Goal: Task Accomplishment & Management: Use online tool/utility

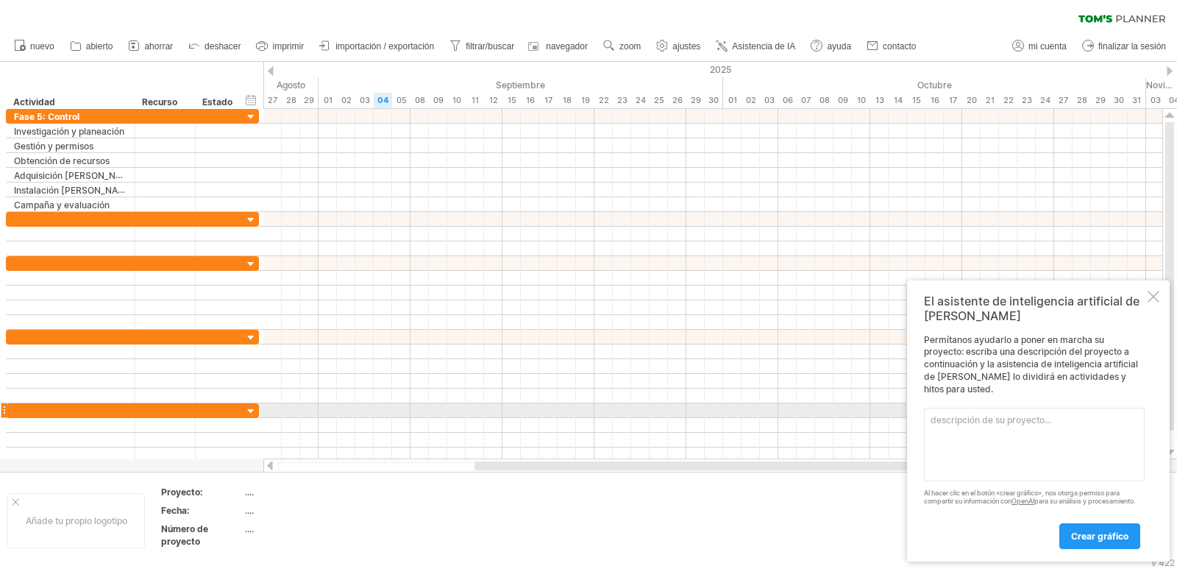
click at [968, 414] on textarea at bounding box center [1034, 445] width 221 height 74
paste textarea "Investigación y planeación [DATE] [DATE] Gestión y permisos [DATE] [DATE] Obten…"
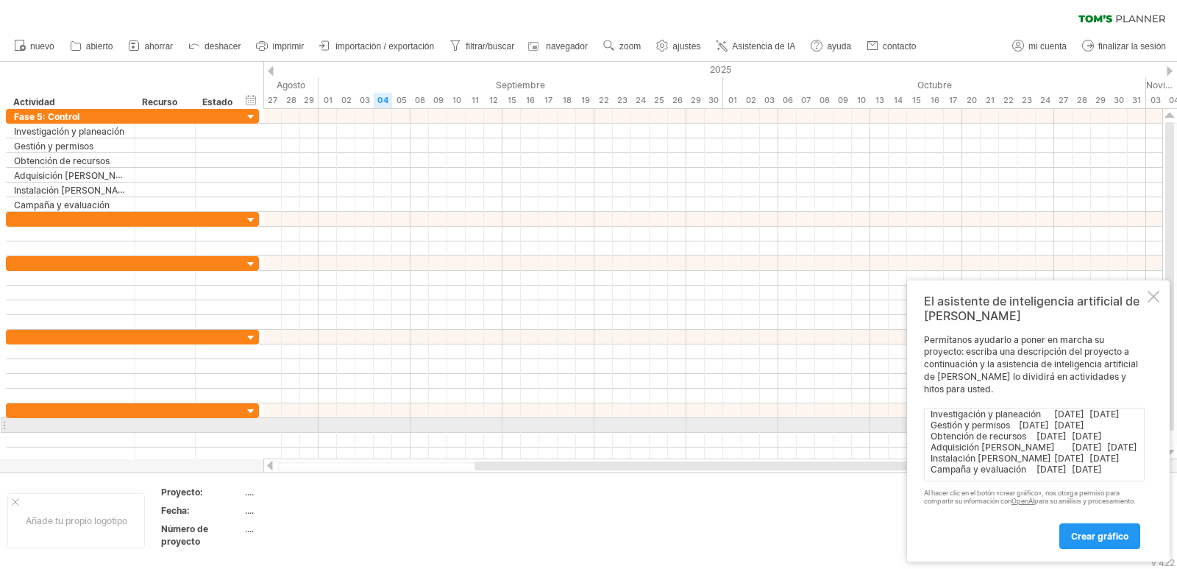
type textarea "Investigación y planeación [DATE] [DATE] Gestión y permisos [DATE] [DATE] Obten…"
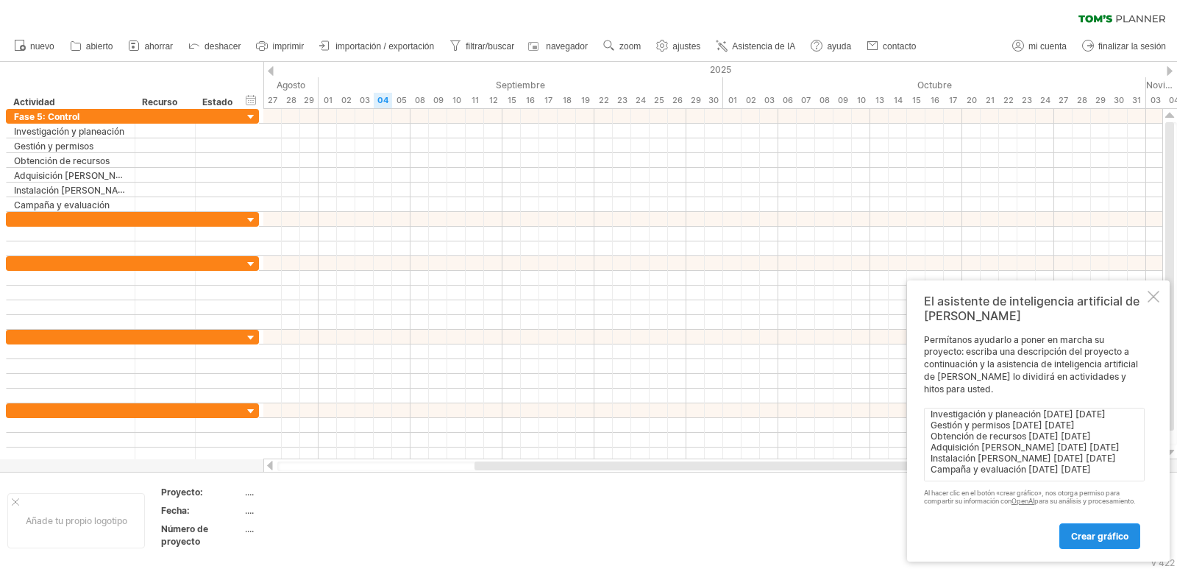
click at [1120, 538] on font "crear gráfico" at bounding box center [1099, 536] width 57 height 11
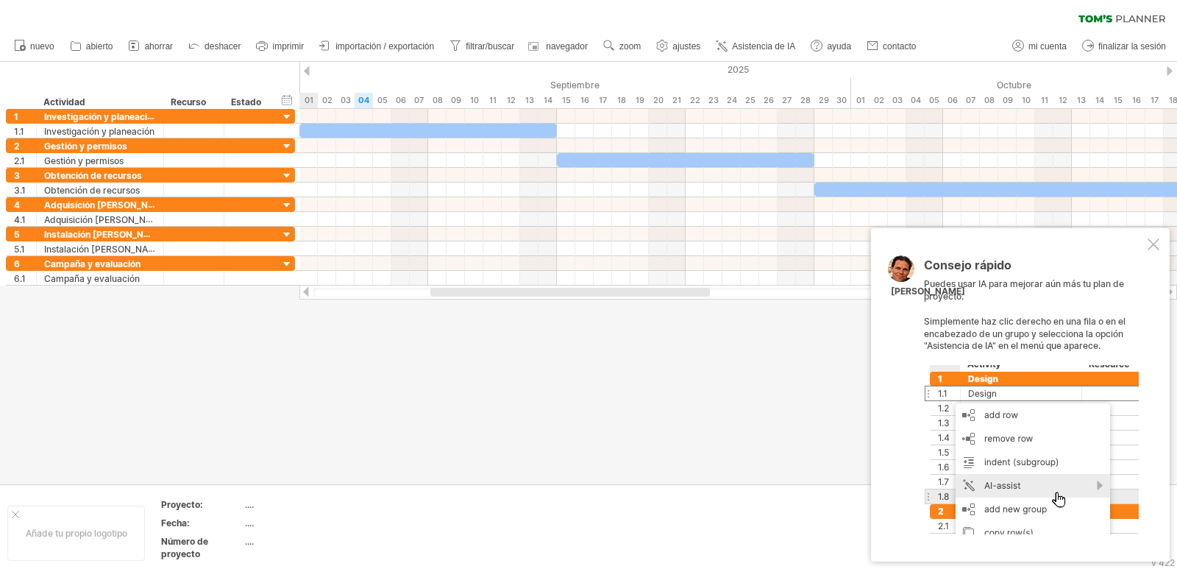
click at [1048, 453] on div at bounding box center [1031, 449] width 215 height 169
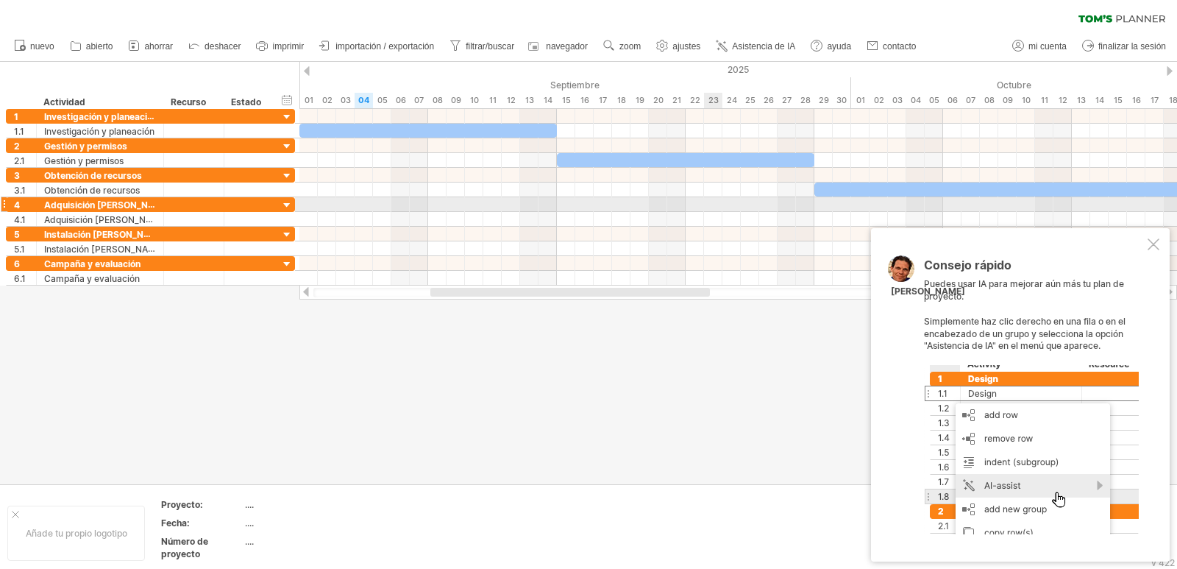
click at [715, 206] on div at bounding box center [739, 204] width 878 height 15
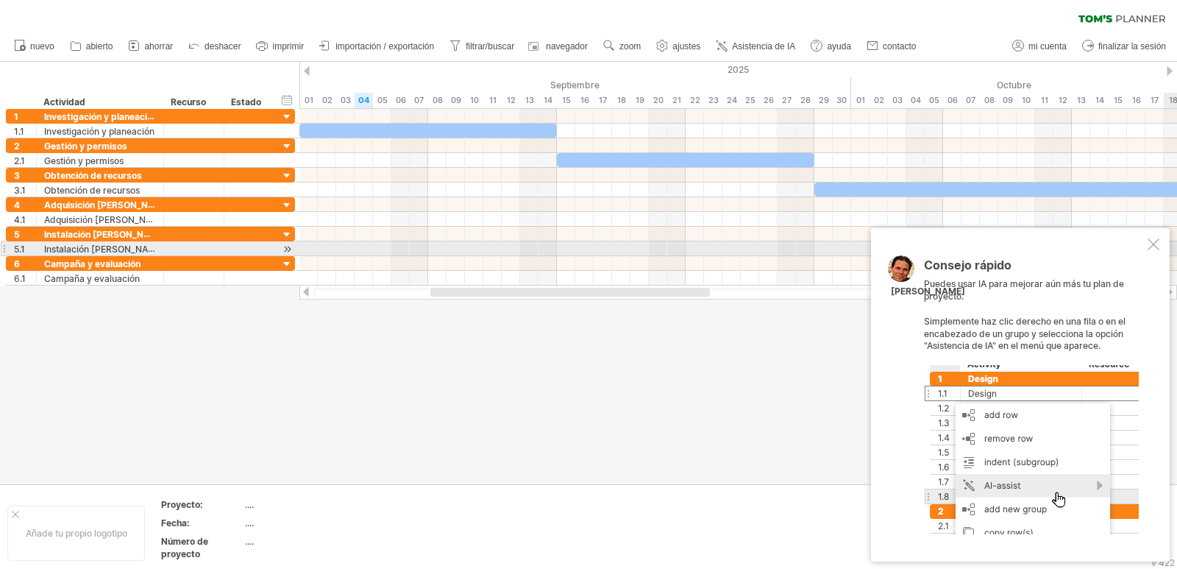
click at [1150, 241] on div at bounding box center [1154, 244] width 12 height 12
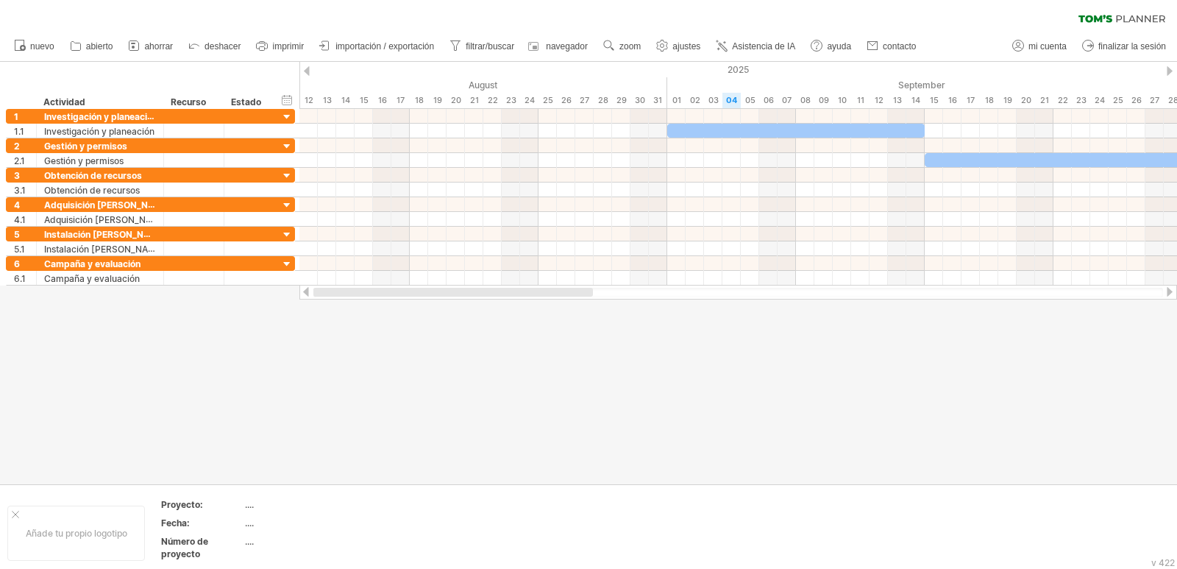
drag, startPoint x: 644, startPoint y: 294, endPoint x: 379, endPoint y: 293, distance: 264.9
click at [383, 293] on div at bounding box center [453, 292] width 280 height 9
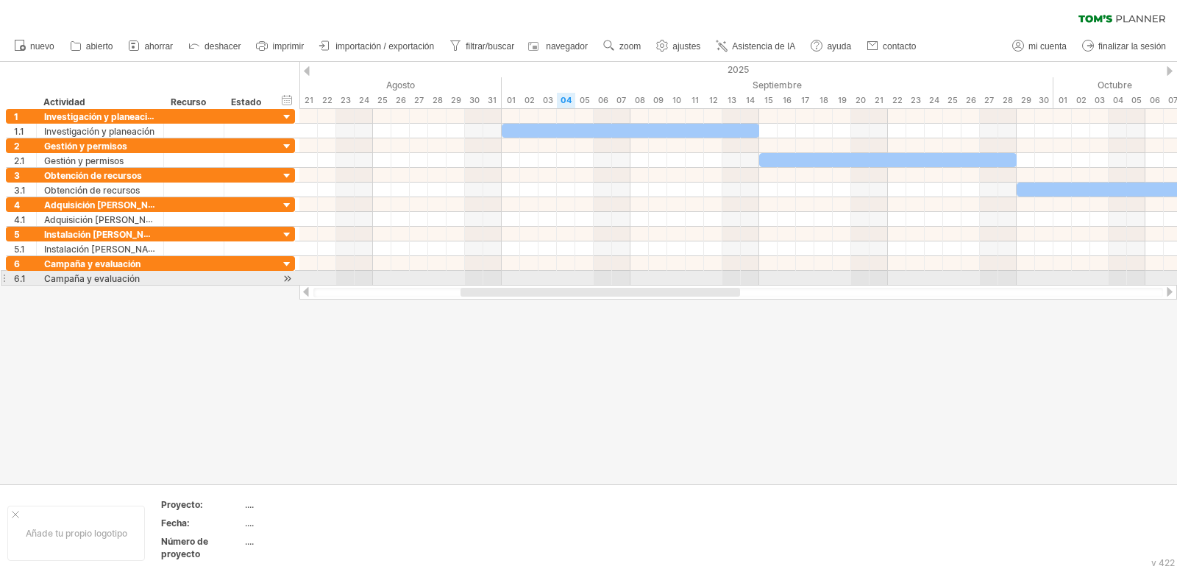
drag, startPoint x: 629, startPoint y: 294, endPoint x: 681, endPoint y: 257, distance: 63.9
click at [684, 283] on div "Intentando acceder a [DOMAIN_NAME] Conectado de nuevo... 0% borrar filtro" at bounding box center [588, 284] width 1177 height 569
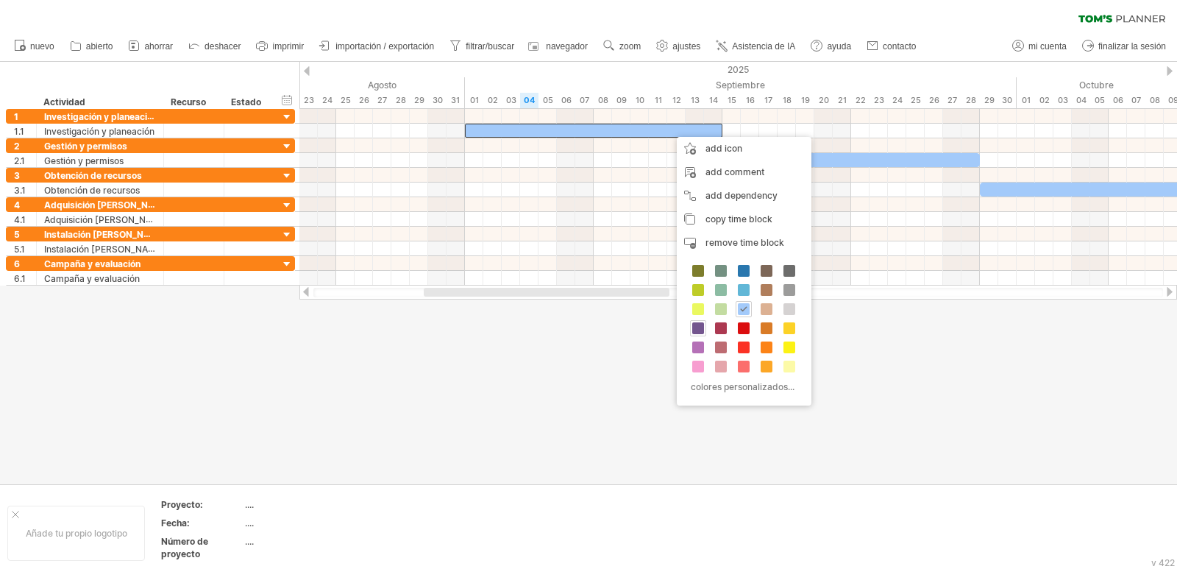
click at [703, 327] on span at bounding box center [698, 328] width 12 height 12
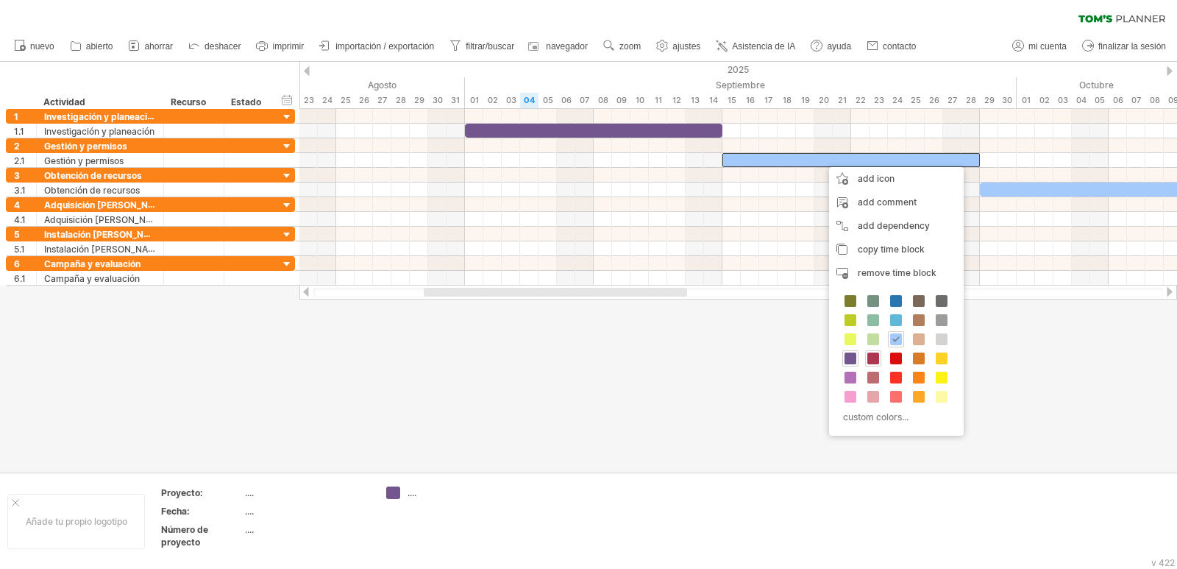
click at [873, 363] on span at bounding box center [874, 358] width 12 height 12
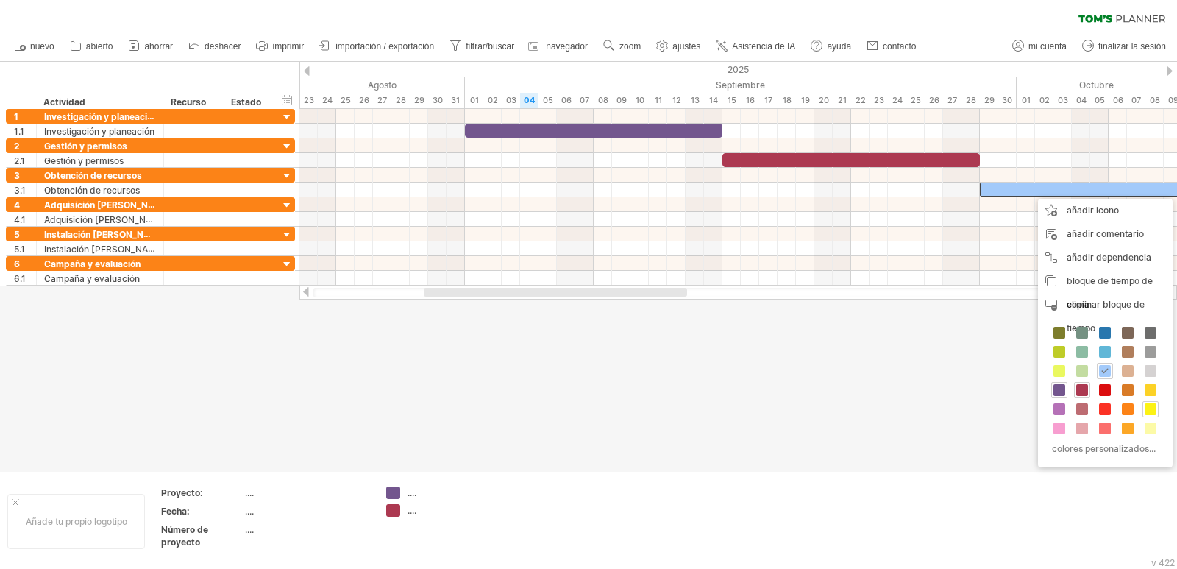
click at [1154, 408] on span at bounding box center [1151, 409] width 12 height 12
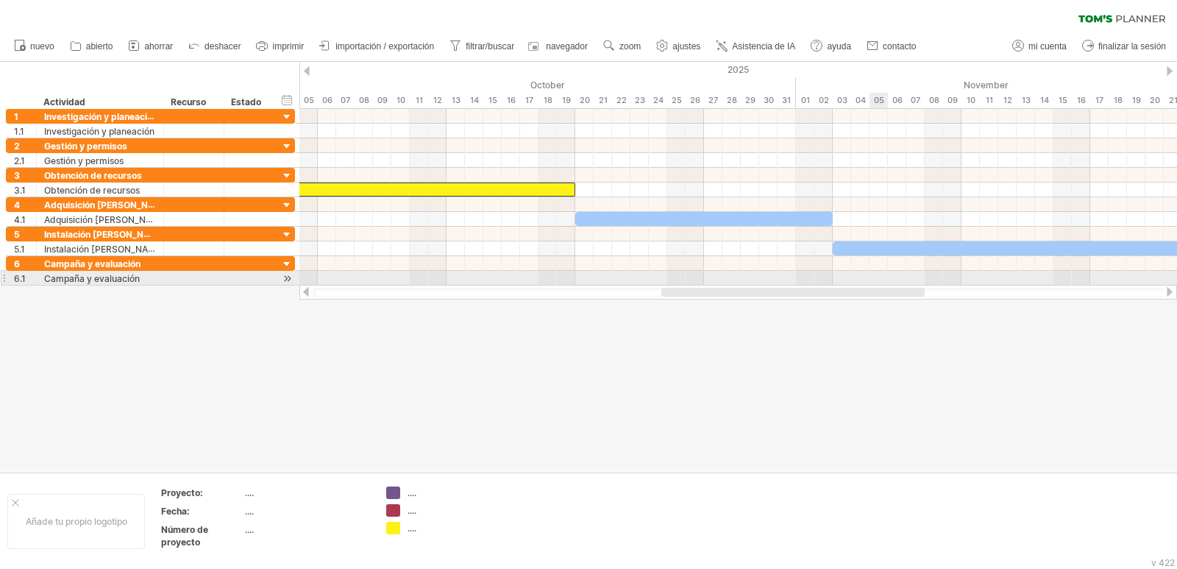
drag, startPoint x: 636, startPoint y: 288, endPoint x: 879, endPoint y: 280, distance: 243.0
click at [881, 280] on div "Intentando acceder a [DOMAIN_NAME] Conectado de nuevo... 0% borrar filtro" at bounding box center [588, 284] width 1177 height 569
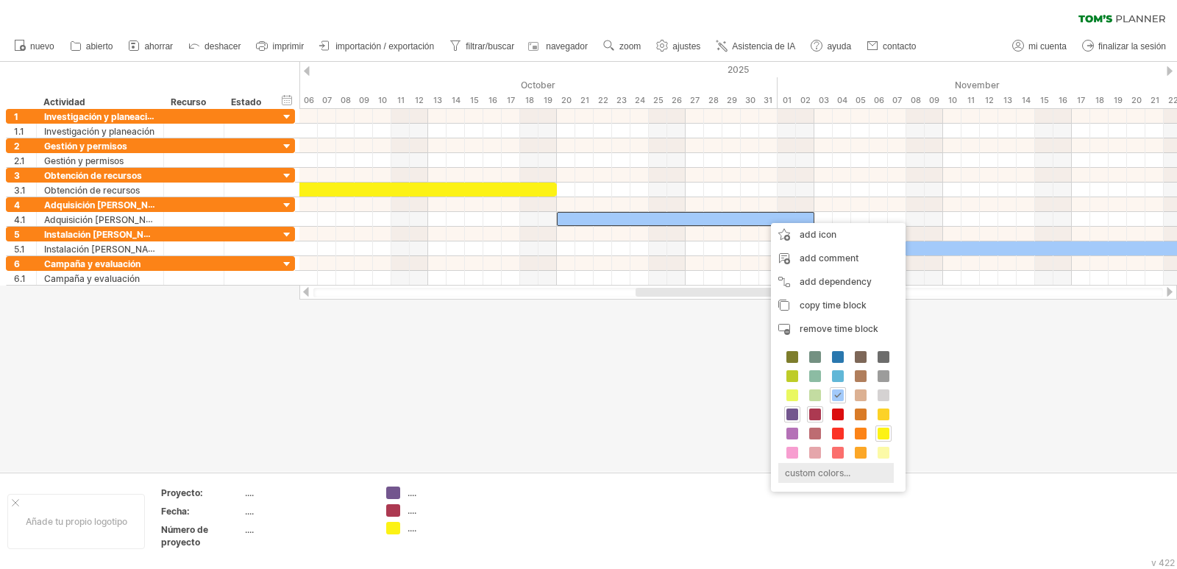
click at [830, 470] on div "custom colors..." at bounding box center [837, 473] width 116 height 20
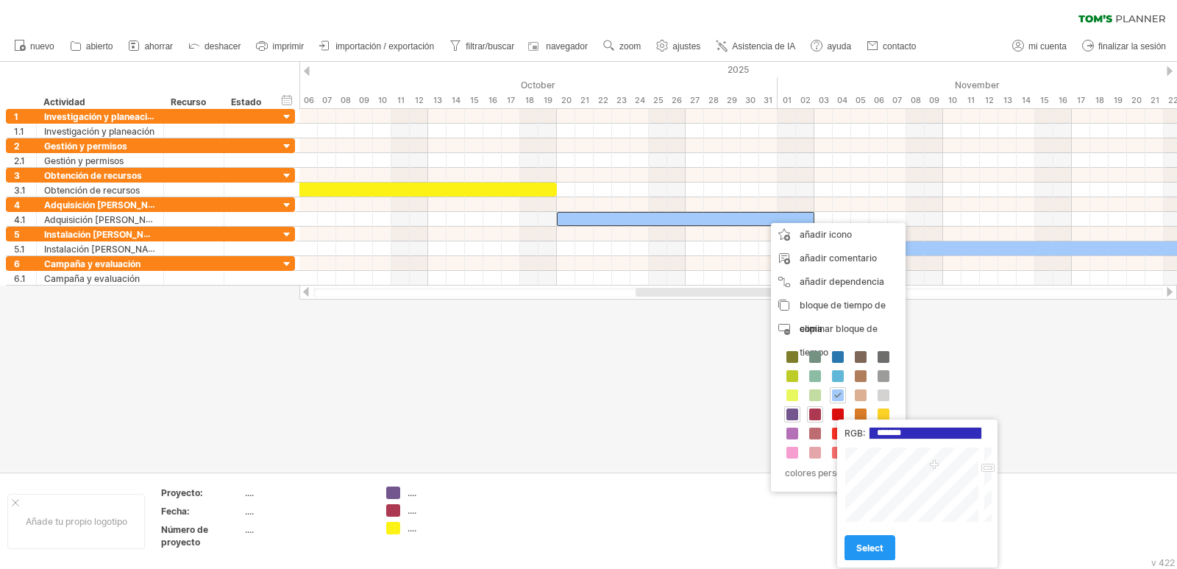
type input "*******"
click at [935, 466] on div at bounding box center [913, 485] width 137 height 76
click at [874, 550] on font "seleccionar" at bounding box center [882, 547] width 50 height 11
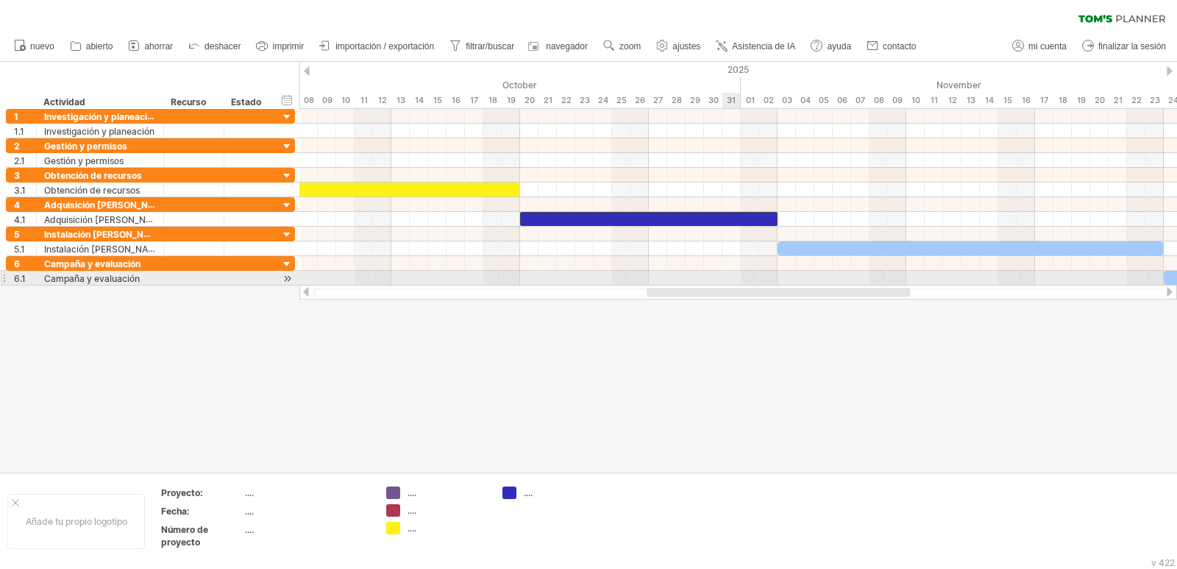
drag, startPoint x: 723, startPoint y: 291, endPoint x: 734, endPoint y: 274, distance: 20.8
click at [734, 274] on div "Intentando acceder a [DOMAIN_NAME] Conectado de nuevo... 0% borrar filtro" at bounding box center [588, 284] width 1177 height 569
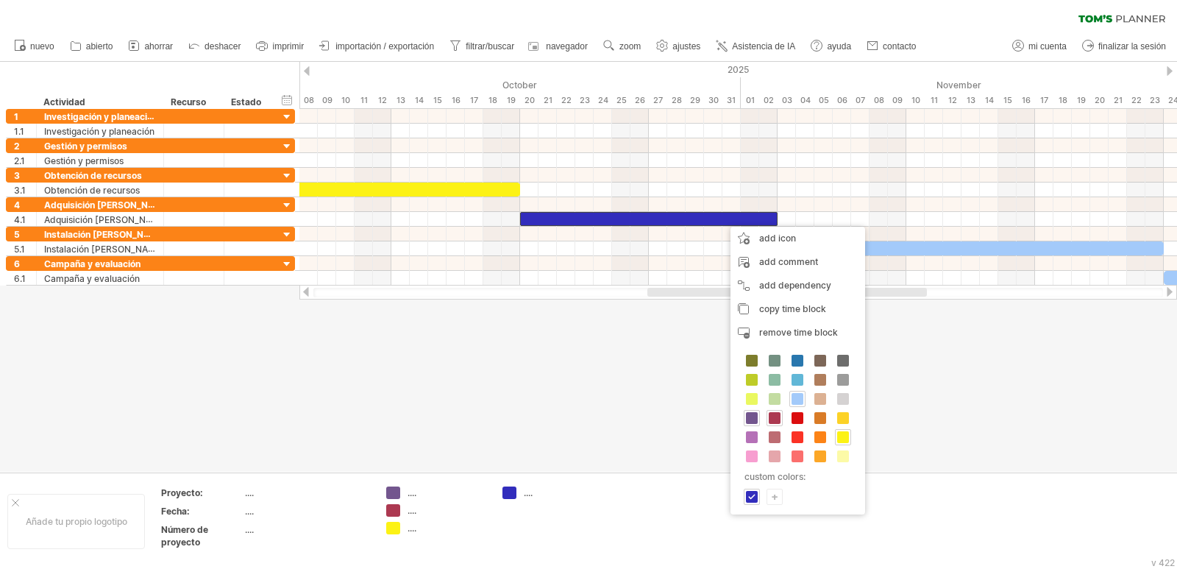
click at [772, 494] on div "+" at bounding box center [775, 496] width 15 height 14
drag, startPoint x: 865, startPoint y: 485, endPoint x: 886, endPoint y: 464, distance: 29.7
click at [876, 464] on div at bounding box center [855, 485] width 137 height 76
type input "*******"
drag, startPoint x: 878, startPoint y: 464, endPoint x: 876, endPoint y: 454, distance: 10.5
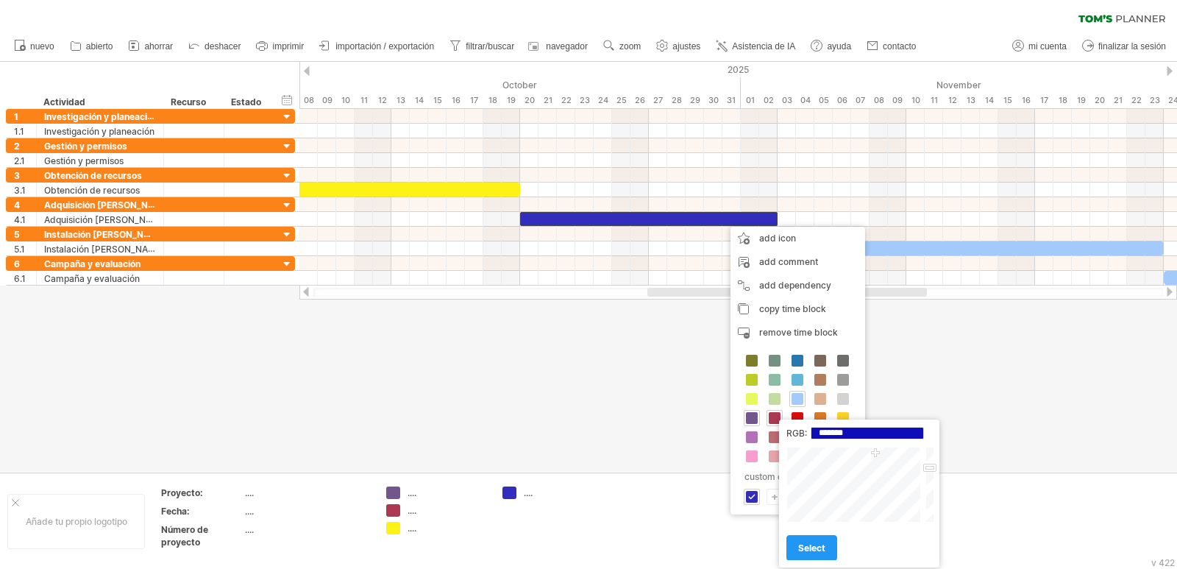
click at [876, 454] on div at bounding box center [855, 485] width 137 height 76
click at [809, 547] on font "seleccionar" at bounding box center [823, 547] width 50 height 11
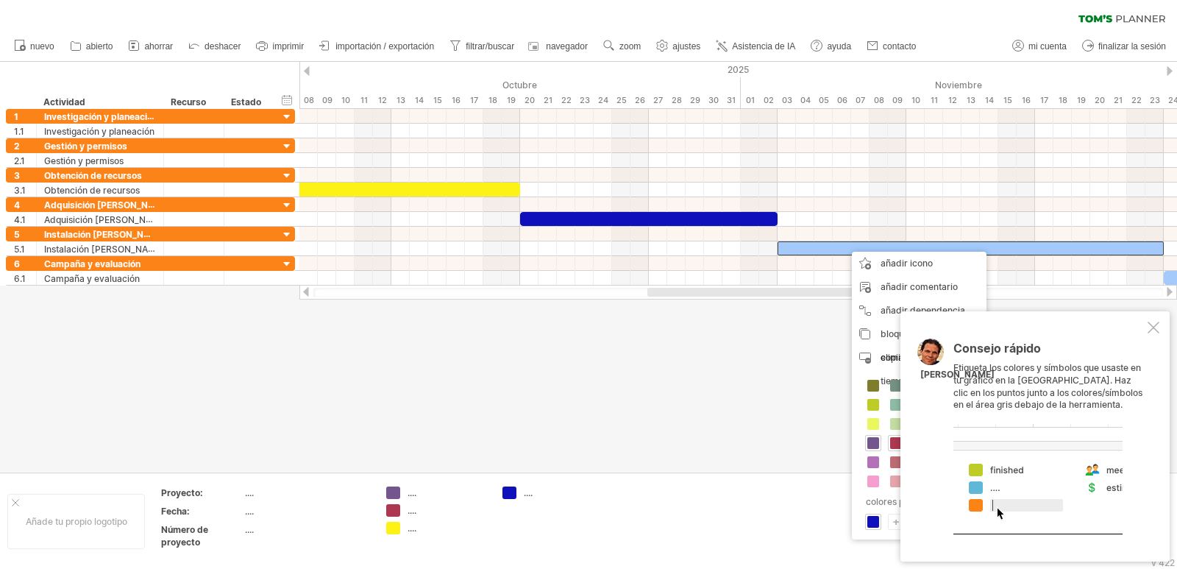
click at [1009, 497] on div at bounding box center [1038, 479] width 169 height 110
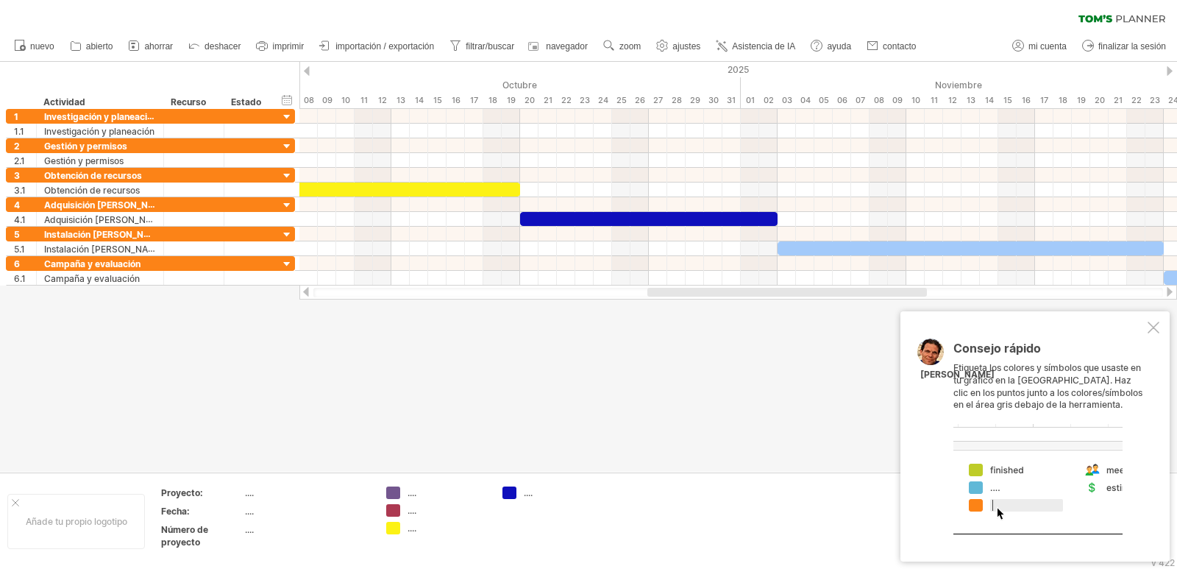
click at [994, 489] on div at bounding box center [1038, 479] width 169 height 110
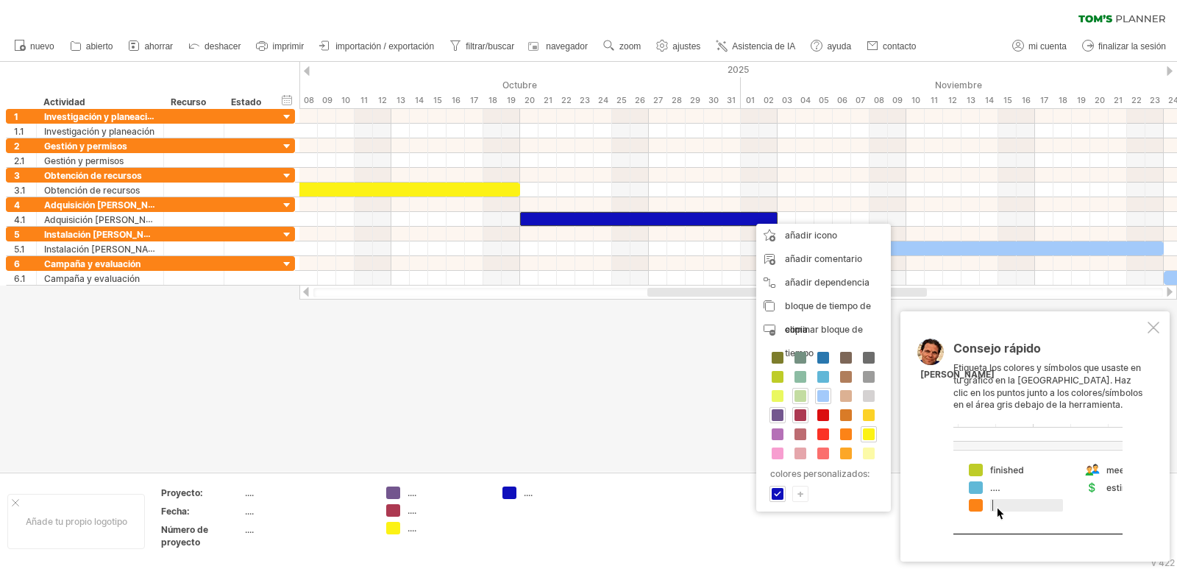
click at [801, 395] on span at bounding box center [801, 396] width 12 height 12
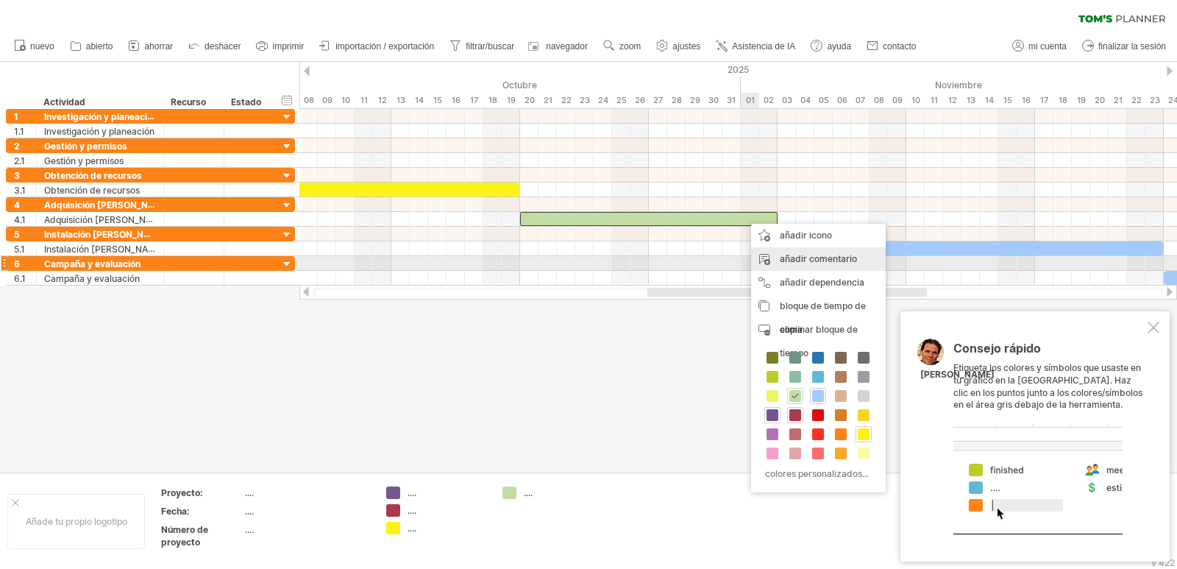
click at [798, 263] on font "añadir comentario" at bounding box center [818, 258] width 77 height 11
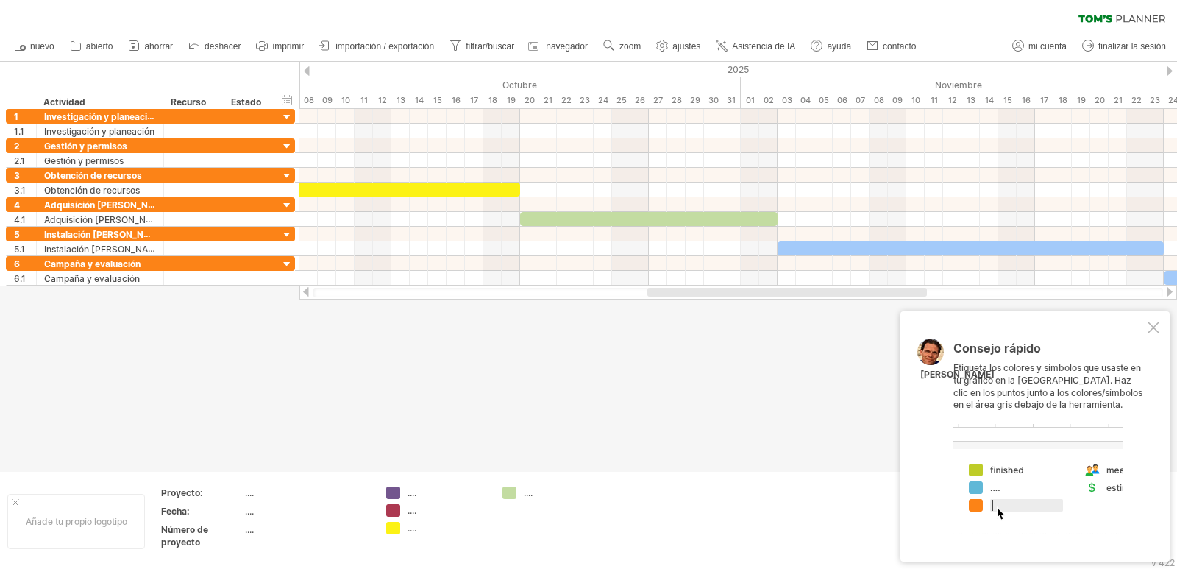
click at [1113, 467] on div at bounding box center [1038, 479] width 169 height 110
drag, startPoint x: 1027, startPoint y: 529, endPoint x: 1101, endPoint y: 500, distance: 79.7
click at [1077, 523] on div at bounding box center [1038, 479] width 169 height 110
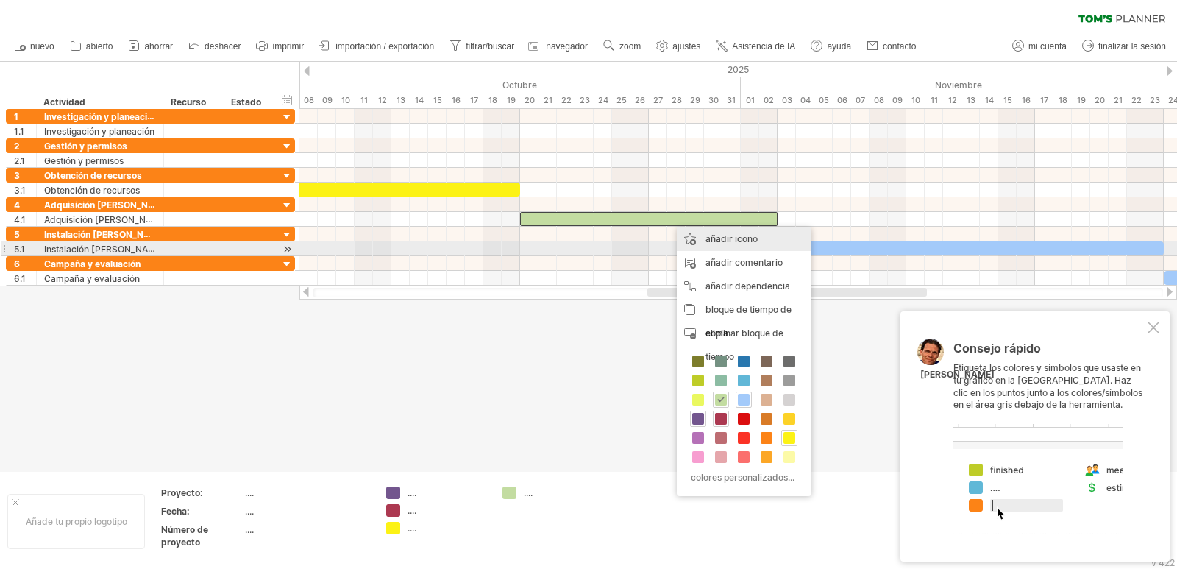
click at [738, 243] on font "añadir icono" at bounding box center [732, 238] width 52 height 11
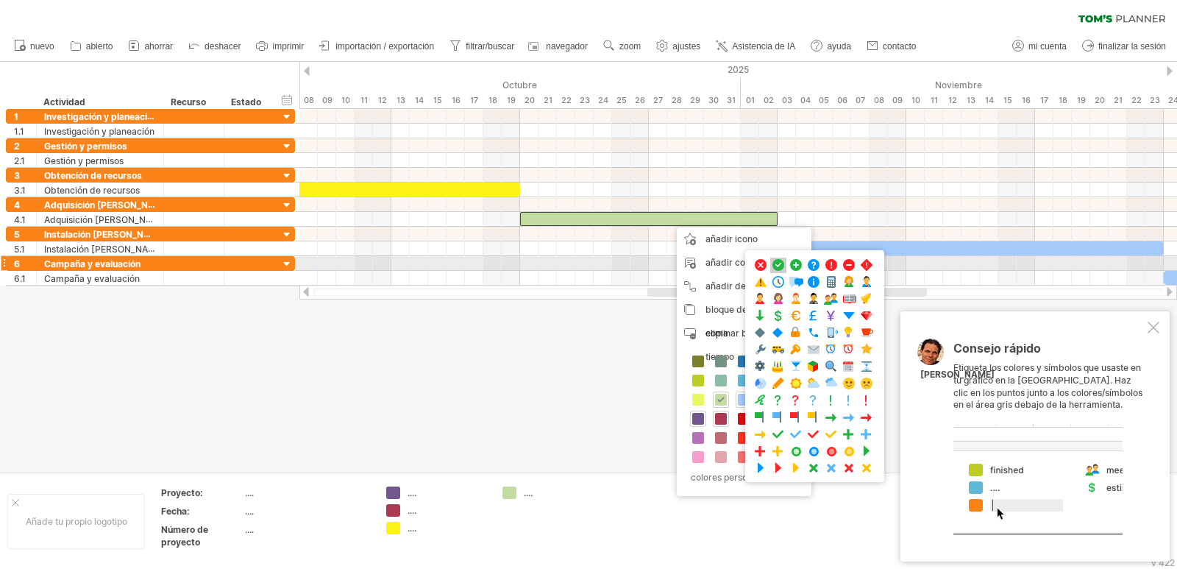
click at [780, 261] on span at bounding box center [778, 265] width 15 height 14
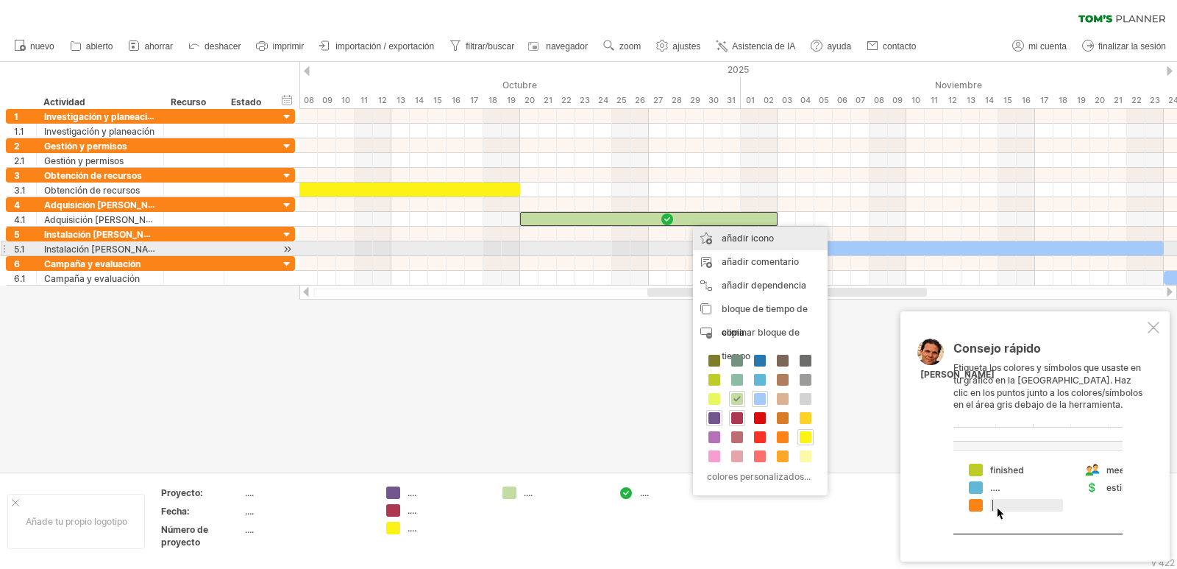
click at [762, 243] on font "añadir icono" at bounding box center [748, 238] width 52 height 11
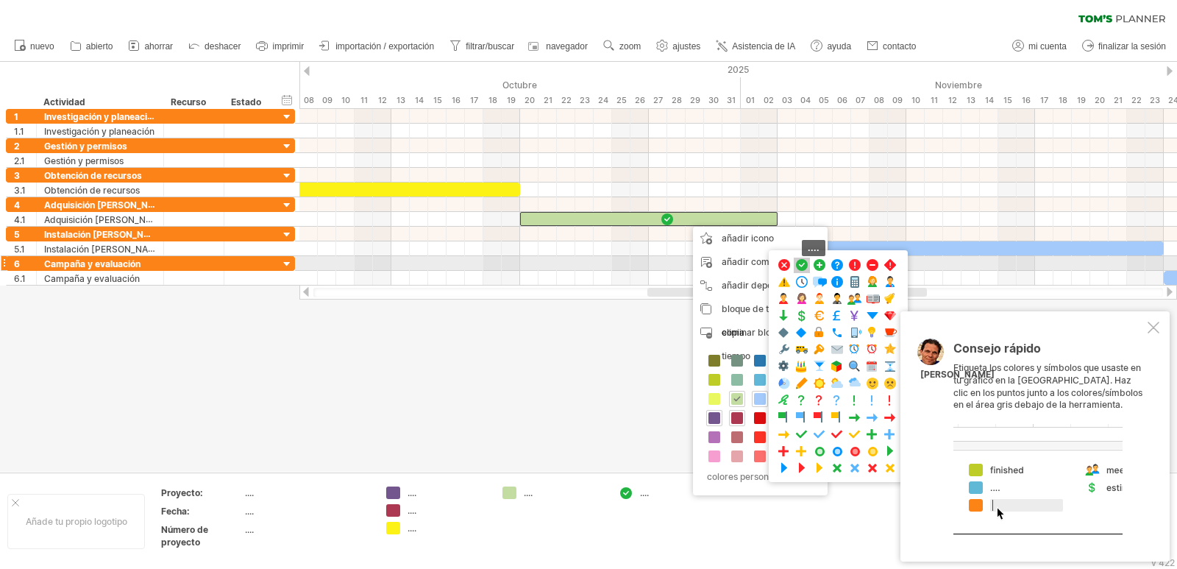
click at [804, 266] on span at bounding box center [802, 265] width 15 height 14
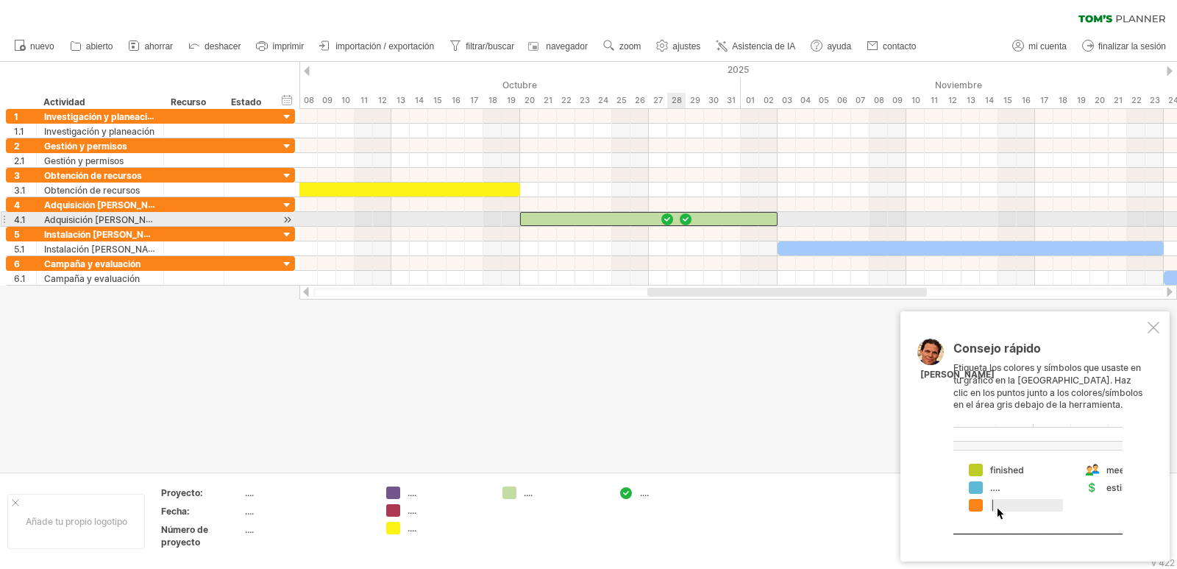
click at [685, 219] on div at bounding box center [685, 219] width 15 height 14
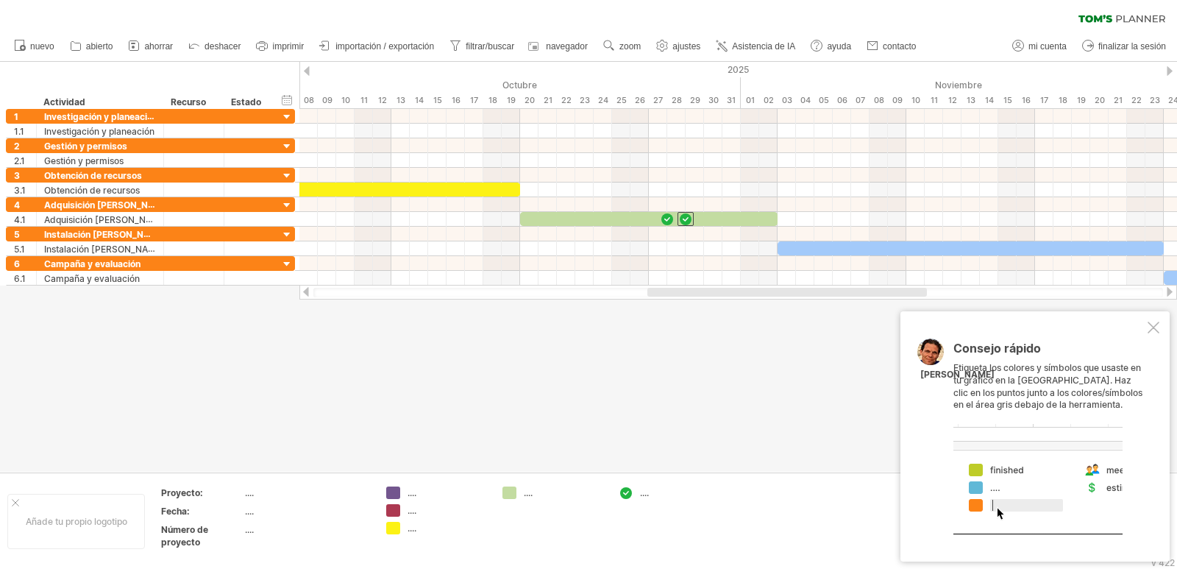
click at [644, 493] on font "...." at bounding box center [644, 492] width 9 height 11
click at [645, 497] on font "...." at bounding box center [644, 492] width 9 height 11
click at [1153, 327] on div at bounding box center [1154, 328] width 12 height 12
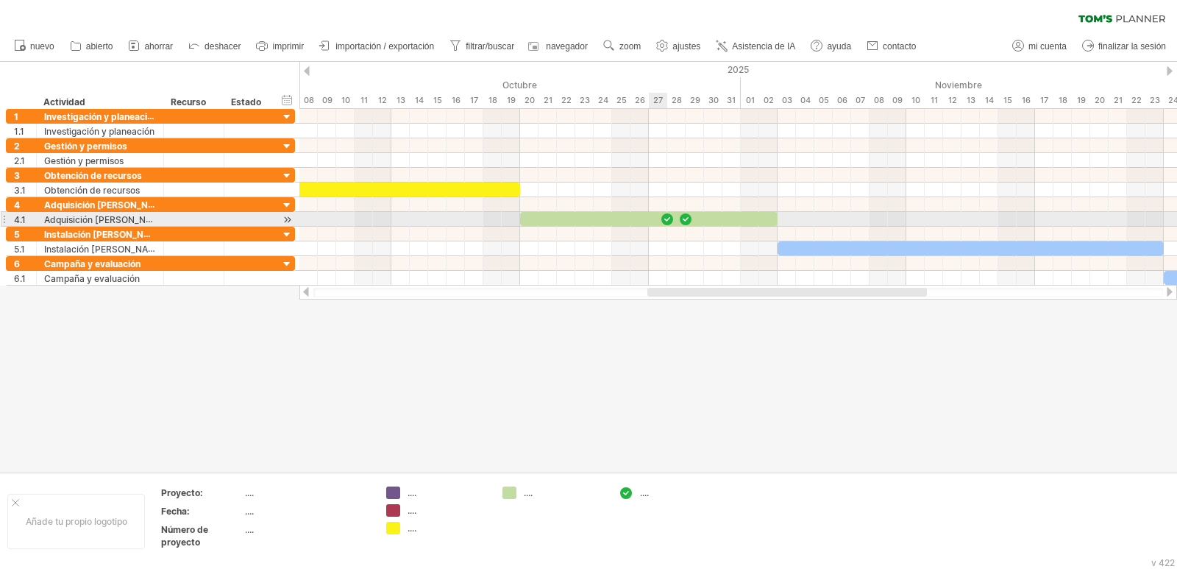
click at [666, 219] on div at bounding box center [667, 219] width 15 height 14
click at [666, 219] on div at bounding box center [667, 219] width 16 height 14
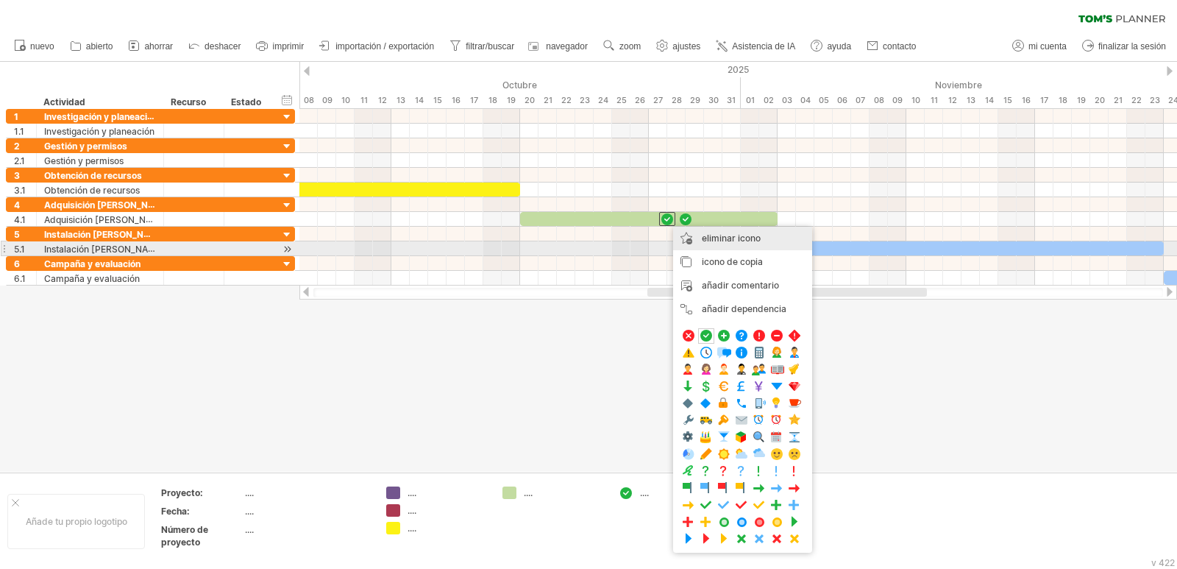
click at [755, 245] on div "eliminar icono eliminar elementos seleccionados" at bounding box center [742, 239] width 139 height 24
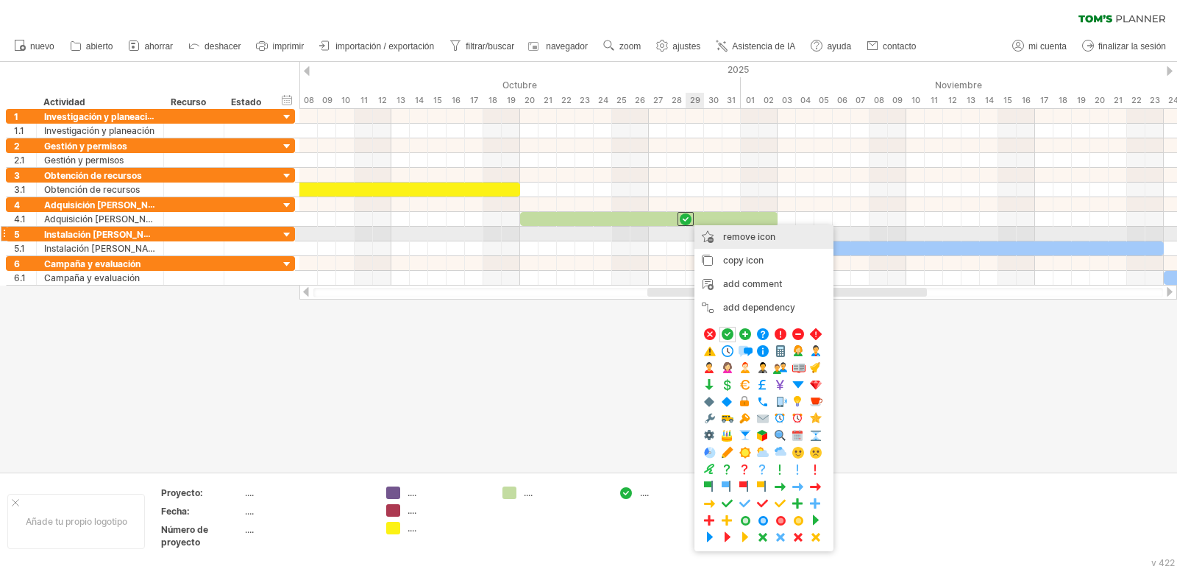
click at [737, 239] on span "remove icon" at bounding box center [749, 236] width 52 height 11
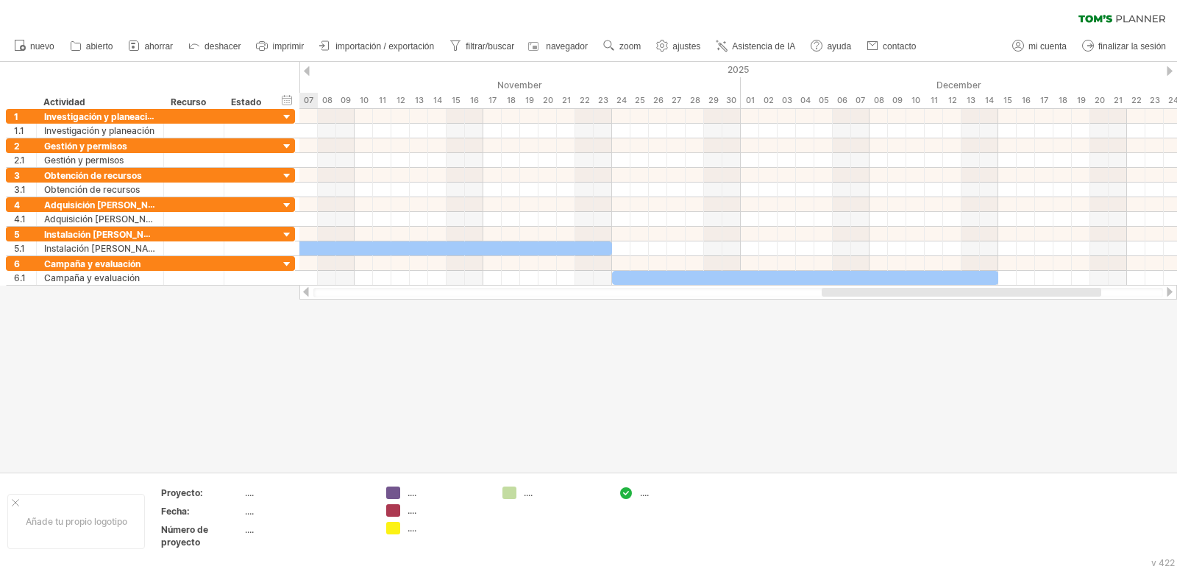
drag, startPoint x: 807, startPoint y: 294, endPoint x: 973, endPoint y: 293, distance: 166.3
click at [981, 293] on div at bounding box center [962, 292] width 280 height 9
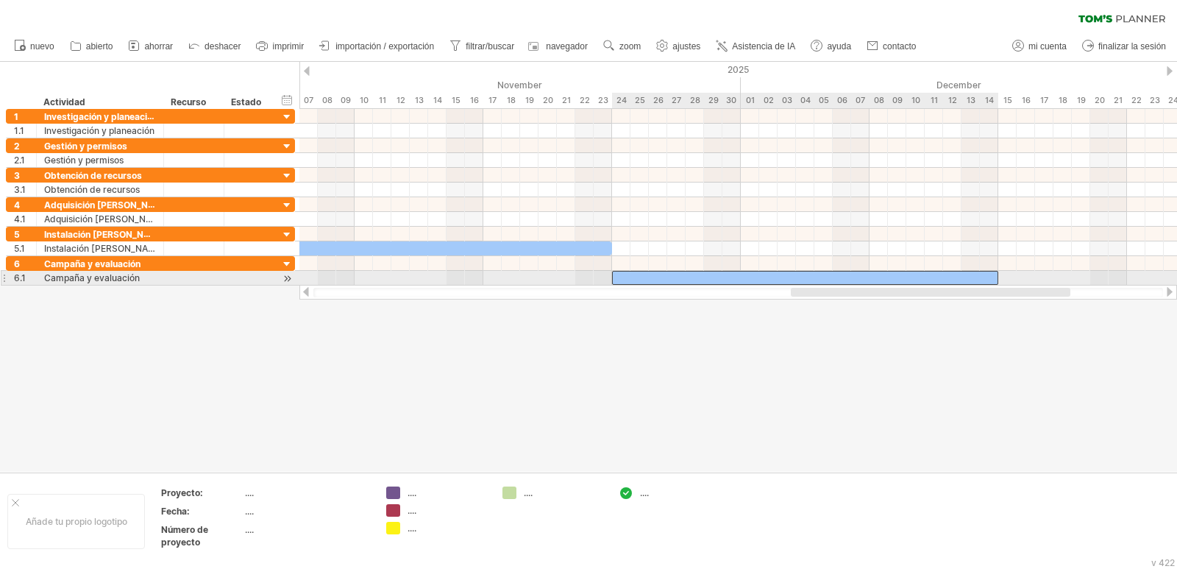
click at [952, 276] on div at bounding box center [805, 278] width 386 height 14
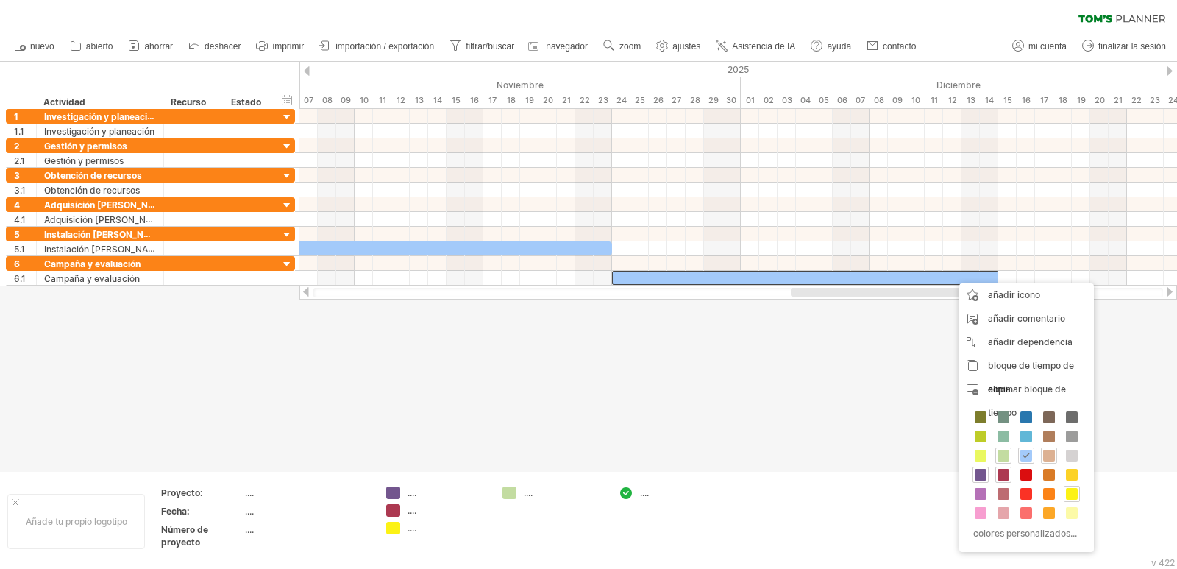
click at [1053, 460] on span at bounding box center [1049, 456] width 12 height 12
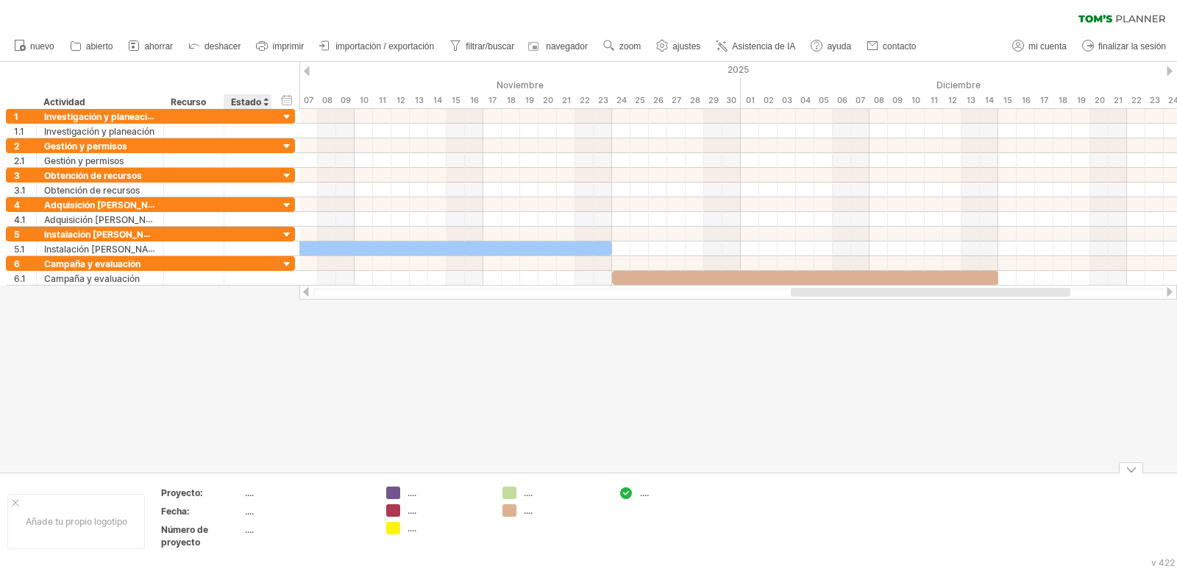
click at [252, 489] on font "...." at bounding box center [249, 492] width 9 height 11
click at [254, 492] on font "...." at bounding box center [249, 492] width 9 height 11
click at [413, 492] on font "...." at bounding box center [412, 492] width 9 height 11
click at [412, 492] on font "...." at bounding box center [412, 492] width 9 height 11
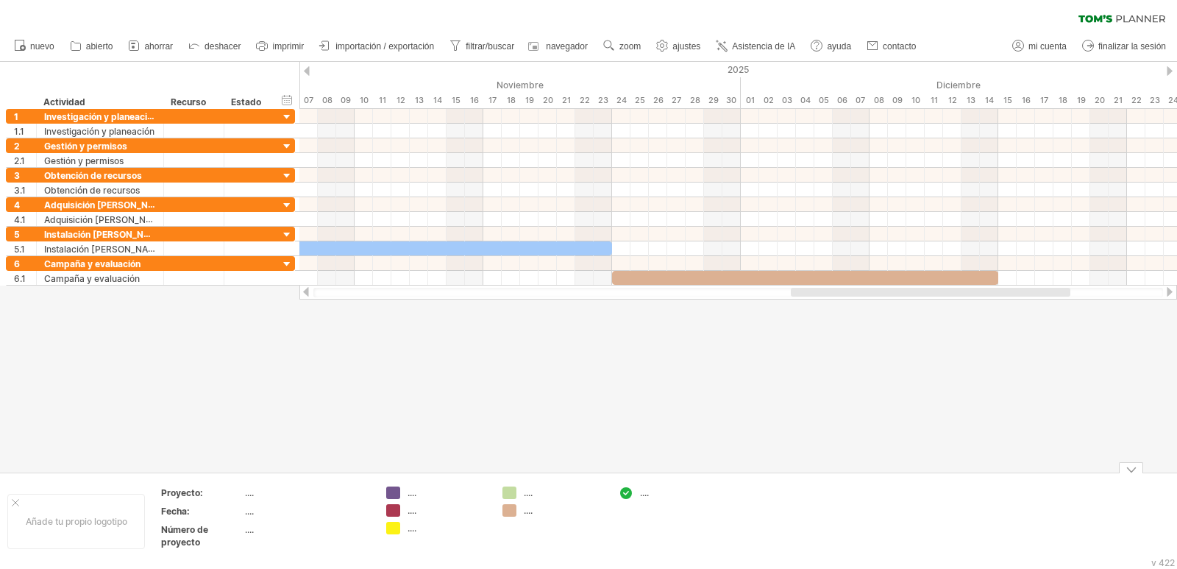
click at [415, 497] on font "...." at bounding box center [412, 492] width 9 height 11
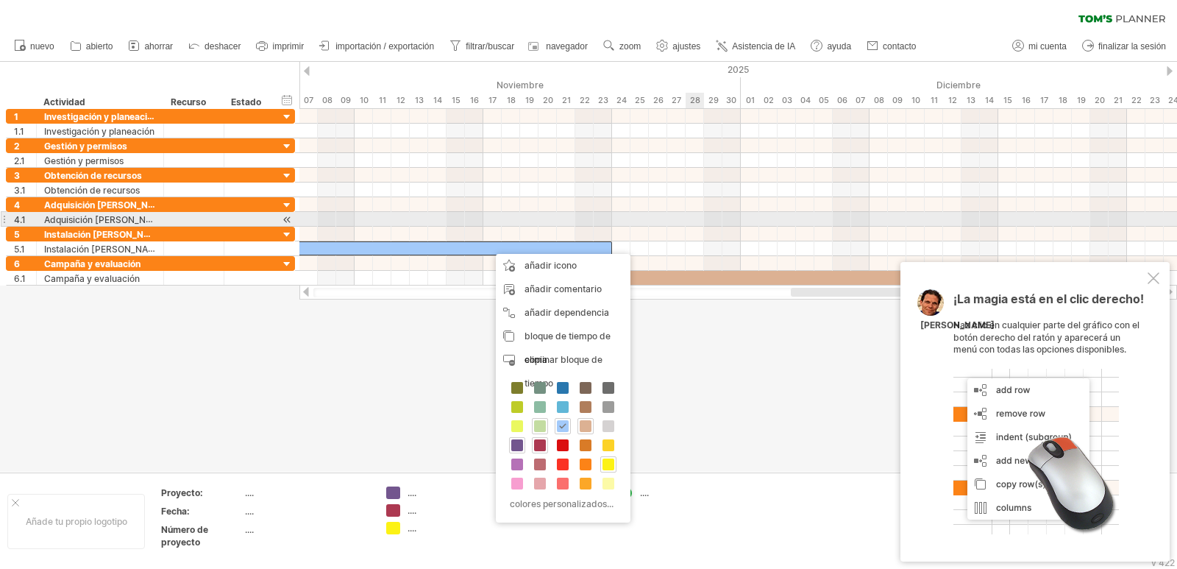
click at [704, 215] on div at bounding box center [739, 219] width 878 height 15
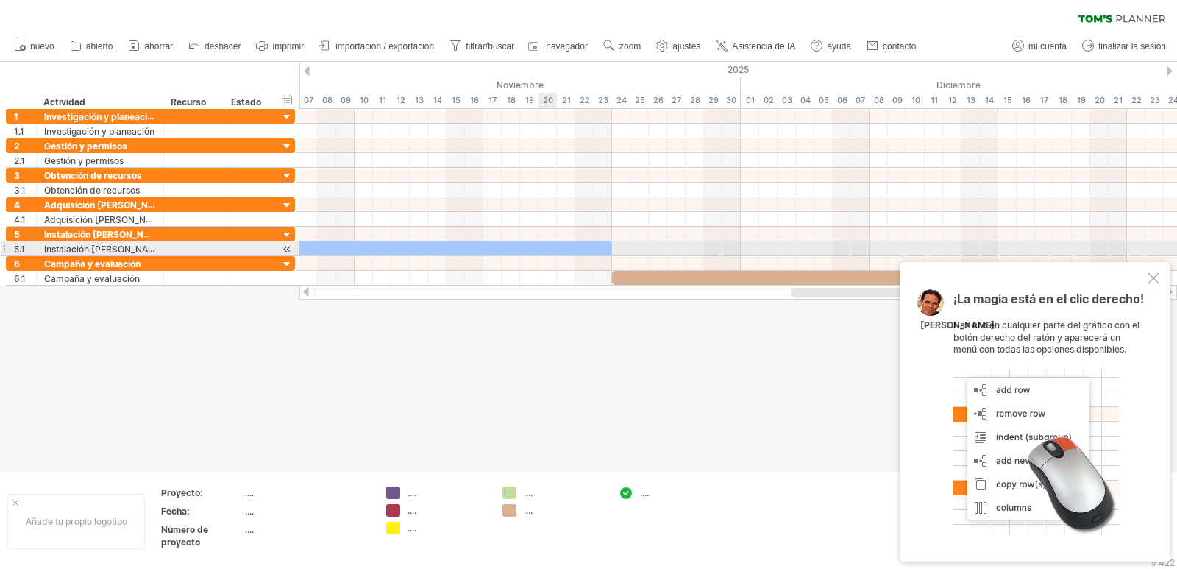
click at [550, 252] on div at bounding box center [419, 248] width 386 height 14
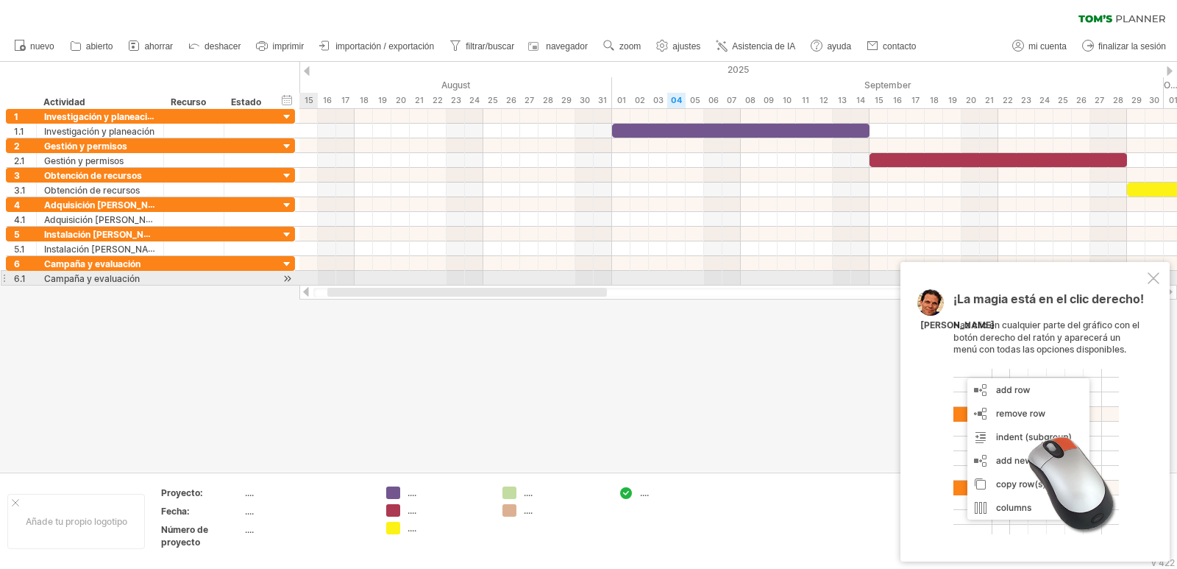
drag, startPoint x: 818, startPoint y: 294, endPoint x: 435, endPoint y: 185, distance: 398.1
click at [349, 283] on div "Intentando acceder a [DOMAIN_NAME] Conectado de nuevo... 0% borrar filtro" at bounding box center [588, 284] width 1177 height 569
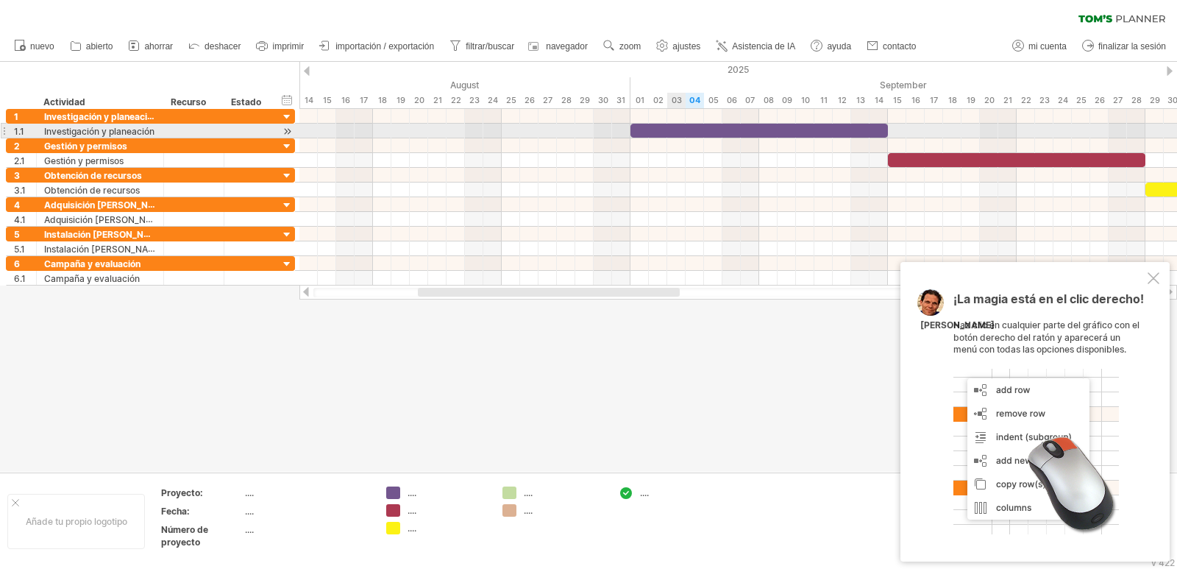
click at [671, 134] on div at bounding box center [760, 131] width 258 height 14
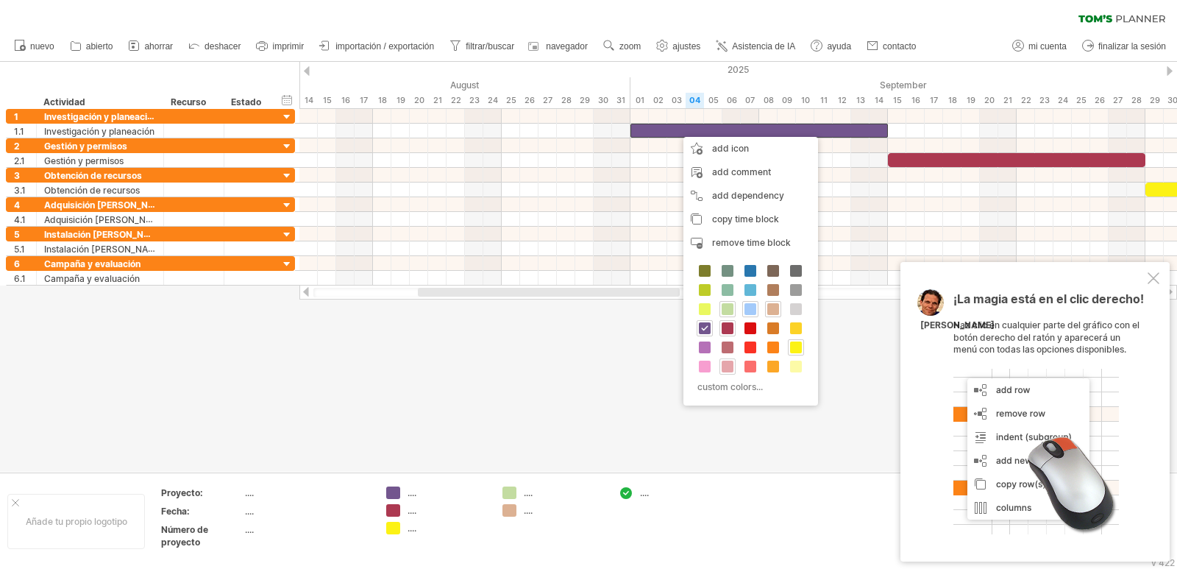
click at [728, 369] on span at bounding box center [728, 367] width 12 height 12
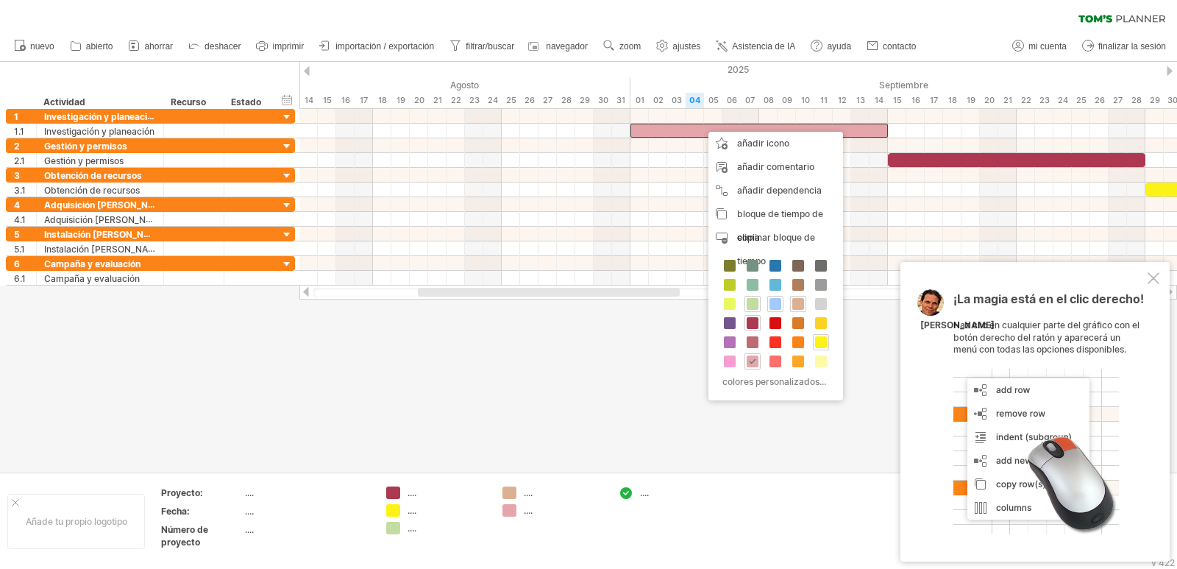
click at [408, 493] on font "...." at bounding box center [412, 492] width 9 height 11
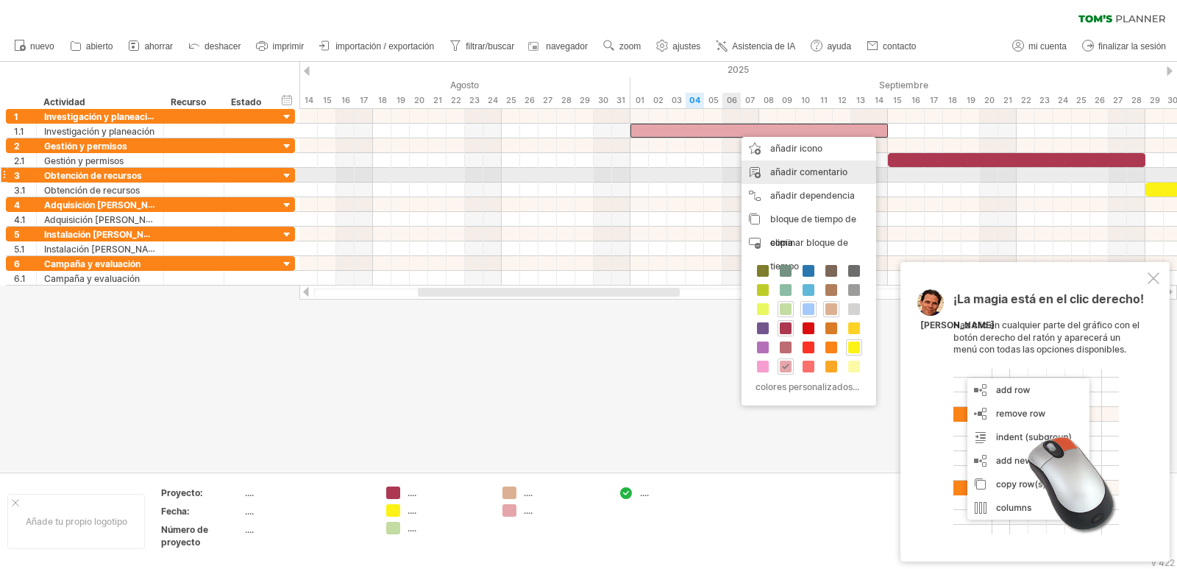
click at [818, 170] on font "añadir comentario" at bounding box center [808, 171] width 77 height 11
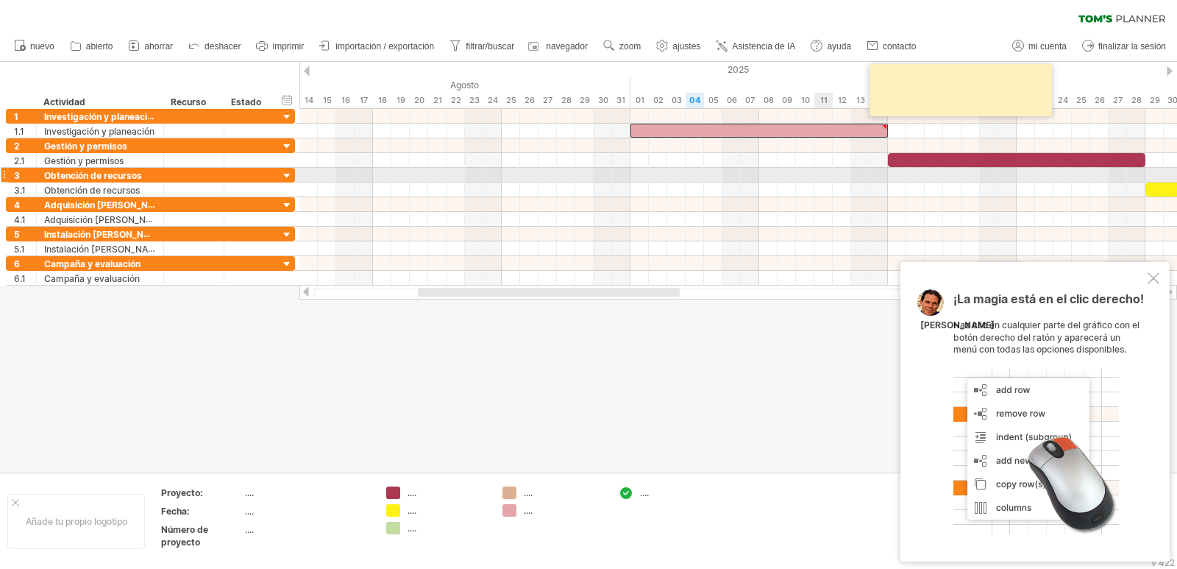
paste textarea "**********"
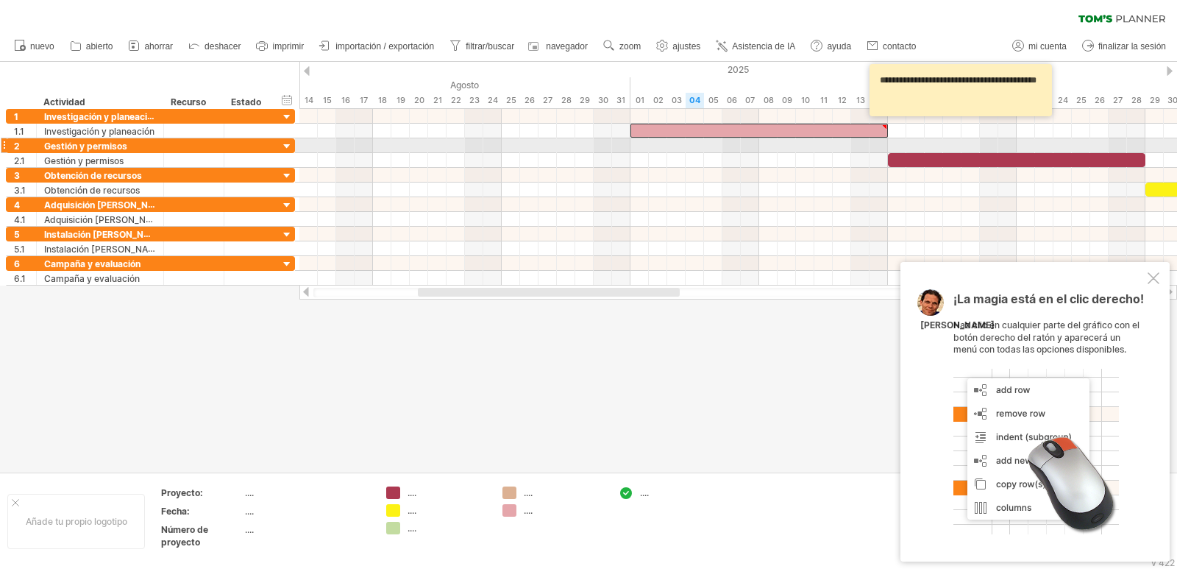
type textarea "**********"
click at [979, 153] on div at bounding box center [1017, 160] width 258 height 14
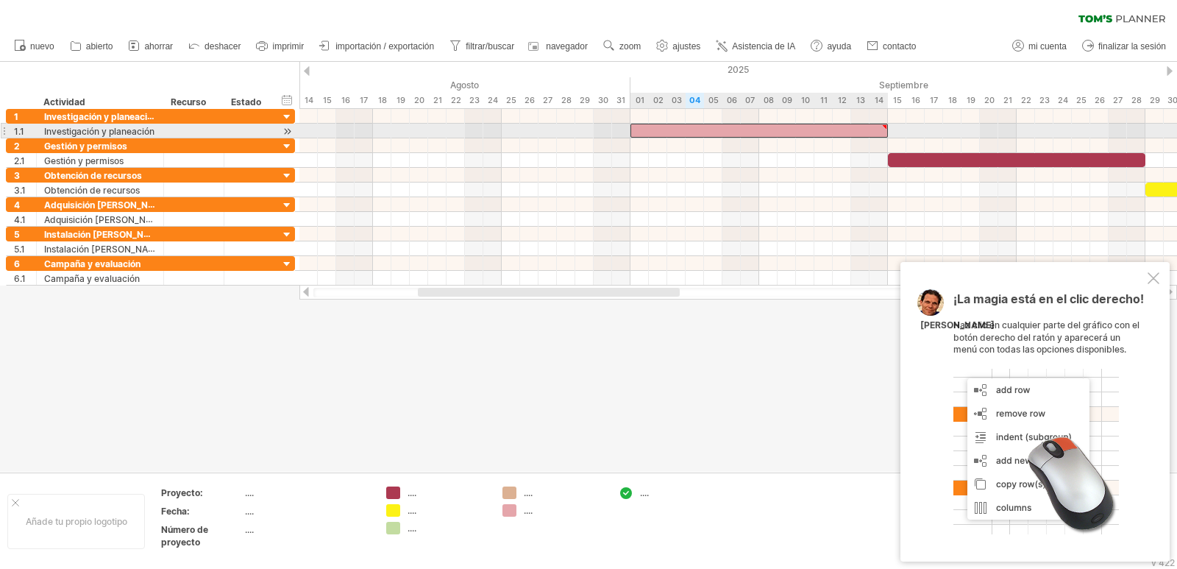
click at [809, 128] on div at bounding box center [760, 131] width 258 height 14
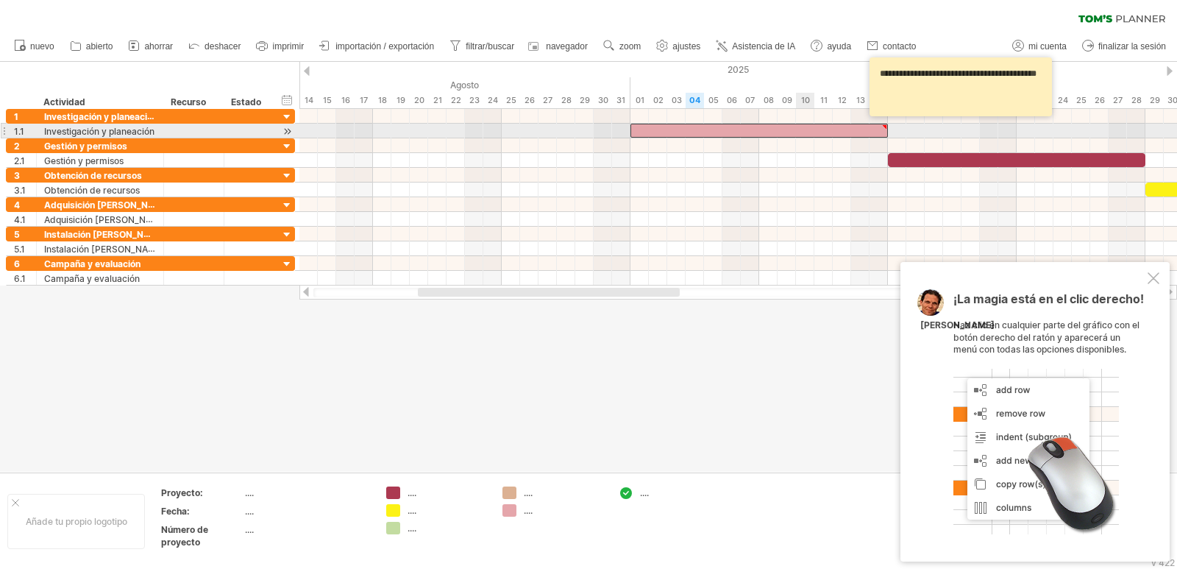
paste div
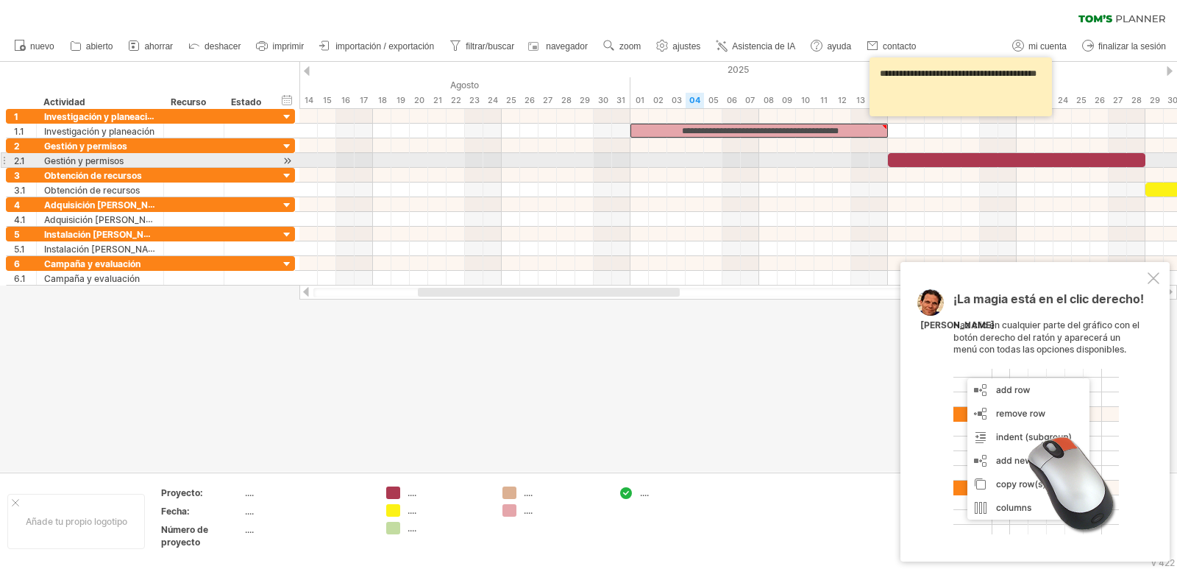
click at [962, 163] on div at bounding box center [1017, 160] width 258 height 14
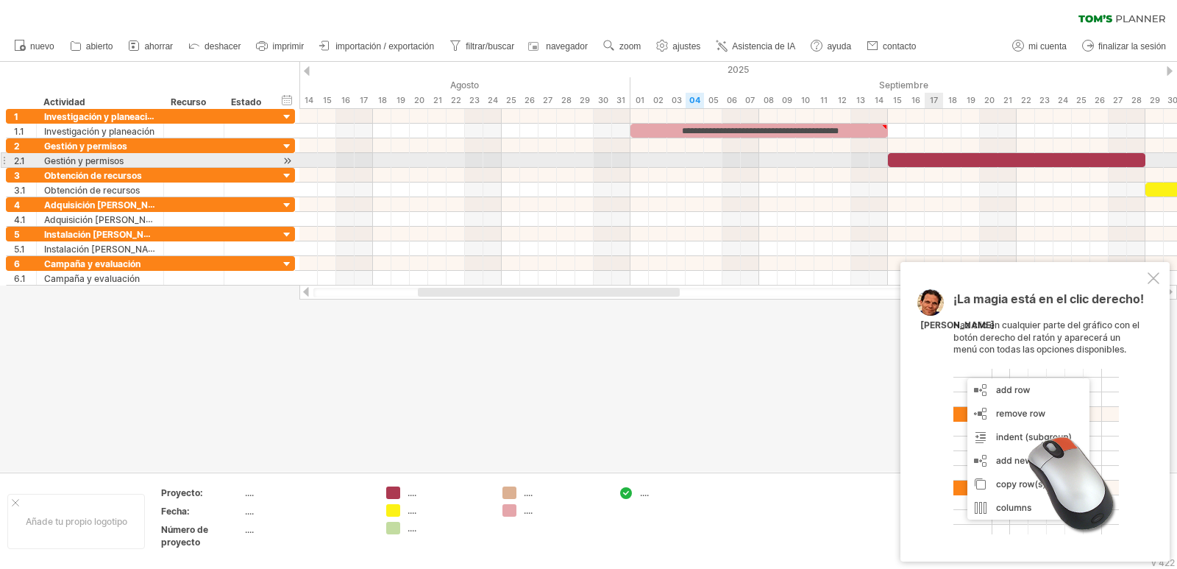
click at [926, 159] on div at bounding box center [1017, 160] width 258 height 14
paste div
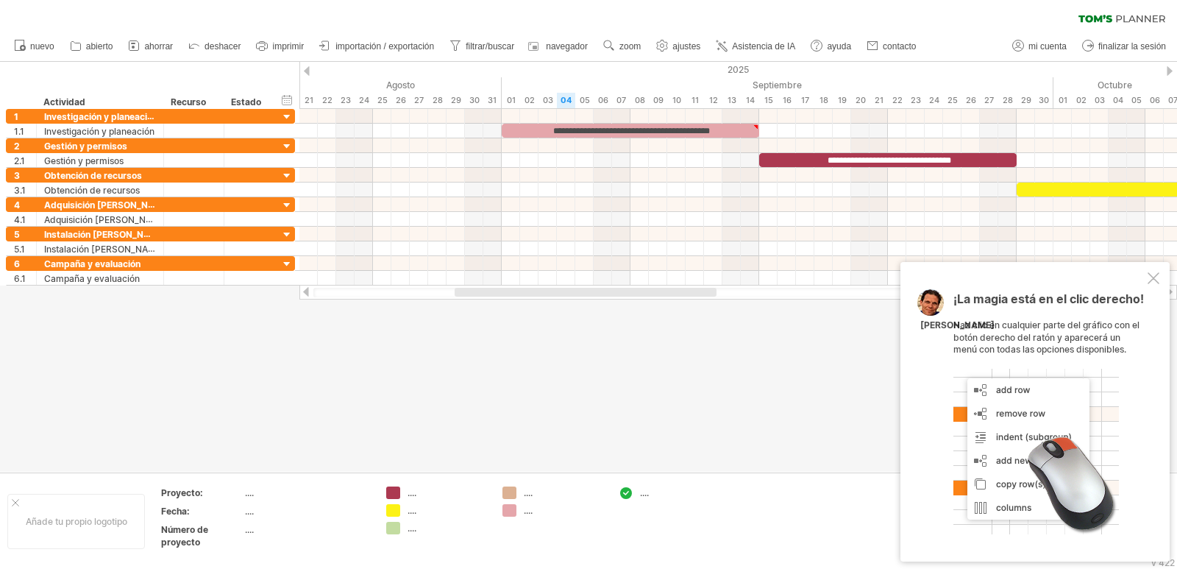
drag, startPoint x: 658, startPoint y: 293, endPoint x: 695, endPoint y: 289, distance: 37.0
click at [695, 289] on div at bounding box center [586, 292] width 262 height 9
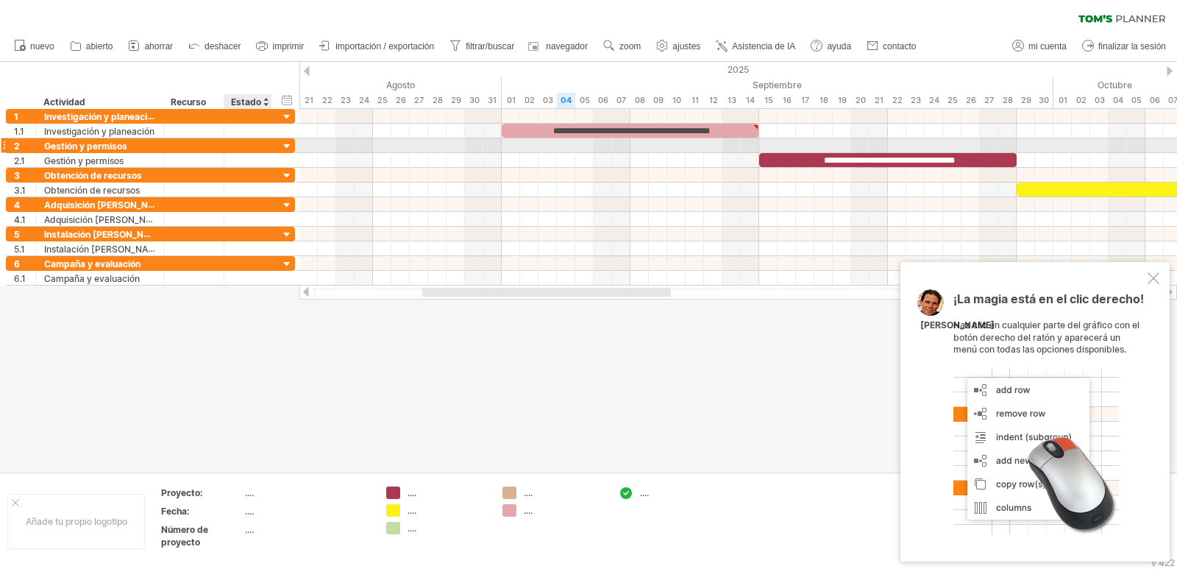
click at [284, 145] on div at bounding box center [287, 147] width 14 height 14
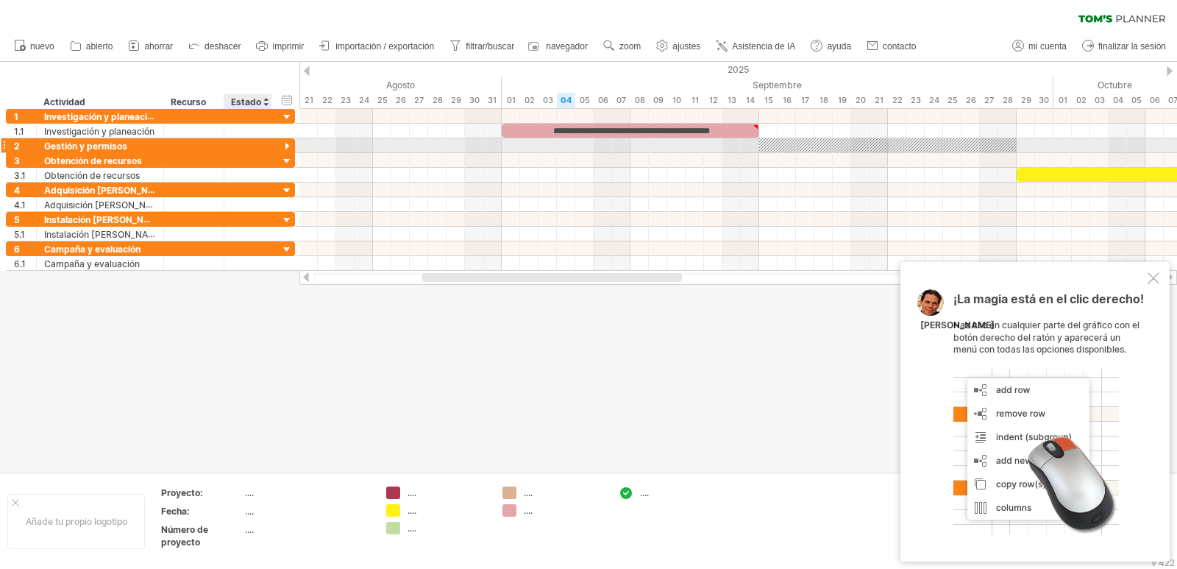
click at [284, 145] on div at bounding box center [287, 147] width 14 height 14
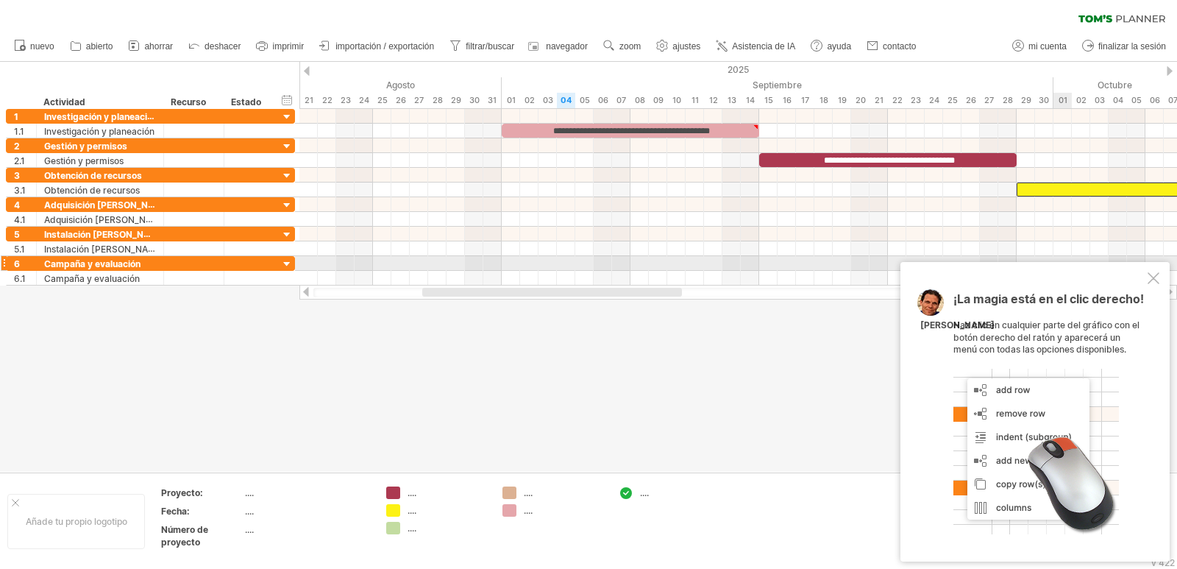
scroll to position [0, 0]
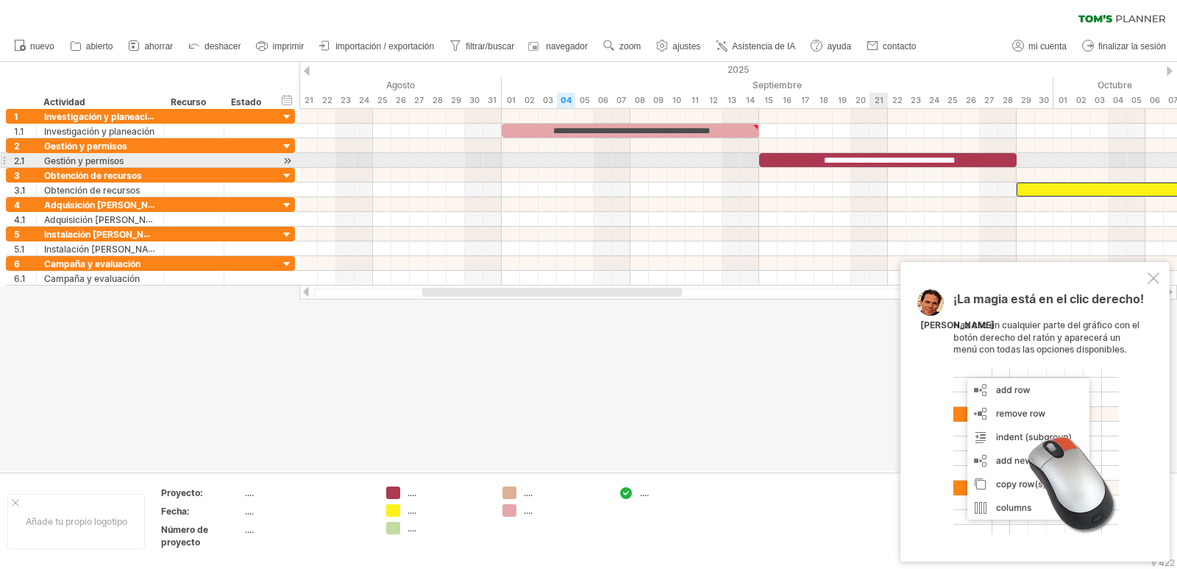
click at [876, 157] on font "**********" at bounding box center [889, 160] width 131 height 9
click at [953, 157] on font "**********" at bounding box center [889, 160] width 131 height 9
click at [968, 160] on div "**********" at bounding box center [888, 160] width 258 height 14
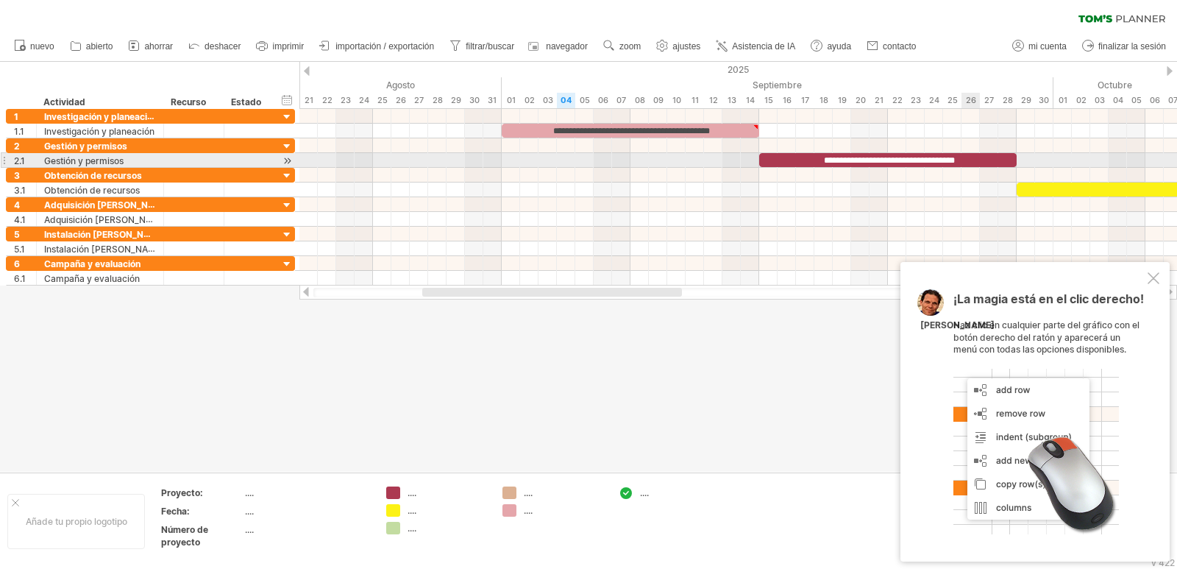
click at [968, 160] on div "**********" at bounding box center [888, 160] width 258 height 14
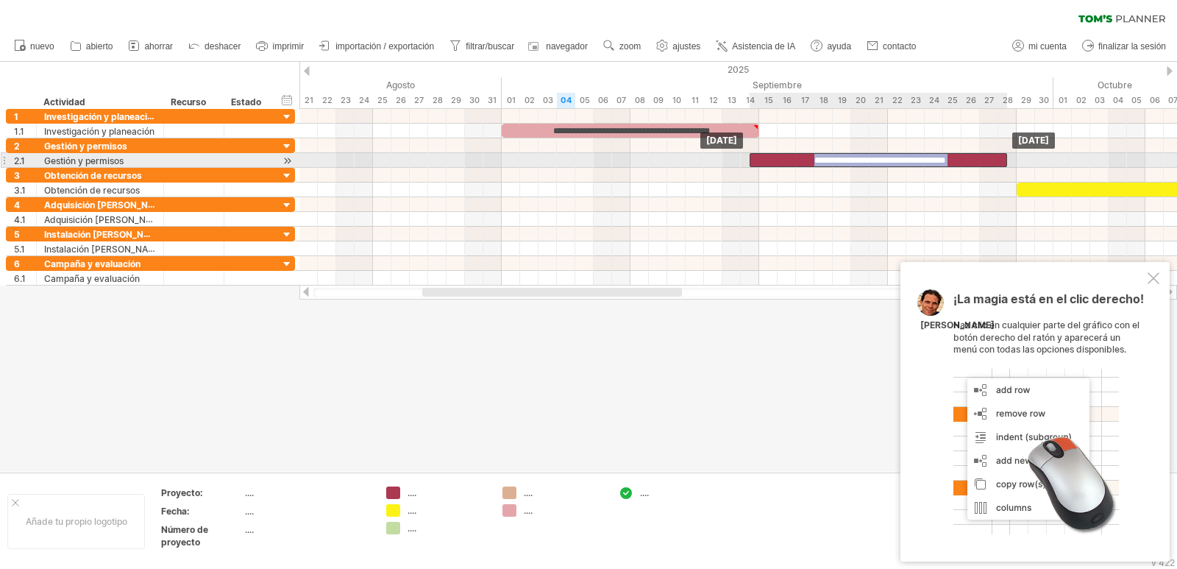
drag, startPoint x: 968, startPoint y: 160, endPoint x: 960, endPoint y: 160, distance: 8.8
click at [960, 160] on div "**********" at bounding box center [879, 160] width 258 height 14
click at [968, 163] on div "**********" at bounding box center [888, 160] width 258 height 14
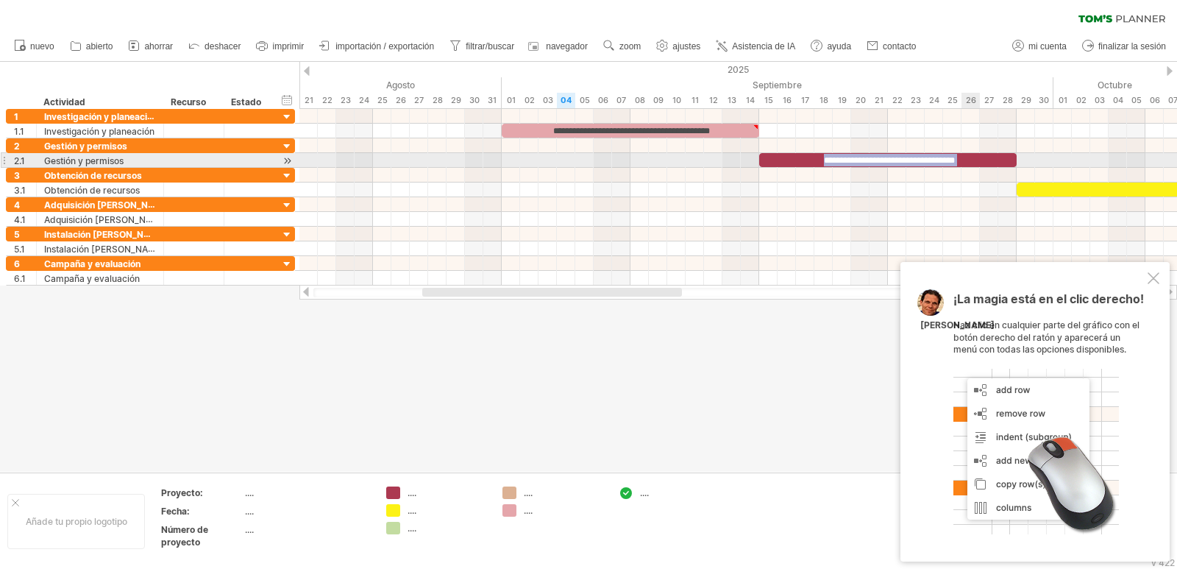
click at [956, 157] on div "**********" at bounding box center [888, 160] width 258 height 14
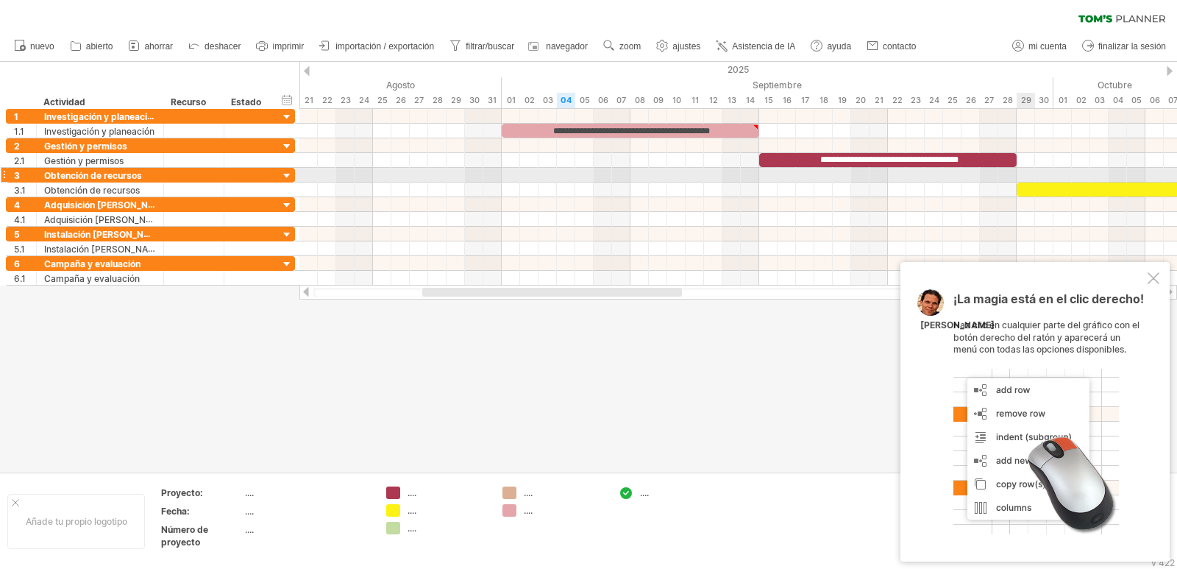
scroll to position [1, 0]
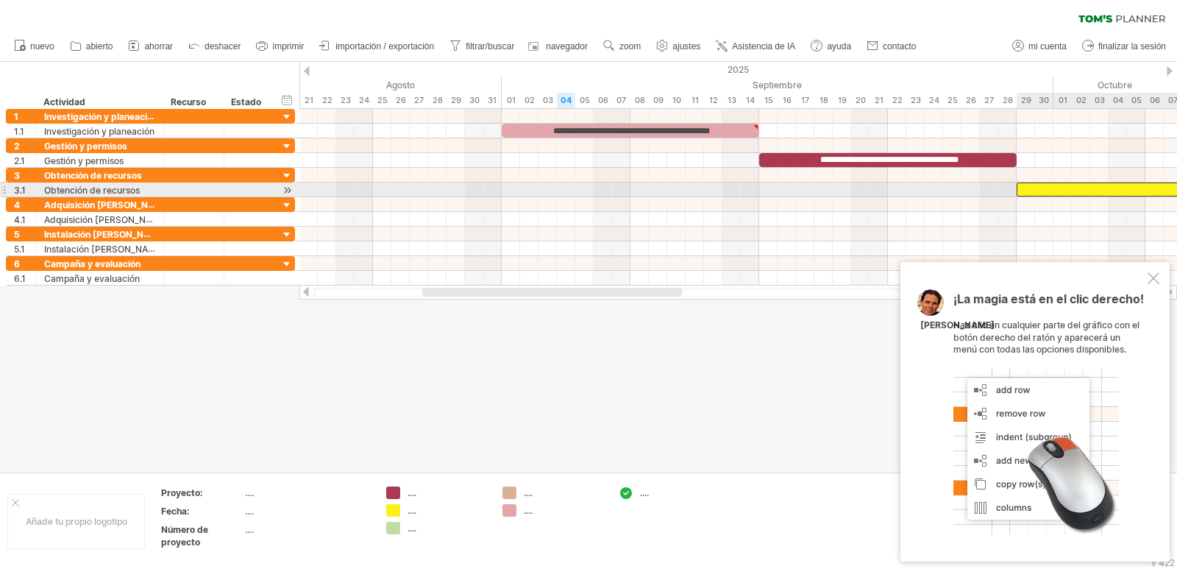
paste div
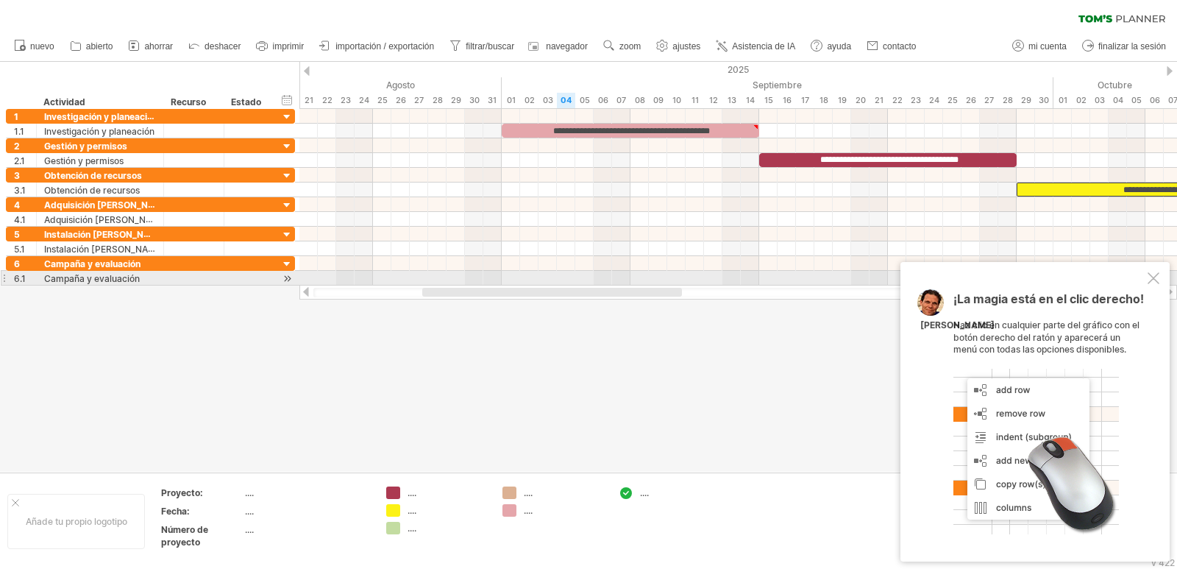
click at [1153, 279] on div at bounding box center [1154, 278] width 12 height 12
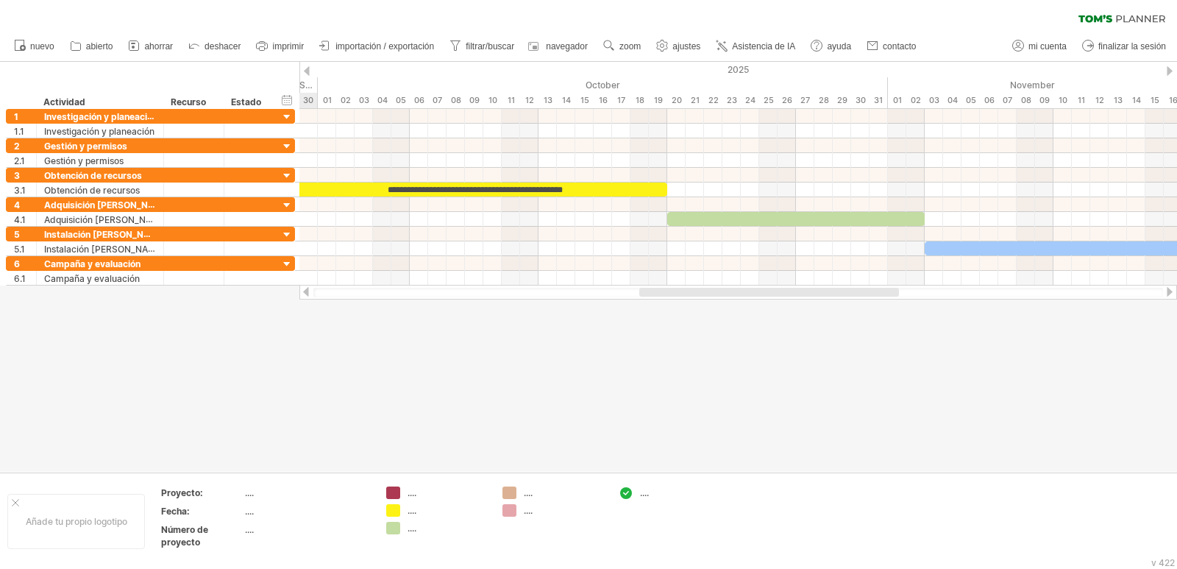
drag, startPoint x: 581, startPoint y: 291, endPoint x: 798, endPoint y: 286, distance: 217.1
click at [798, 286] on div at bounding box center [739, 292] width 878 height 15
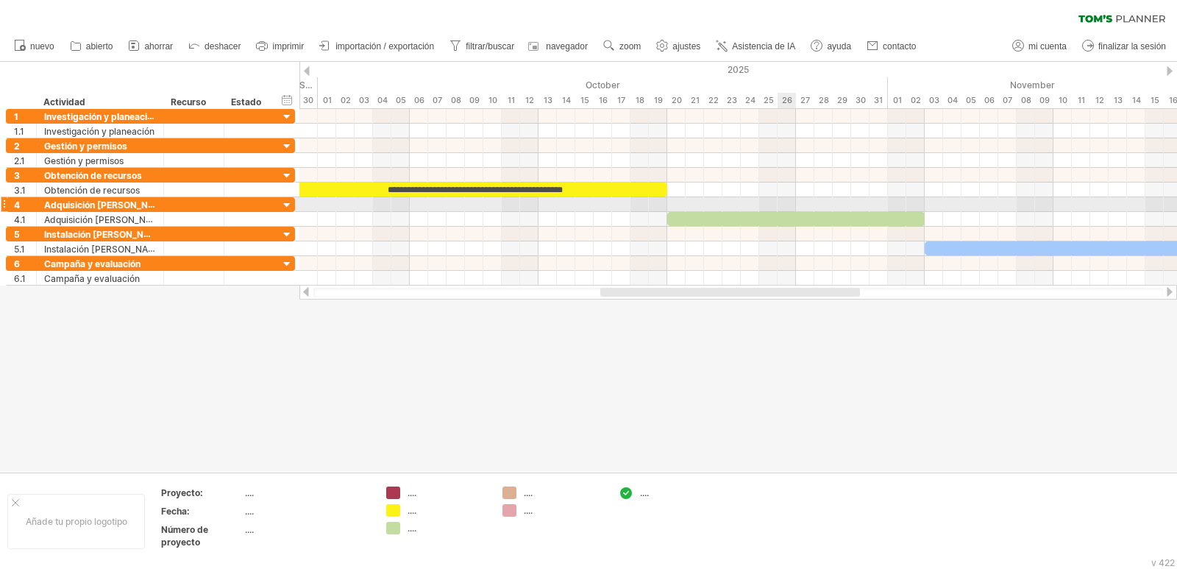
click at [791, 211] on div at bounding box center [739, 204] width 878 height 15
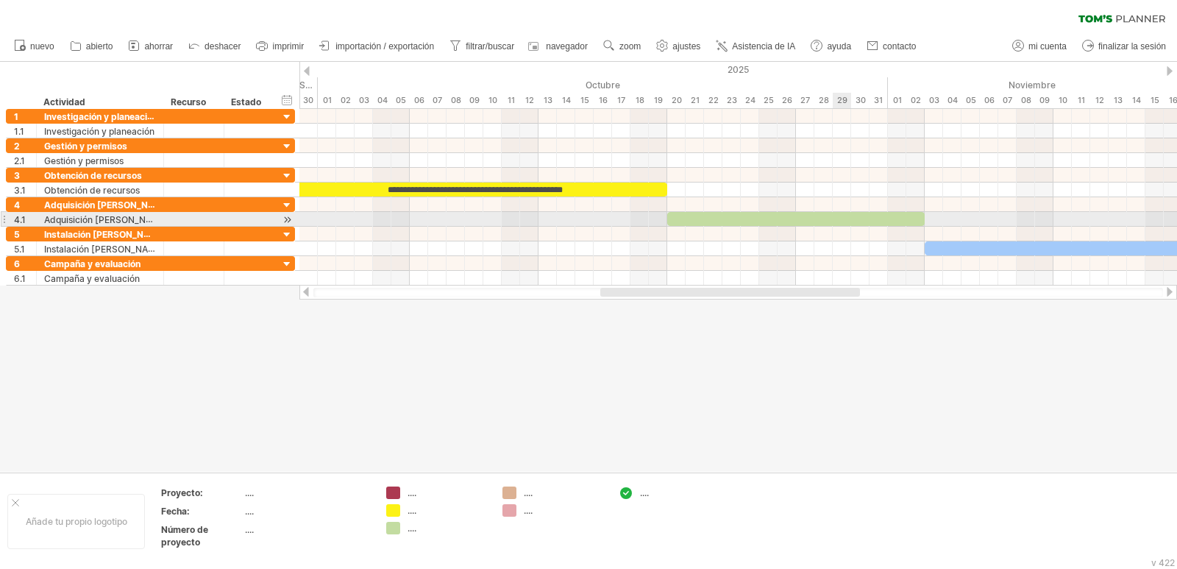
click at [840, 216] on div at bounding box center [796, 219] width 258 height 14
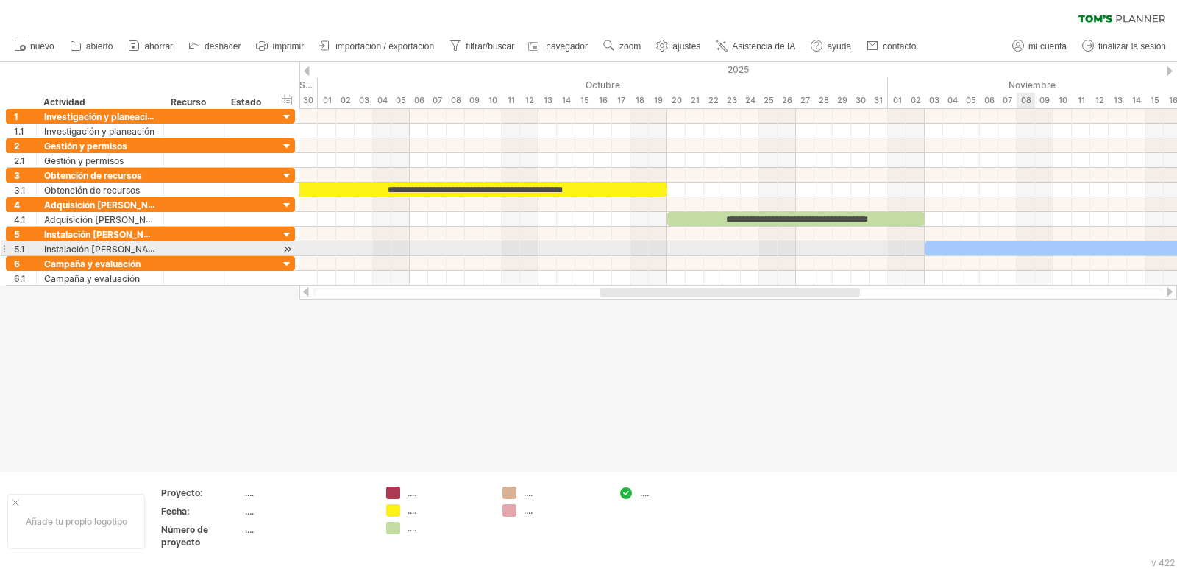
click at [1030, 250] on div at bounding box center [1118, 248] width 386 height 14
click at [1058, 246] on div at bounding box center [1118, 248] width 386 height 14
paste div
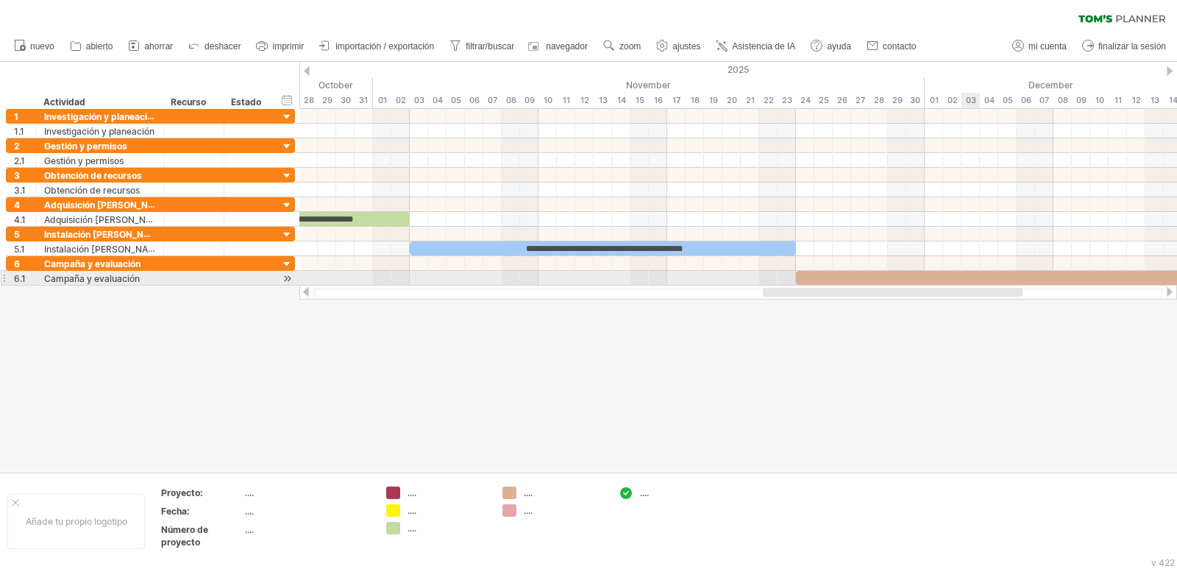
drag, startPoint x: 799, startPoint y: 293, endPoint x: 962, endPoint y: 283, distance: 162.9
click at [962, 283] on div "Intentando acceder a [DOMAIN_NAME] Conectado de nuevo... 0% borrar filtro" at bounding box center [588, 284] width 1177 height 569
click at [929, 273] on div at bounding box center [989, 278] width 386 height 14
click at [868, 275] on div at bounding box center [989, 278] width 386 height 14
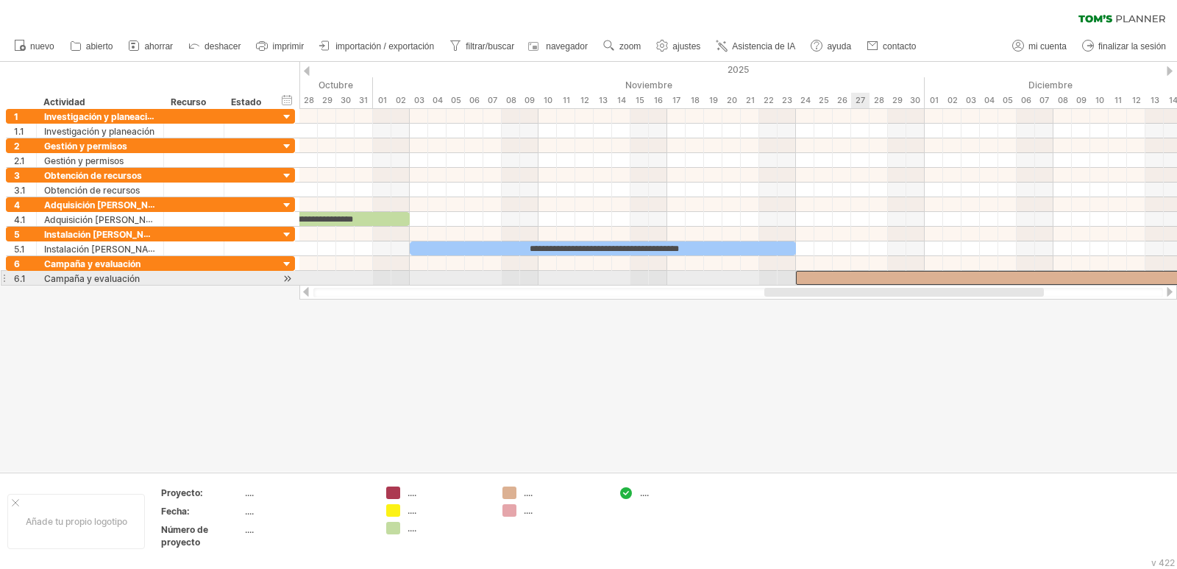
paste div
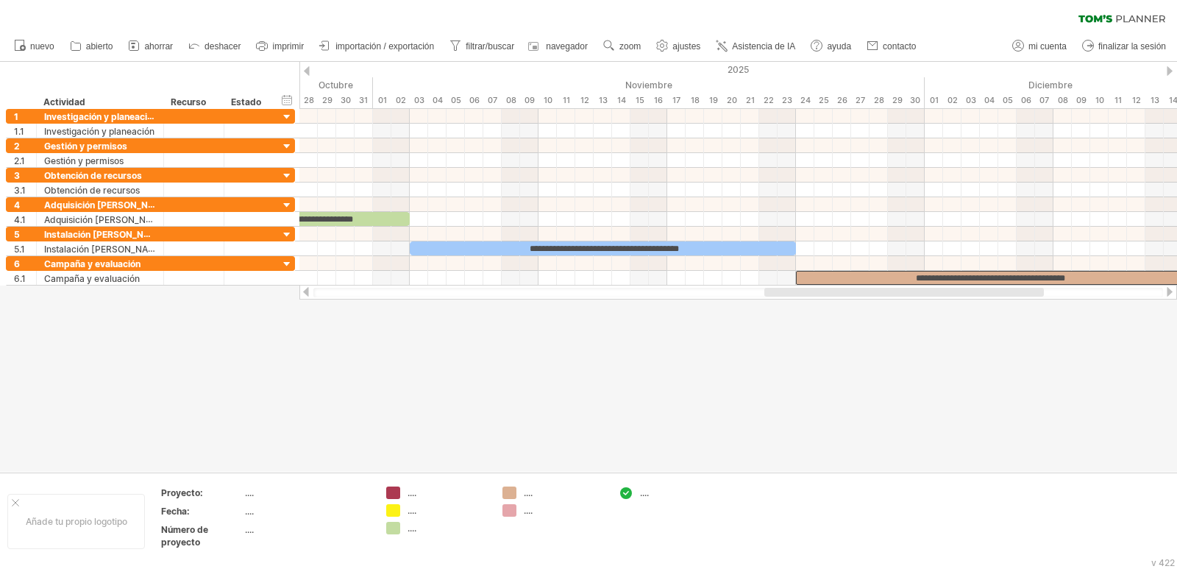
click at [693, 440] on div at bounding box center [588, 267] width 1177 height 410
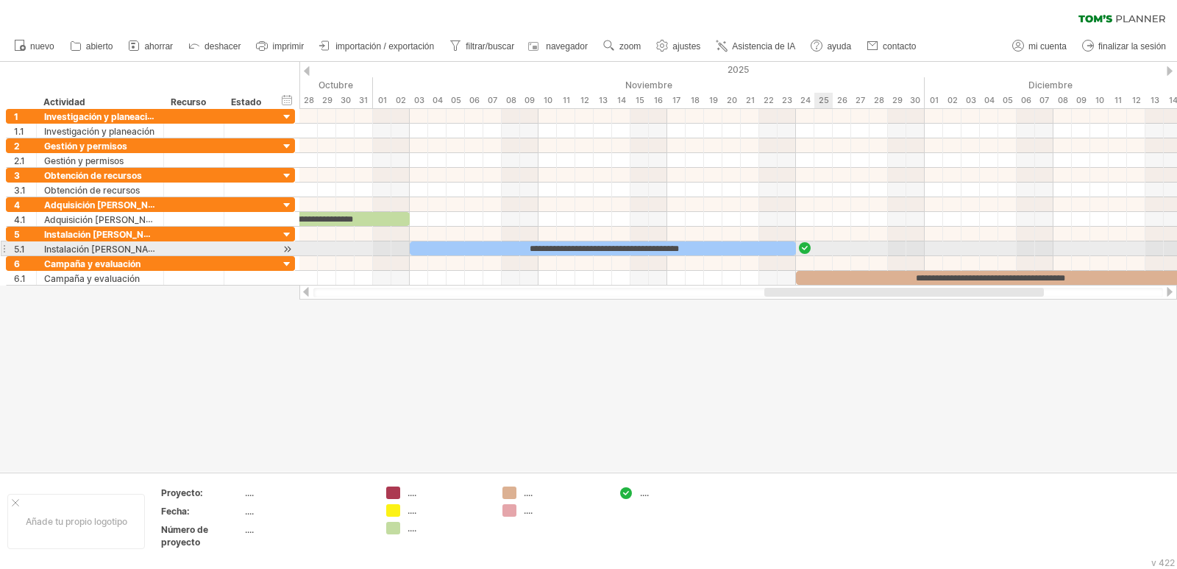
drag, startPoint x: 628, startPoint y: 489, endPoint x: 809, endPoint y: 247, distance: 302.3
click at [809, 247] on div "Intentando acceder a [DOMAIN_NAME] Conectado de nuevo... 0% borrar filtro" at bounding box center [588, 284] width 1177 height 569
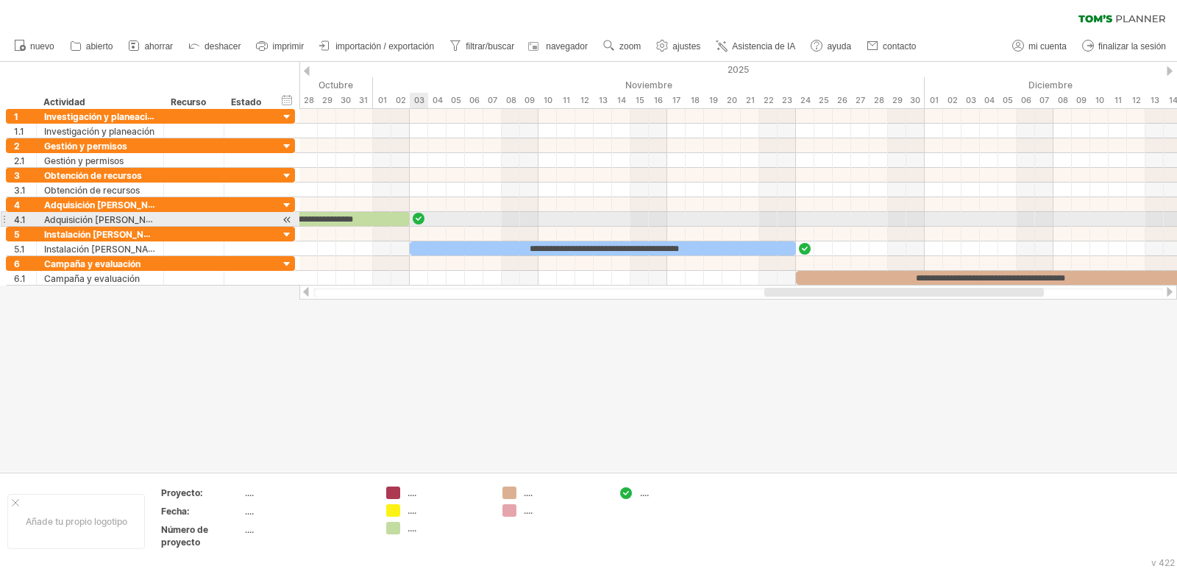
drag, startPoint x: 626, startPoint y: 497, endPoint x: 422, endPoint y: 218, distance: 345.5
click at [422, 218] on div "Intentando acceder a [DOMAIN_NAME] Conectado de nuevo... 0% borrar filtro" at bounding box center [588, 284] width 1177 height 569
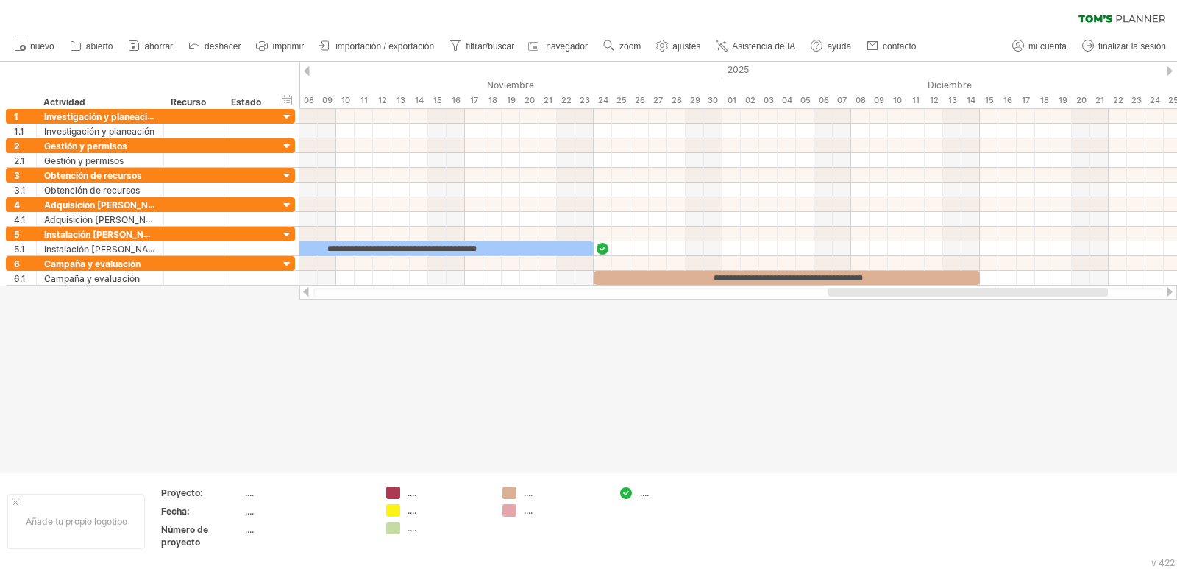
drag, startPoint x: 857, startPoint y: 294, endPoint x: 921, endPoint y: 291, distance: 64.1
click at [921, 291] on div at bounding box center [969, 292] width 280 height 9
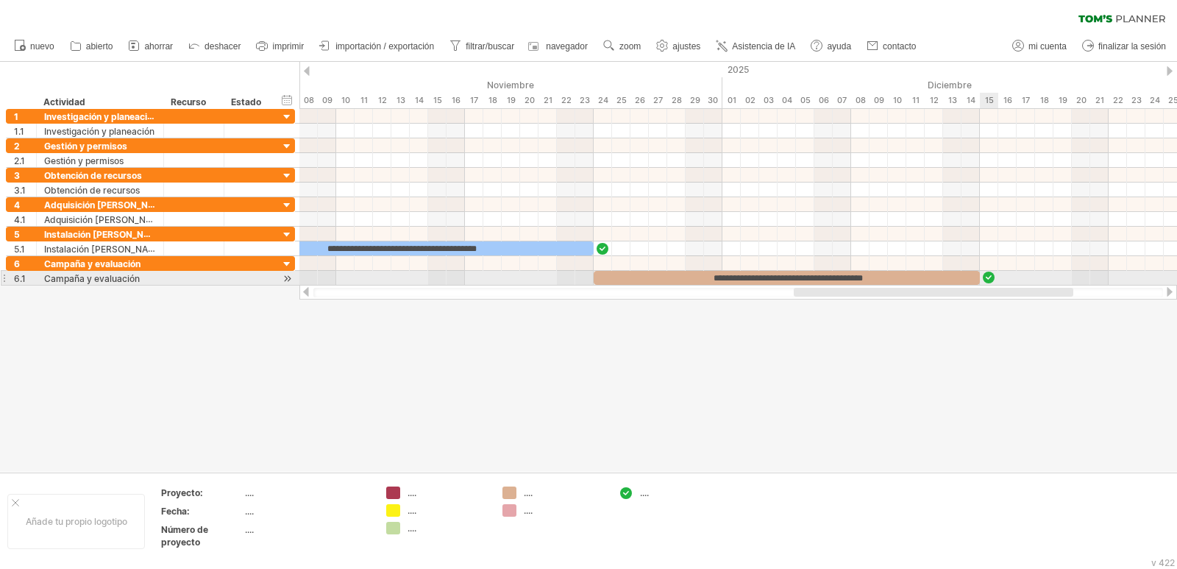
drag, startPoint x: 629, startPoint y: 494, endPoint x: 991, endPoint y: 275, distance: 422.9
click at [991, 275] on div "Intentando acceder a [DOMAIN_NAME] Conectado de nuevo... 0% borrar filtro" at bounding box center [588, 284] width 1177 height 569
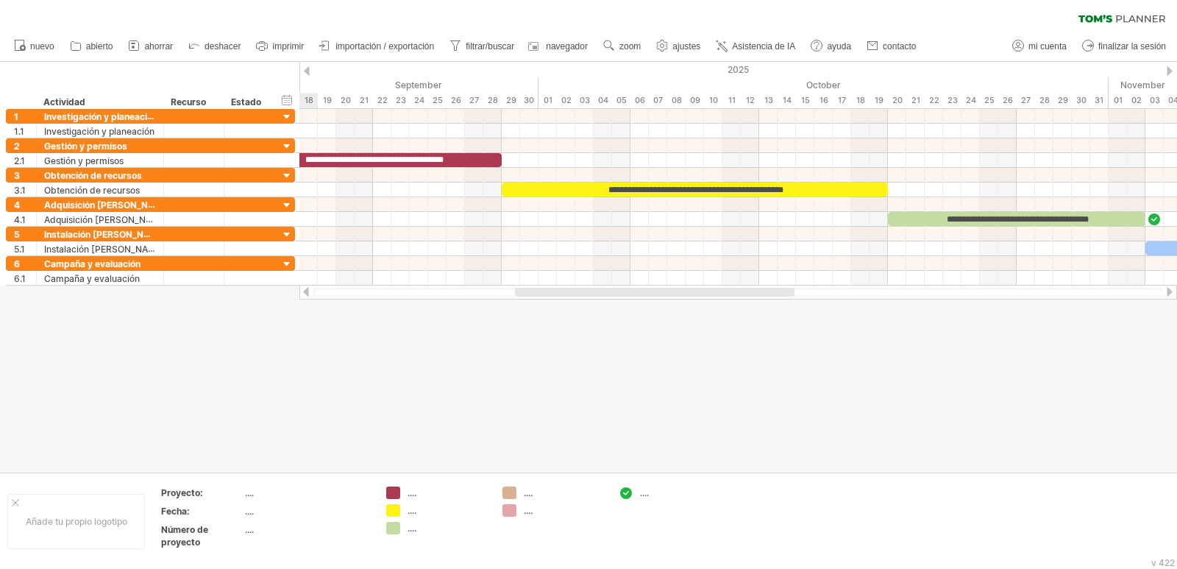
drag, startPoint x: 979, startPoint y: 290, endPoint x: 700, endPoint y: 298, distance: 279.8
click at [700, 298] on div at bounding box center [739, 292] width 878 height 15
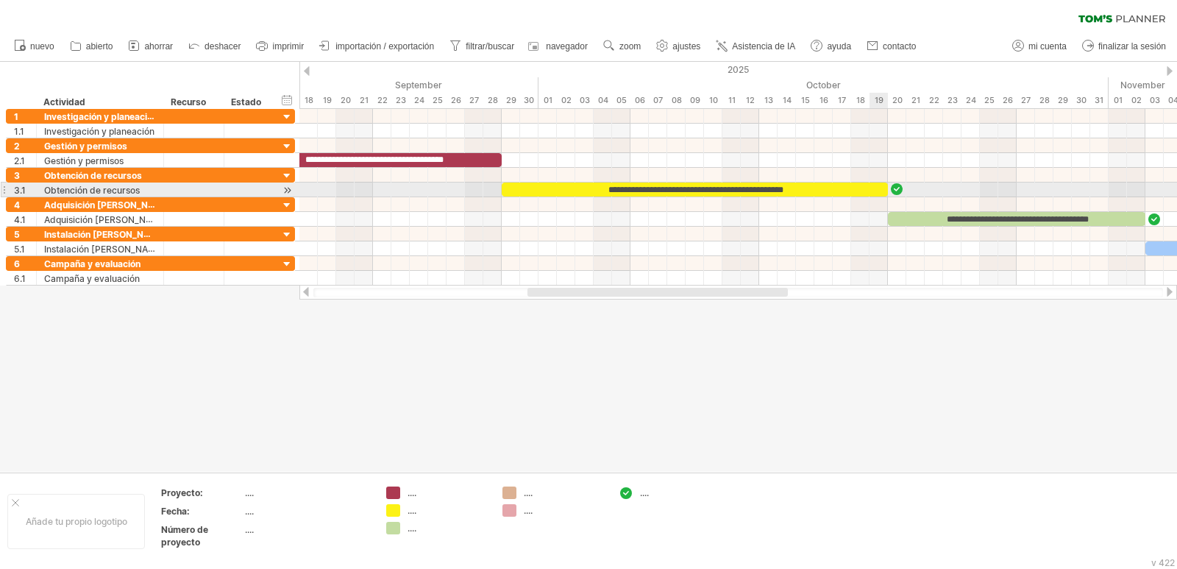
drag, startPoint x: 628, startPoint y: 492, endPoint x: 898, endPoint y: 190, distance: 404.4
click at [898, 190] on div "Intentando acceder a [DOMAIN_NAME] Conectado de nuevo... 0% borrar filtro" at bounding box center [588, 284] width 1177 height 569
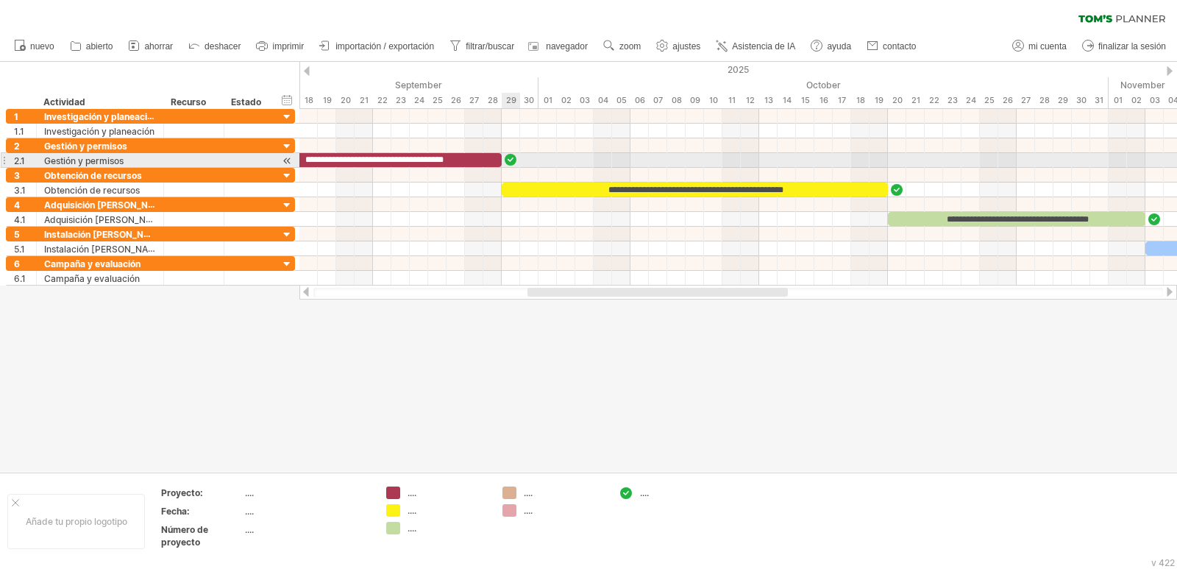
drag, startPoint x: 626, startPoint y: 493, endPoint x: 511, endPoint y: 162, distance: 350.5
click at [511, 162] on div "Intentando acceder a [DOMAIN_NAME] Conectado de nuevo... 0% borrar filtro" at bounding box center [588, 284] width 1177 height 569
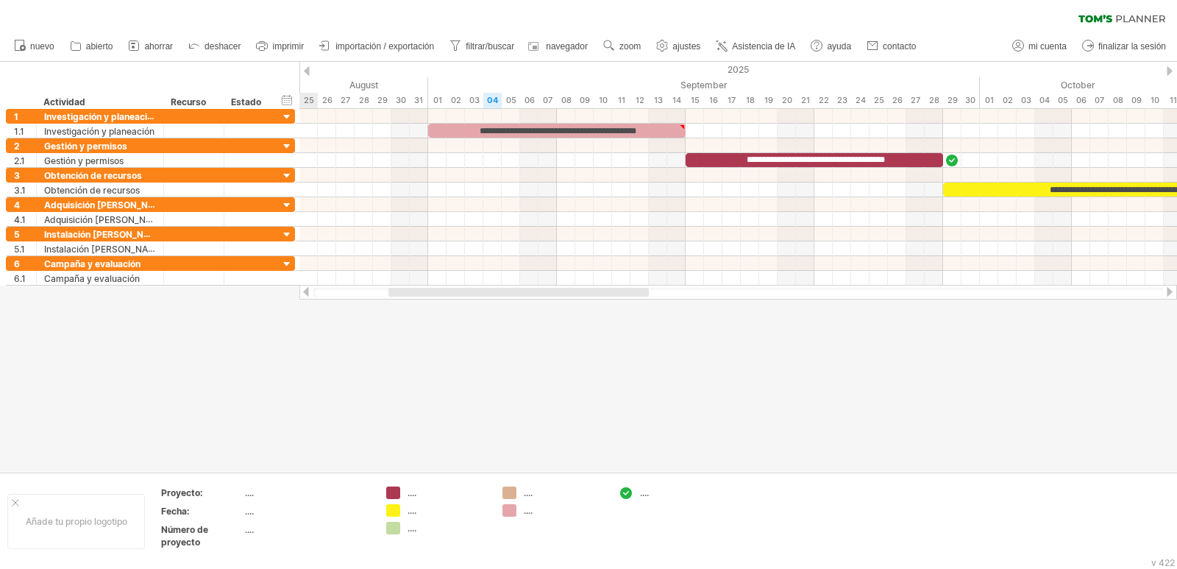
drag, startPoint x: 645, startPoint y: 294, endPoint x: 725, endPoint y: 389, distance: 123.7
click at [498, 294] on div at bounding box center [519, 292] width 261 height 9
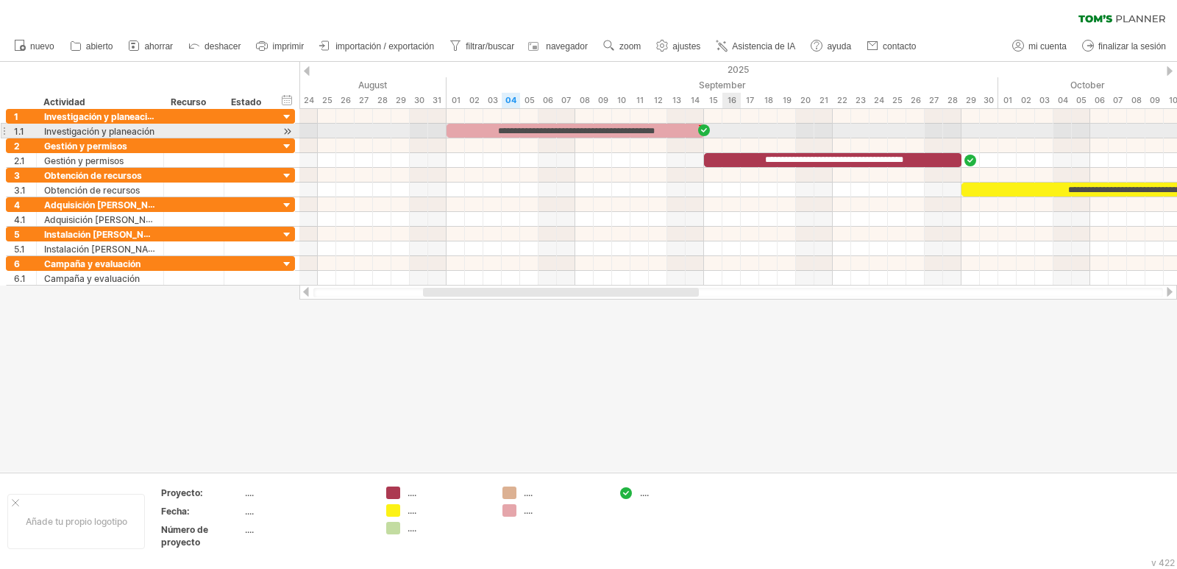
drag, startPoint x: 627, startPoint y: 493, endPoint x: 709, endPoint y: 128, distance: 374.0
click at [709, 128] on div "Intentando acceder a [DOMAIN_NAME] Conectado de nuevo... 0% borrar filtro" at bounding box center [588, 284] width 1177 height 569
drag, startPoint x: 706, startPoint y: 130, endPoint x: 715, endPoint y: 131, distance: 9.0
click at [715, 131] on div at bounding box center [713, 131] width 16 height 14
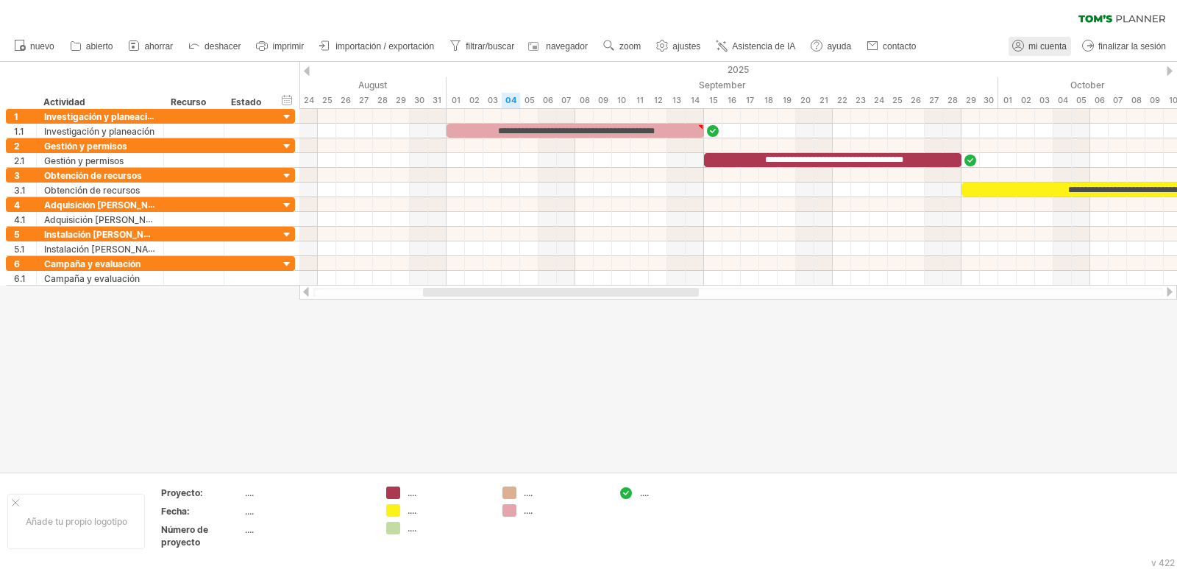
click at [1035, 42] on font "mi cuenta" at bounding box center [1048, 46] width 38 height 10
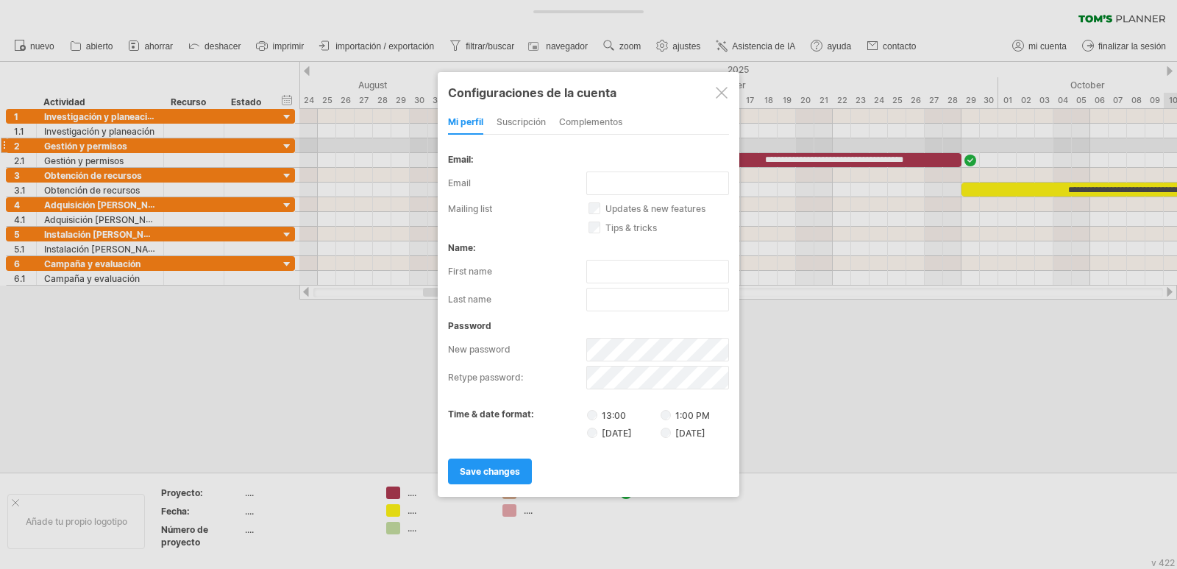
type input "**********"
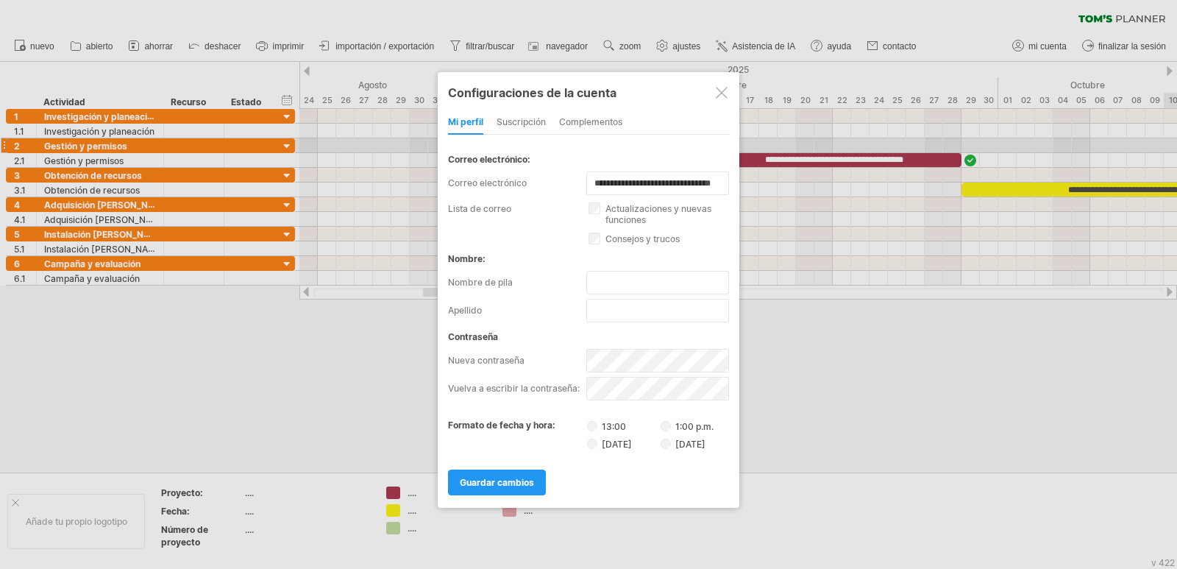
click at [721, 92] on div at bounding box center [722, 93] width 12 height 12
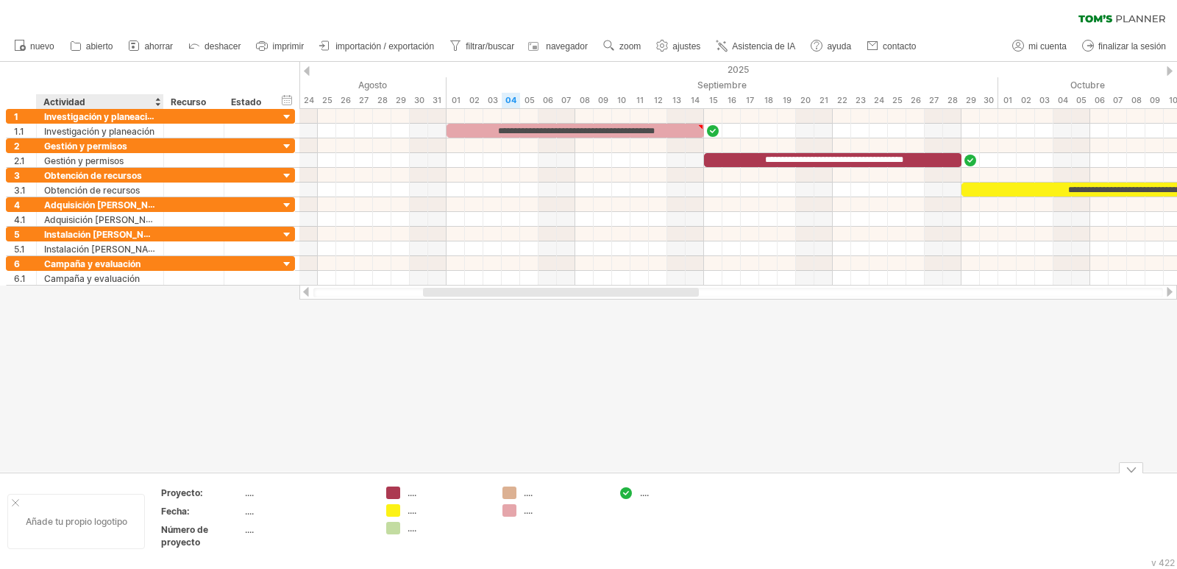
click at [85, 528] on div "Añade tu propio logotipo" at bounding box center [76, 521] width 138 height 55
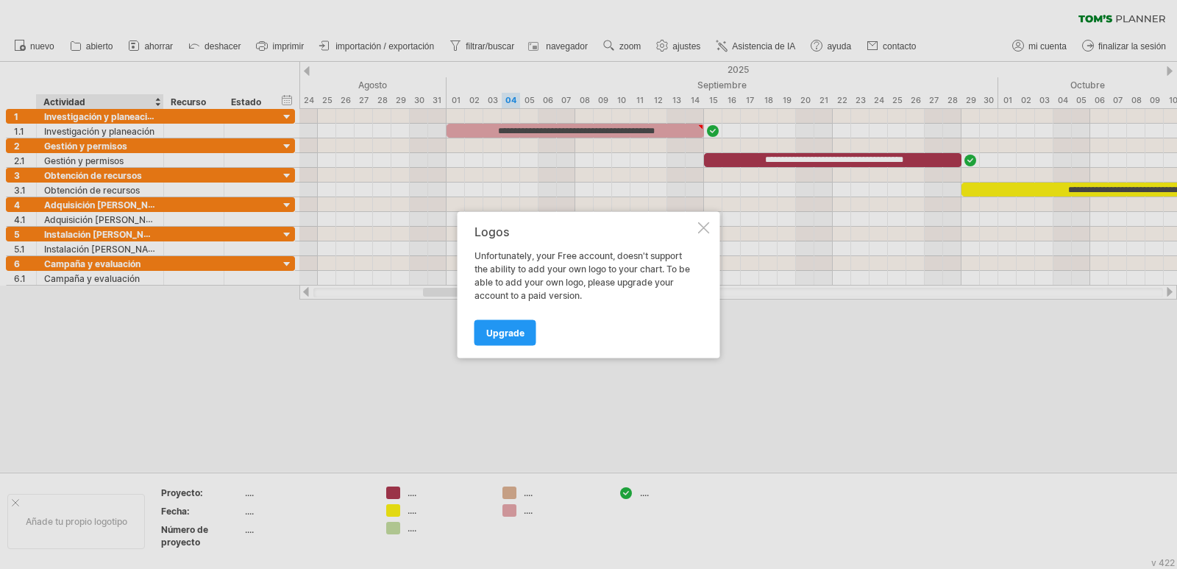
click at [704, 227] on div at bounding box center [704, 228] width 12 height 12
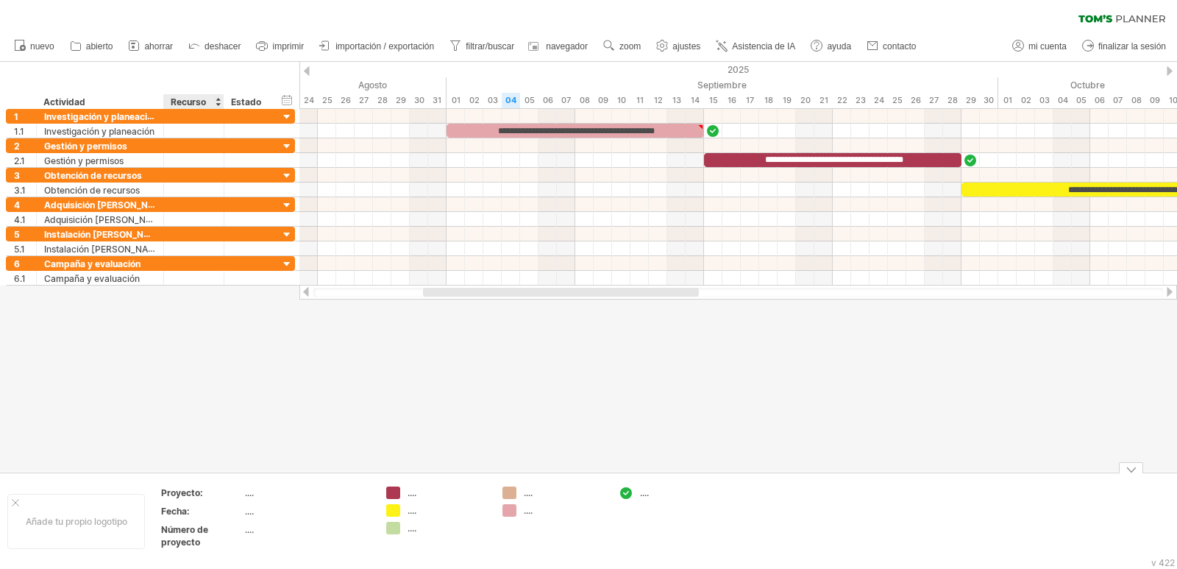
click at [189, 497] on font "Proyecto:" at bounding box center [182, 492] width 42 height 11
click at [191, 492] on font "Proyecto:" at bounding box center [182, 492] width 42 height 11
click at [108, 98] on div "Actividad" at bounding box center [99, 101] width 112 height 15
drag, startPoint x: 108, startPoint y: 98, endPoint x: 38, endPoint y: 99, distance: 69.9
click at [38, 99] on div "******** Actividad" at bounding box center [99, 101] width 127 height 15
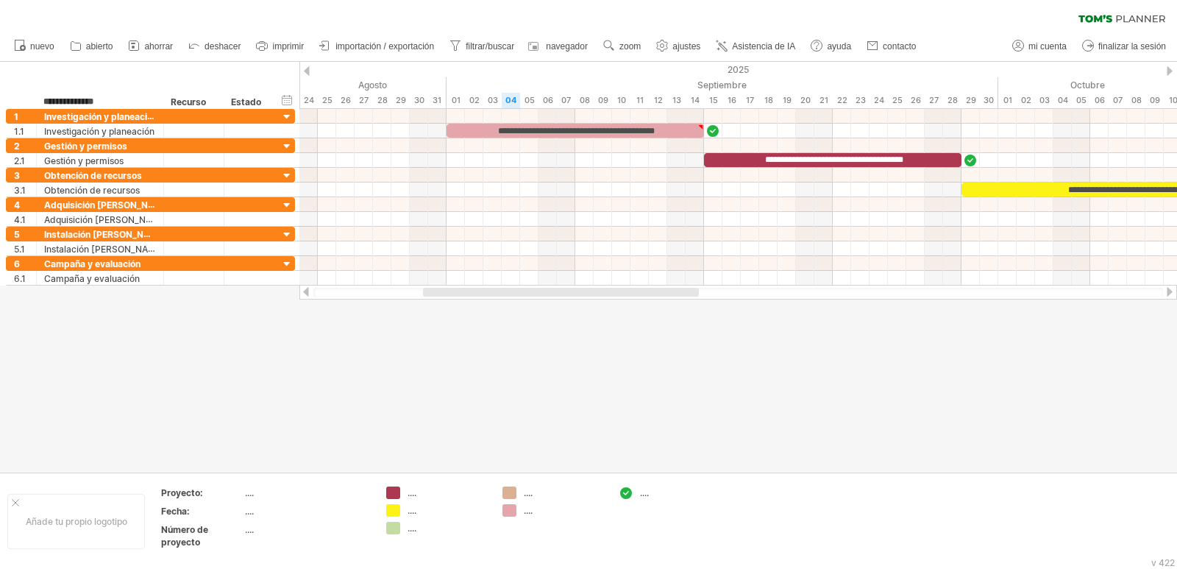
type input "**********"
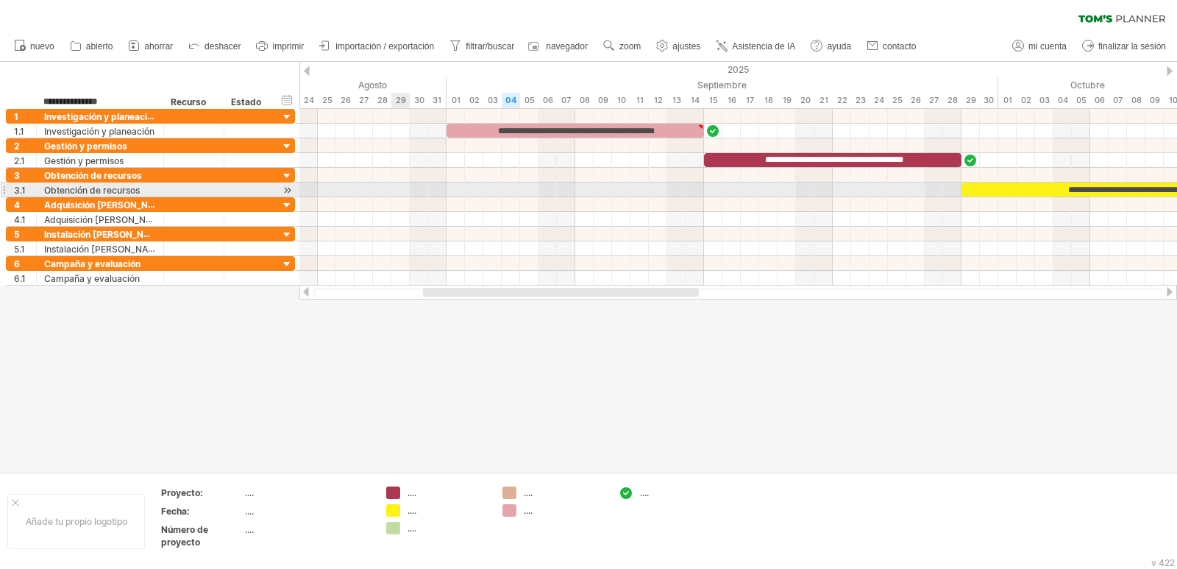
click at [397, 191] on div at bounding box center [739, 190] width 878 height 15
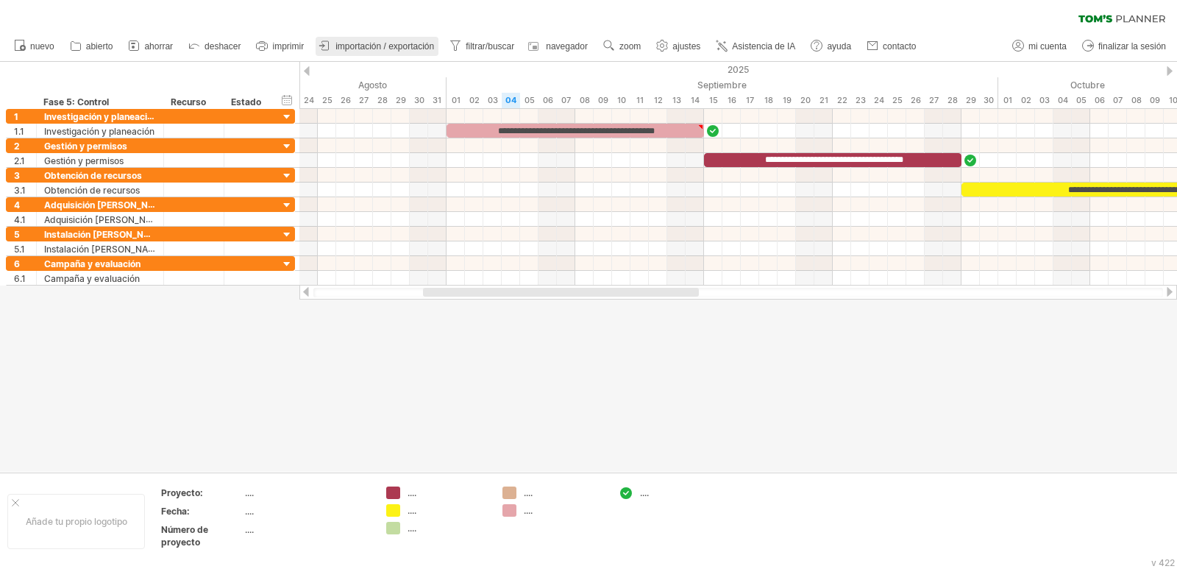
click at [380, 46] on font "importación / exportación" at bounding box center [385, 46] width 99 height 10
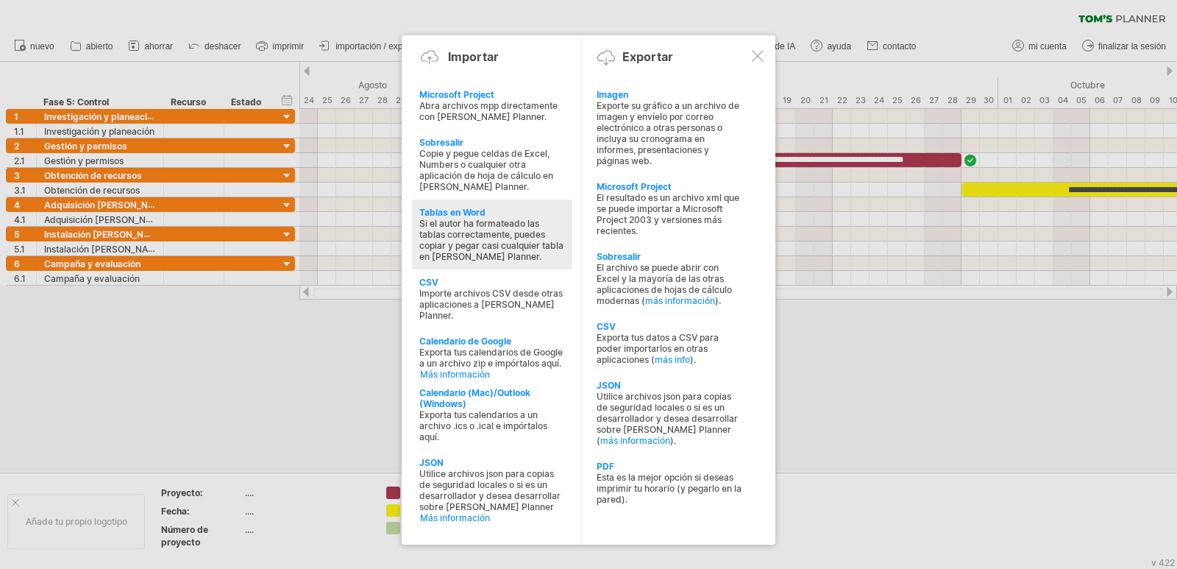
click at [536, 243] on font "Si el autor ha formateado las tablas correctamente, puedes copiar y pegar casi …" at bounding box center [491, 240] width 144 height 44
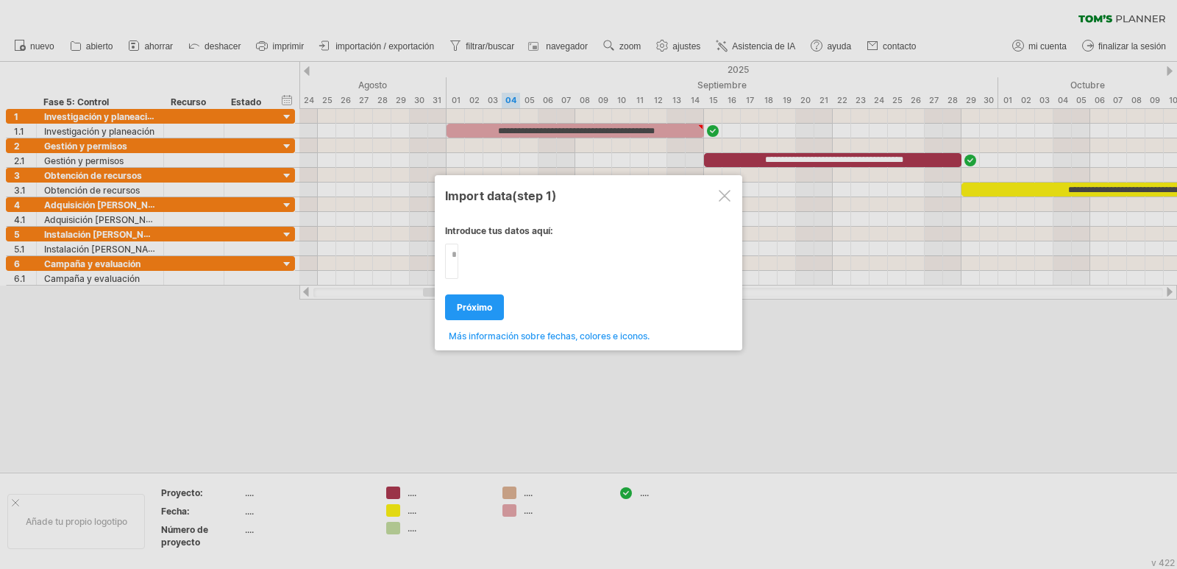
type textarea "**********"
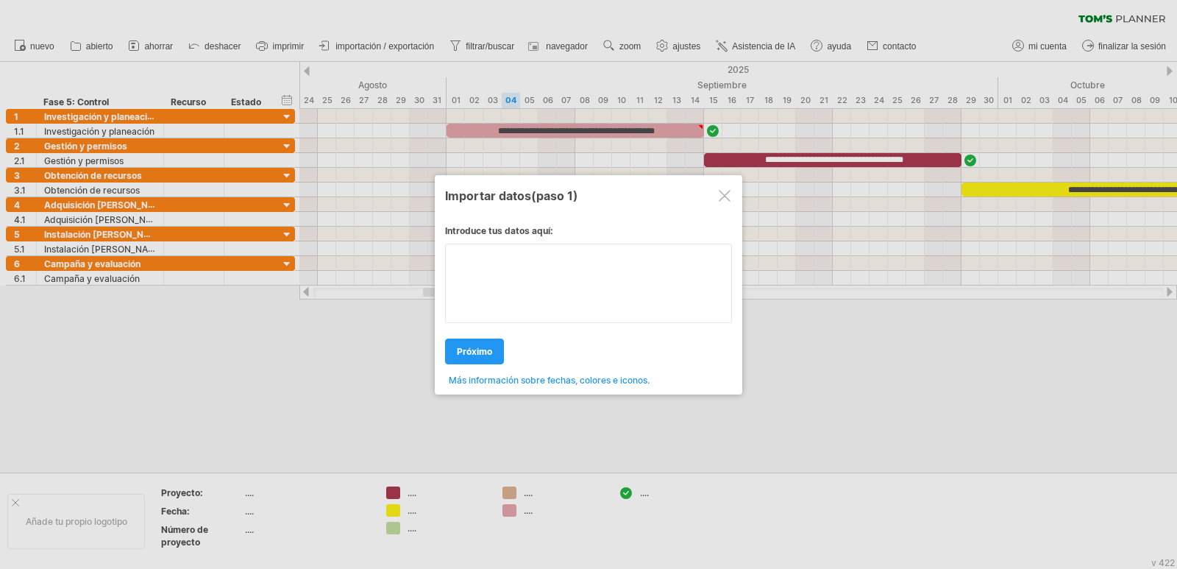
click at [575, 280] on div "Introduce tus datos aquí: Your data: Weekend days ' mon tue próximo . ." at bounding box center [588, 299] width 287 height 171
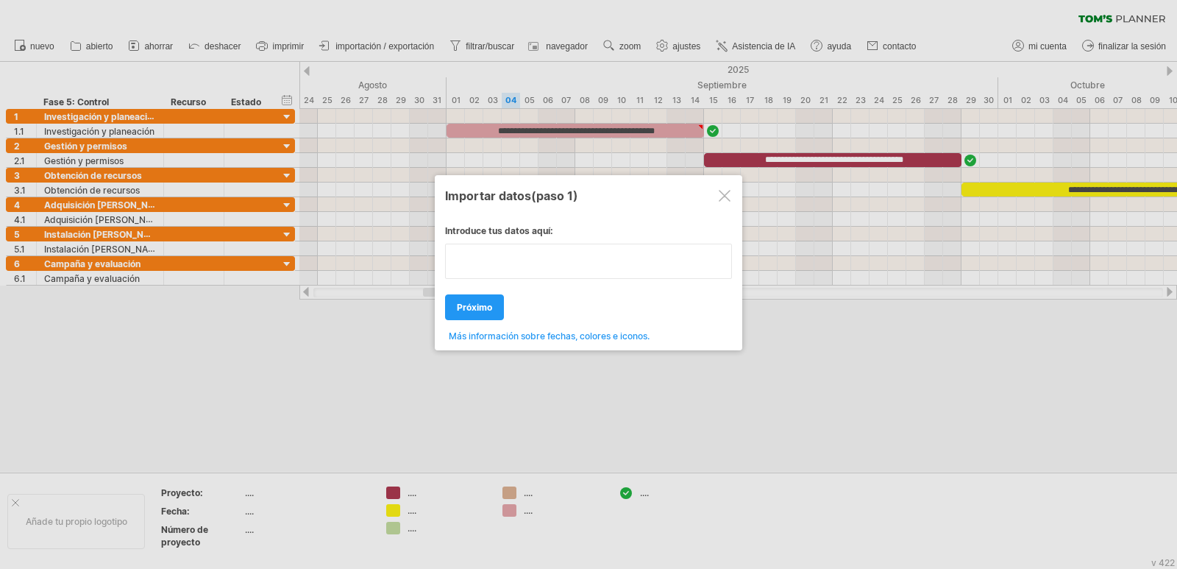
click at [522, 267] on textarea at bounding box center [588, 261] width 287 height 35
click at [726, 196] on div at bounding box center [725, 196] width 12 height 12
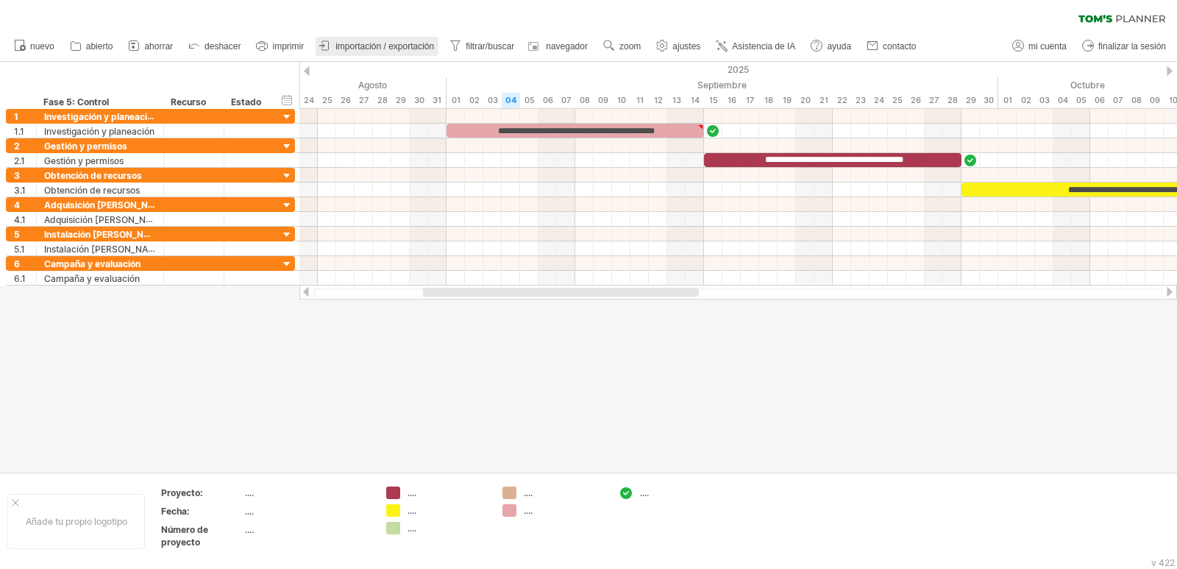
click at [356, 49] on font "importación / exportación" at bounding box center [385, 46] width 99 height 10
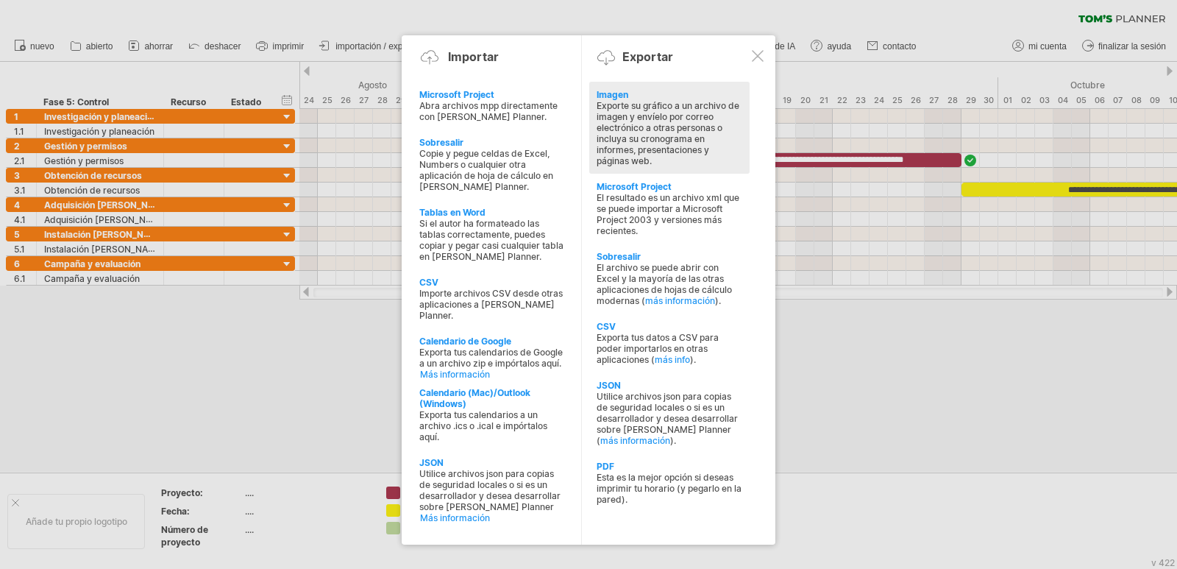
click at [687, 129] on font "Exporte su gráfico a un archivo de imagen y envíelo por correo electrónico a ot…" at bounding box center [668, 133] width 143 height 66
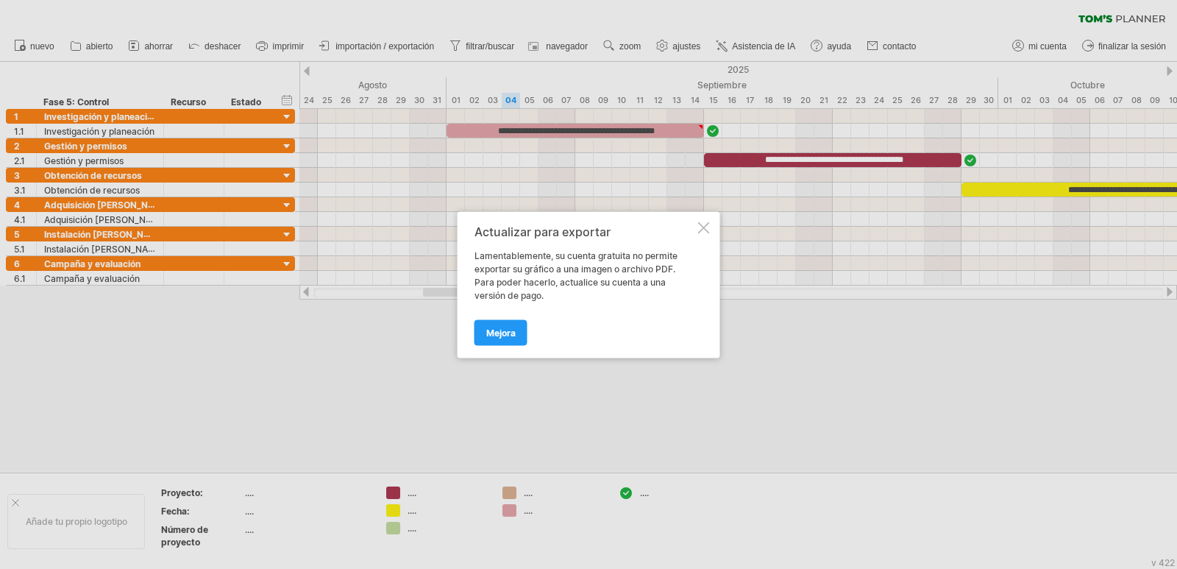
click at [699, 220] on div "Actualizar para exportar Lamentablemente, su cuenta gratuita no permite exporta…" at bounding box center [589, 284] width 263 height 146
click at [704, 225] on div at bounding box center [704, 228] width 12 height 12
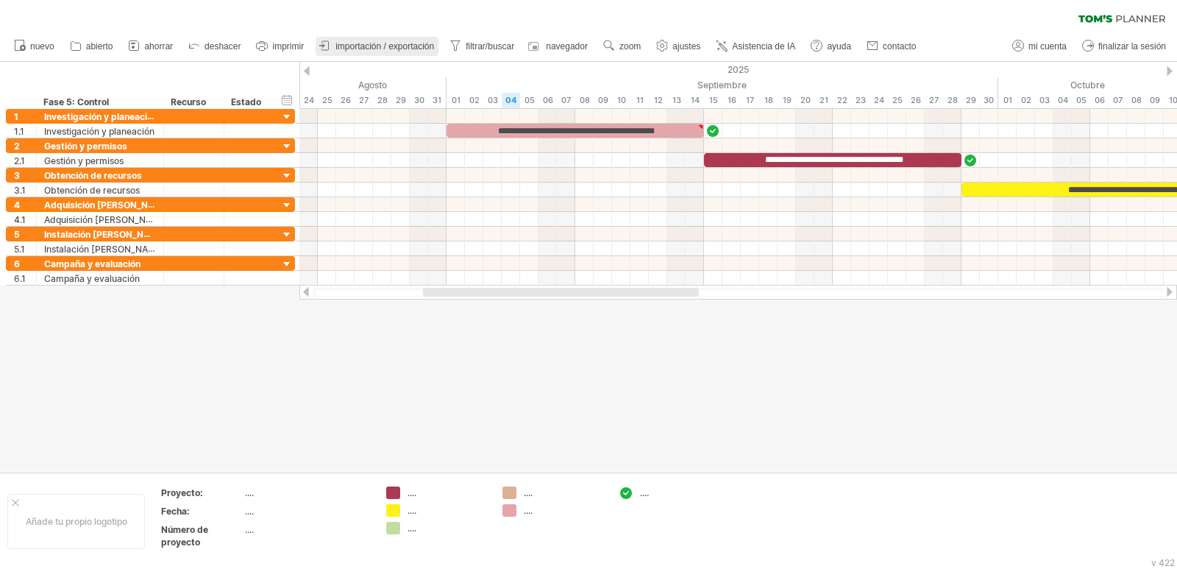
click at [366, 46] on font "importación / exportación" at bounding box center [385, 46] width 99 height 10
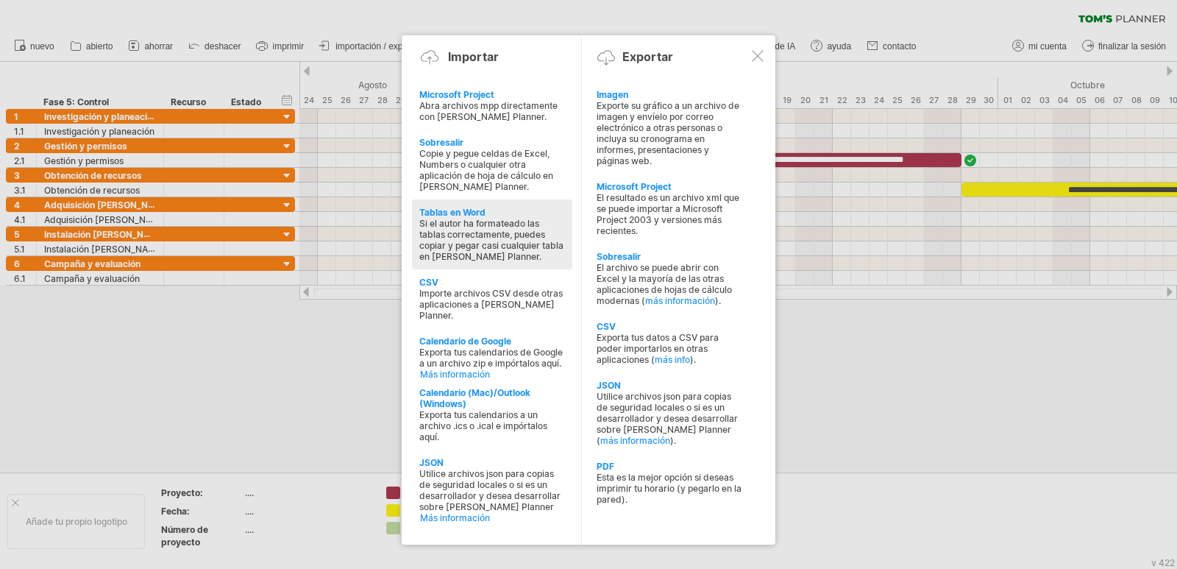
click at [512, 227] on font "Si el autor ha formateado las tablas correctamente, puedes copiar y pegar casi …" at bounding box center [491, 240] width 144 height 44
type textarea "**********"
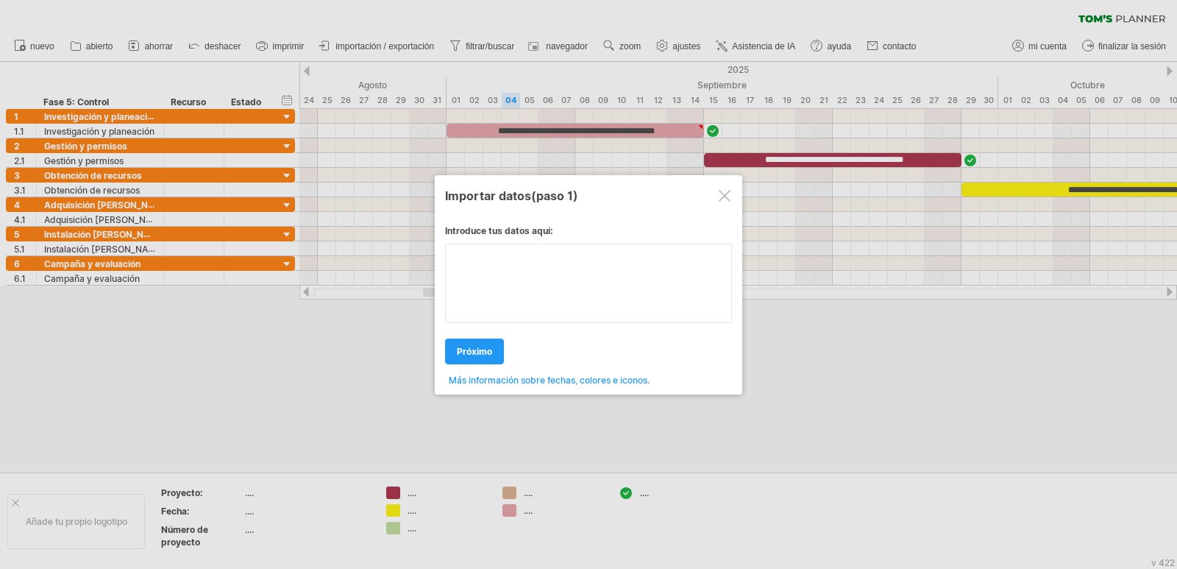
click at [617, 292] on div "Introduce tus datos aquí: Your data: Weekend days ' mon tue próximo . ." at bounding box center [588, 299] width 287 height 171
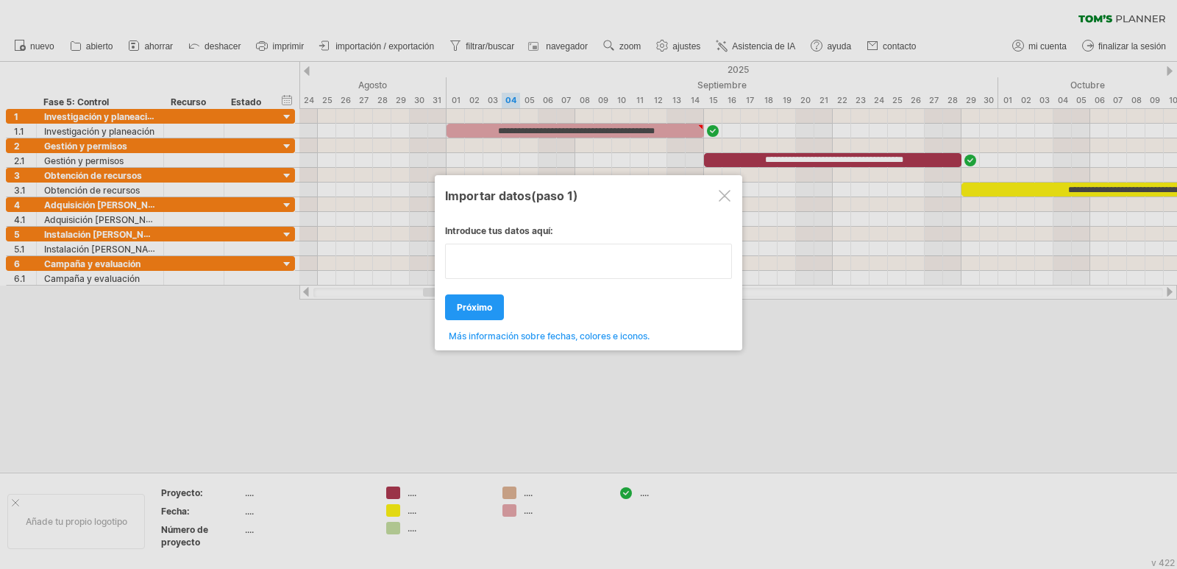
click at [570, 251] on textarea at bounding box center [588, 261] width 287 height 35
type textarea "**********"
click at [489, 313] on div "Introduce tus datos aquí: Your data: Weekend days ' mon tue próximo . ." at bounding box center [588, 277] width 287 height 127
drag, startPoint x: 669, startPoint y: 268, endPoint x: 515, endPoint y: 260, distance: 154.0
click at [515, 260] on textarea at bounding box center [588, 261] width 287 height 35
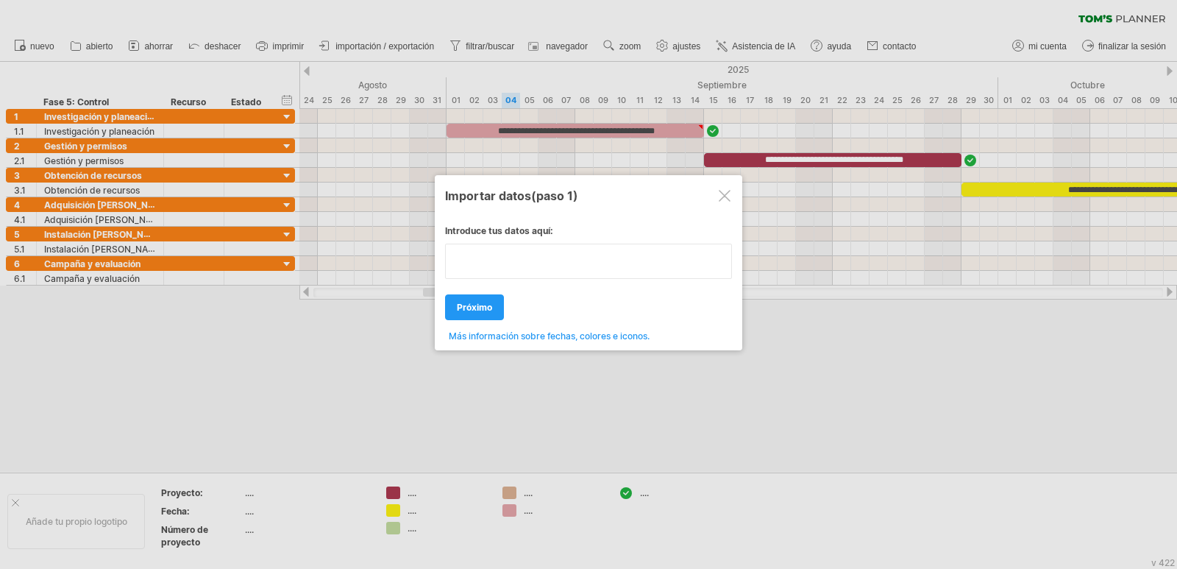
click at [515, 260] on textarea at bounding box center [588, 261] width 287 height 35
type textarea "**********"
click at [550, 338] on div "Introduce tus datos aquí: Your data: Weekend days ' mon tue próximo . ." at bounding box center [588, 277] width 287 height 127
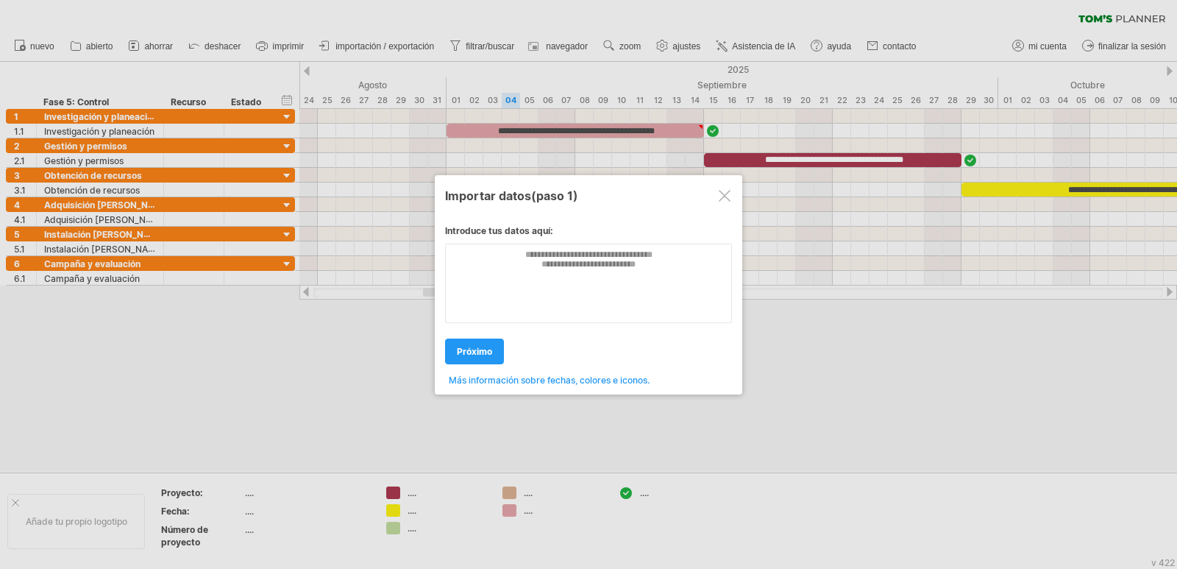
click at [539, 380] on font "Más información sobre fechas, colores e iconos." at bounding box center [549, 380] width 201 height 11
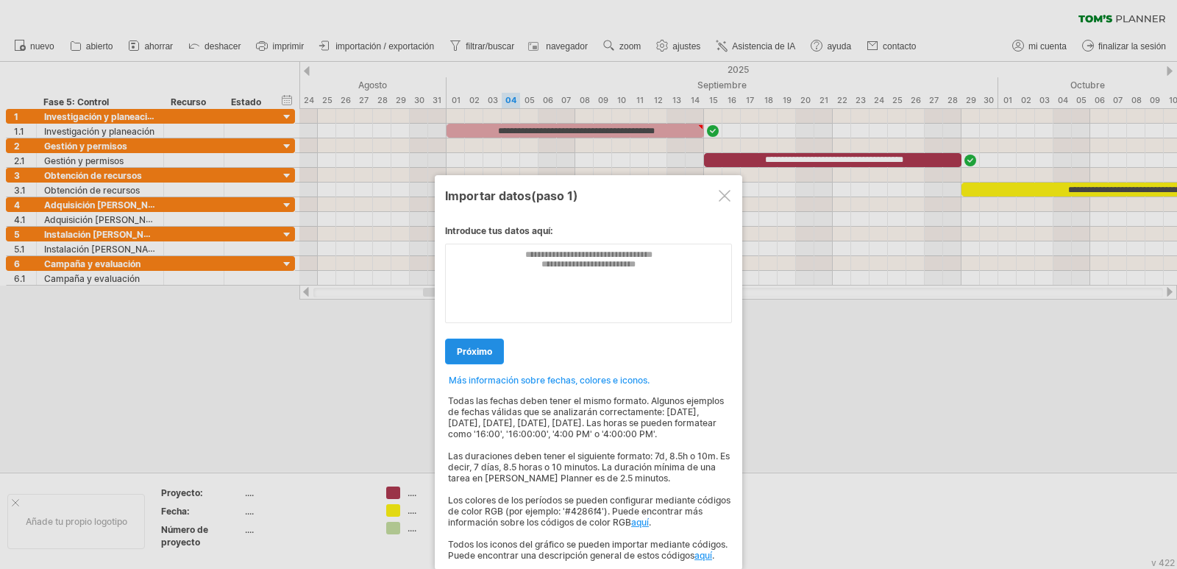
click at [470, 353] on font "próximo" at bounding box center [474, 351] width 35 height 11
click at [729, 201] on div at bounding box center [725, 196] width 12 height 12
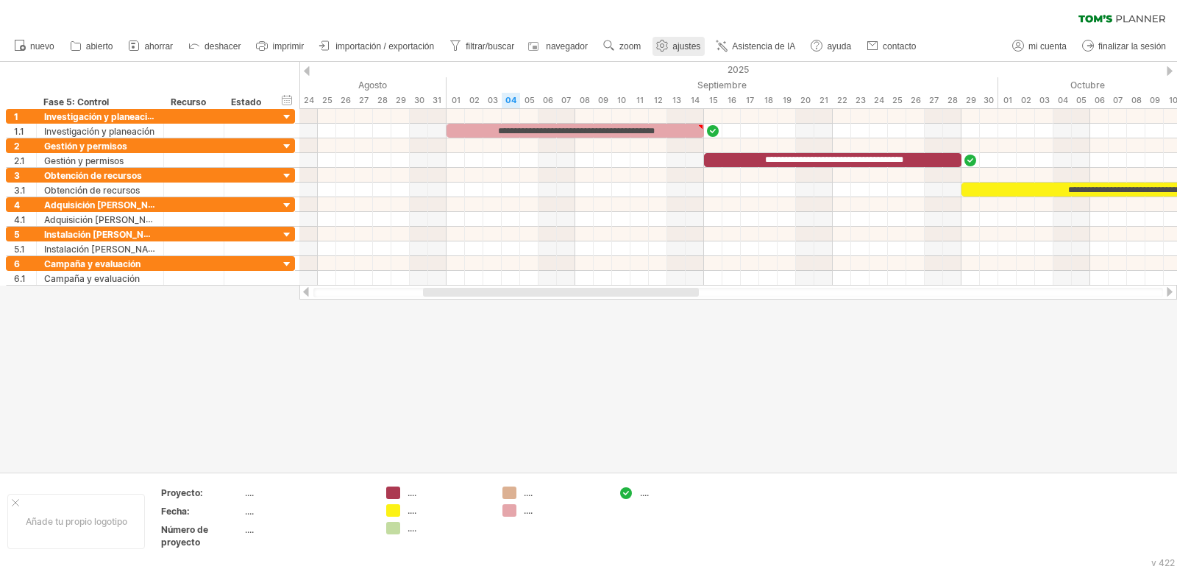
click at [673, 45] on link "ajustes" at bounding box center [679, 46] width 52 height 19
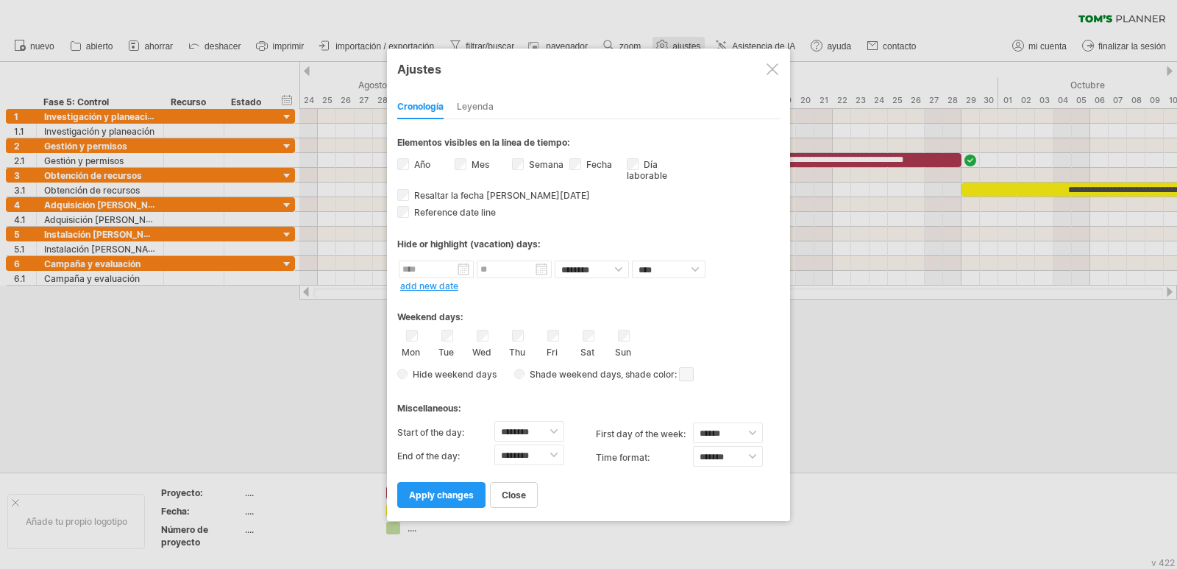
select select "*"
select select "**"
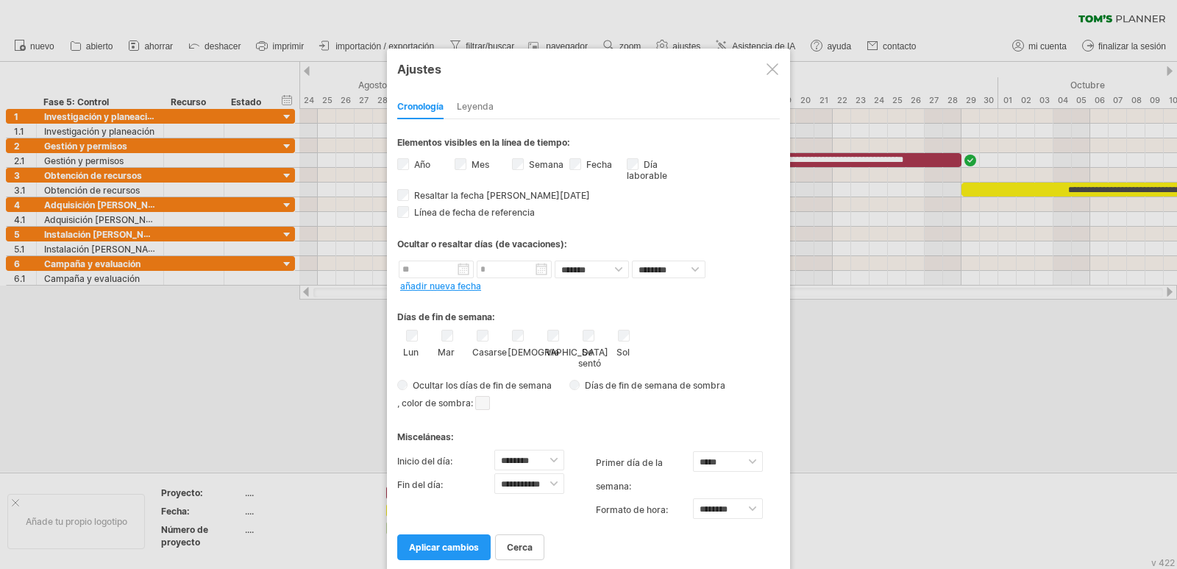
click at [771, 68] on div at bounding box center [773, 69] width 12 height 12
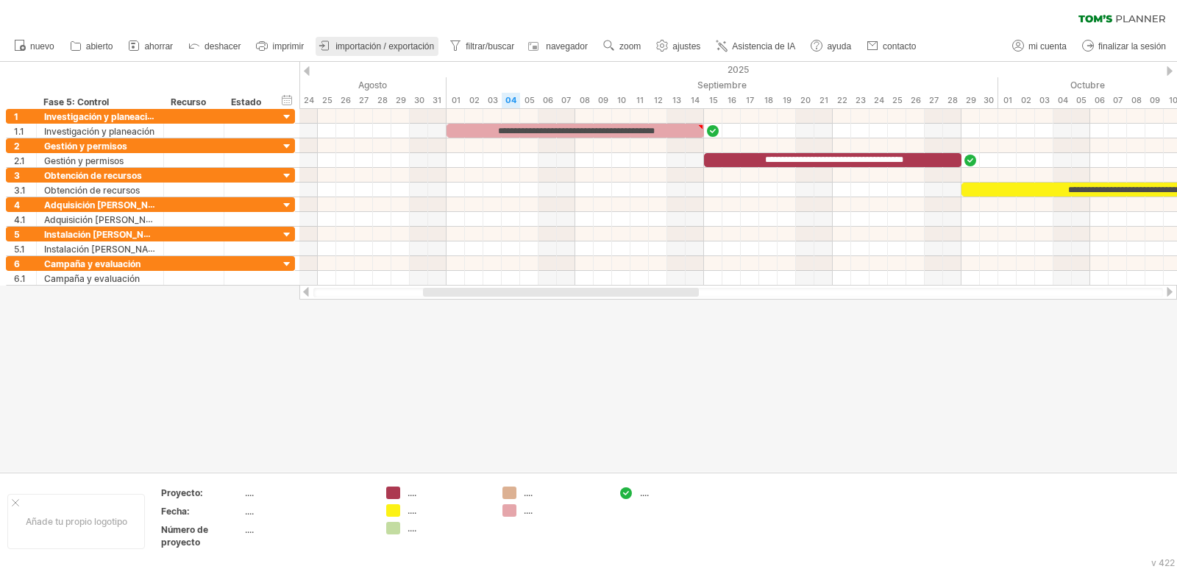
click at [368, 43] on font "importación / exportación" at bounding box center [385, 46] width 99 height 10
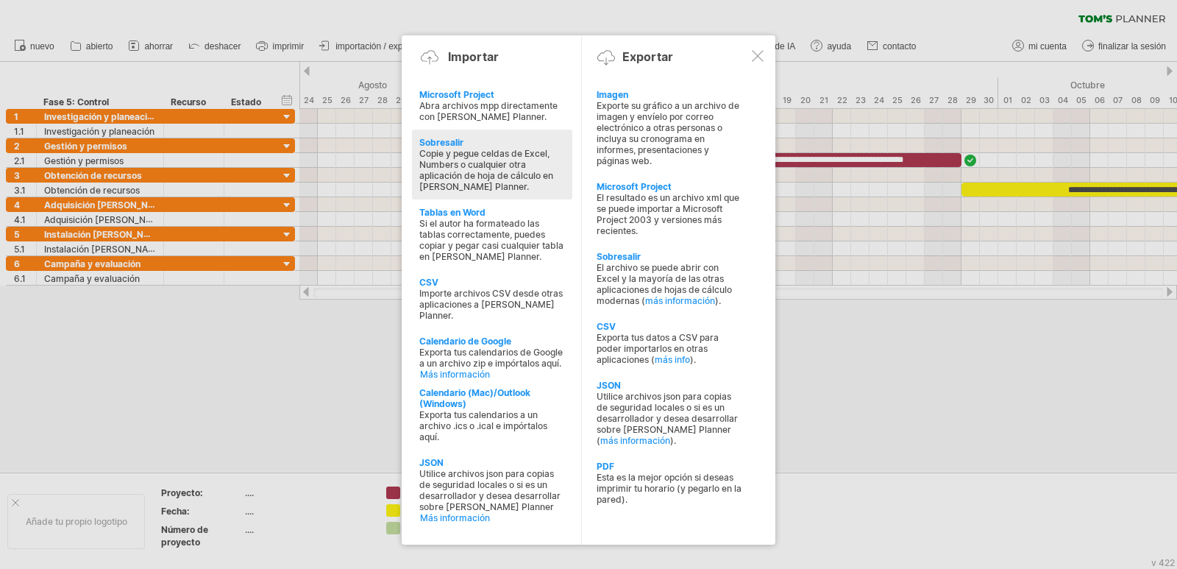
click at [542, 169] on div "Copie y pegue celdas de Excel, Numbers o cualquier otra aplicación de hoja de c…" at bounding box center [492, 170] width 146 height 44
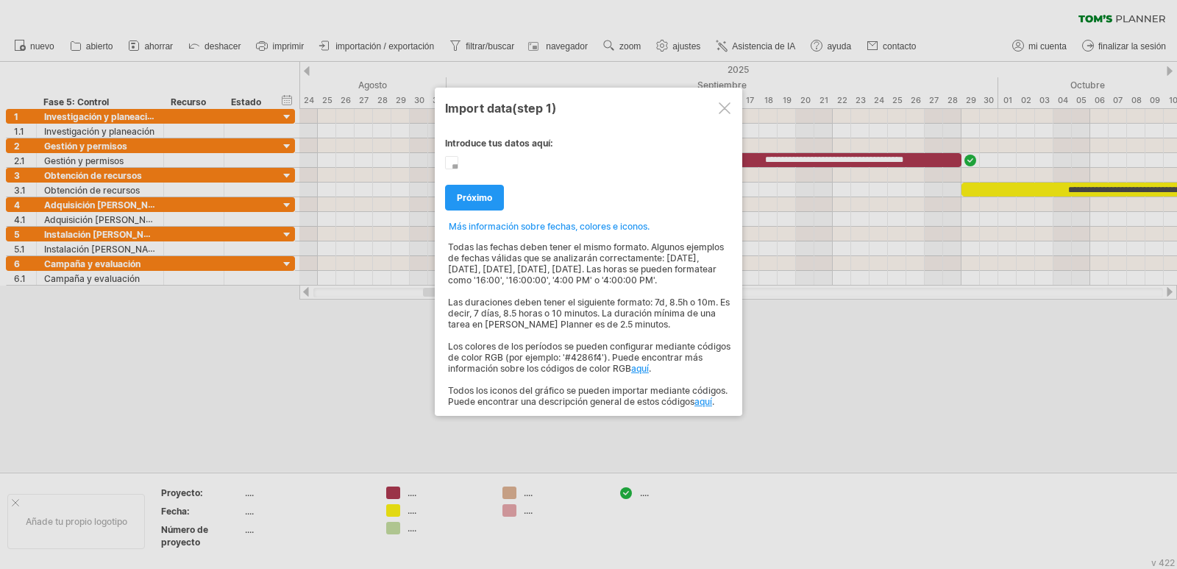
type textarea "**********"
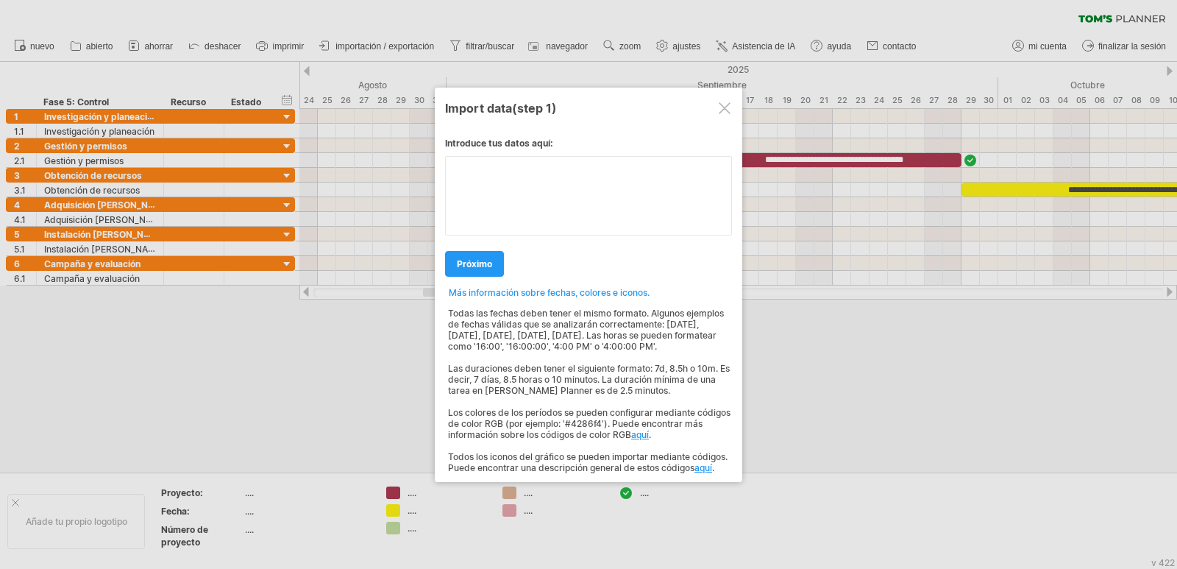
click at [573, 188] on textarea at bounding box center [588, 195] width 287 height 79
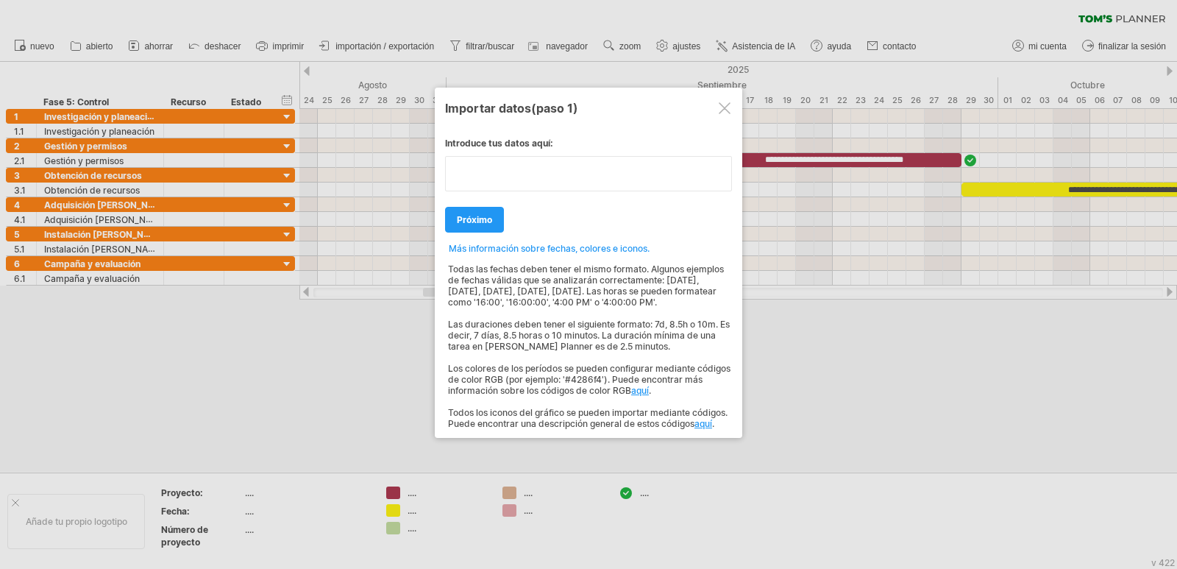
type textarea "**********"
click at [660, 390] on div "Todas las fechas deben tener el mismo formato. Algunos ejemplos de fechas válid…" at bounding box center [588, 341] width 287 height 175
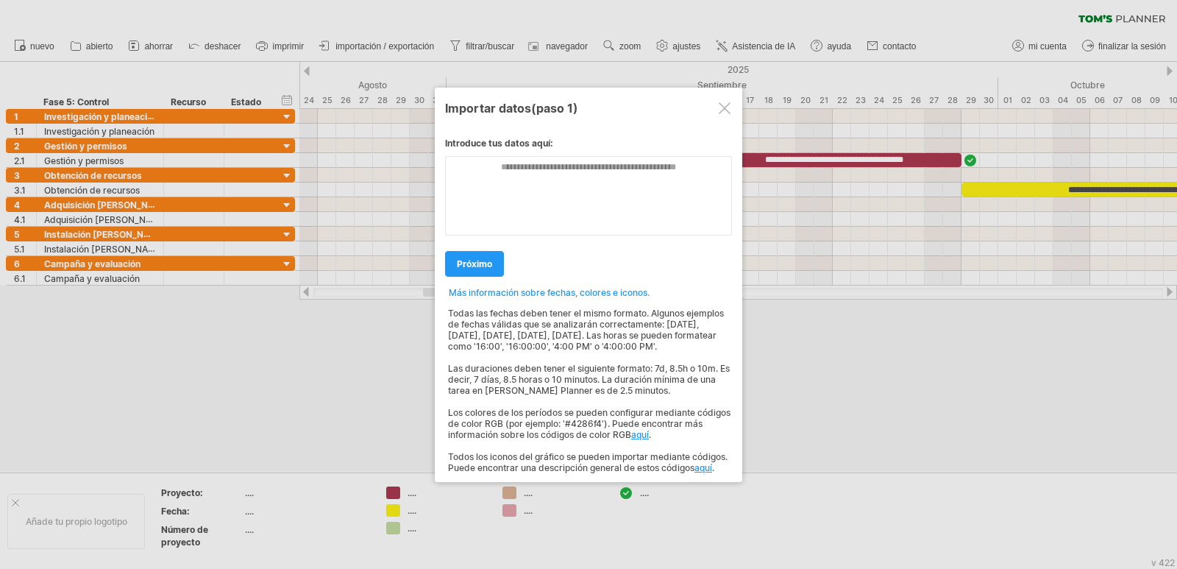
click at [649, 435] on font "aquí" at bounding box center [640, 434] width 18 height 11
click at [514, 293] on font "Más información sobre fechas, colores e iconos." at bounding box center [549, 292] width 201 height 11
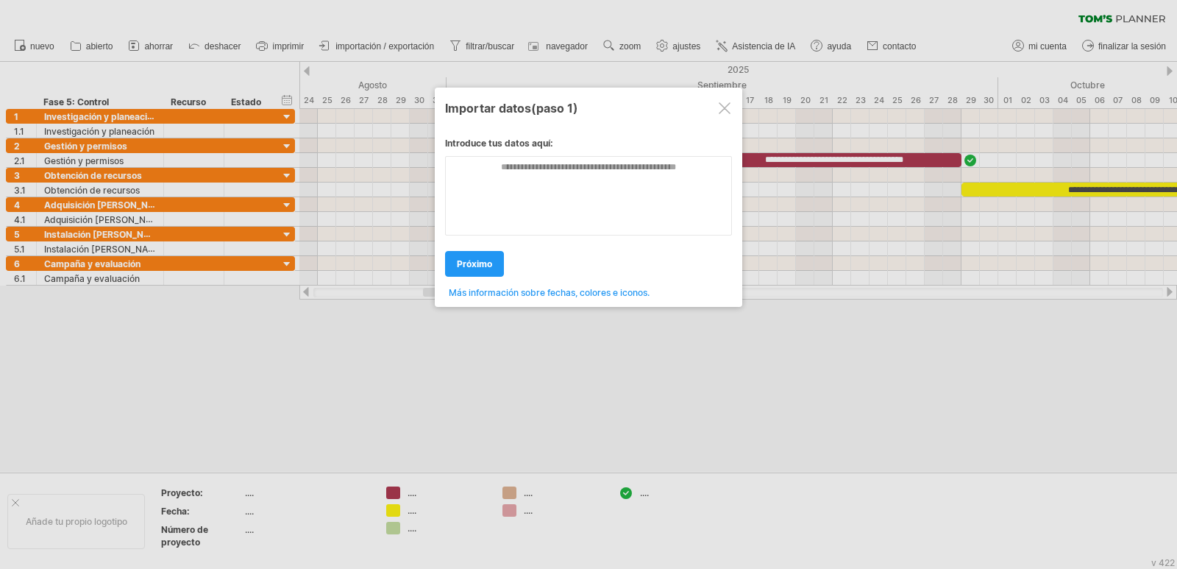
click at [723, 113] on div at bounding box center [725, 108] width 12 height 12
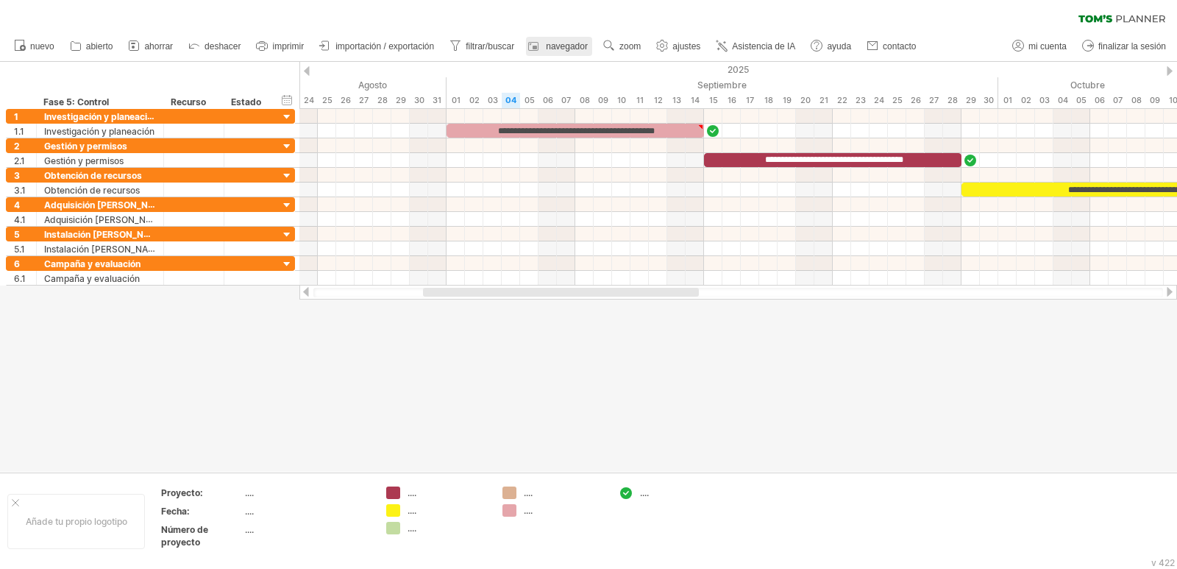
click at [570, 51] on font "navegador" at bounding box center [567, 46] width 42 height 10
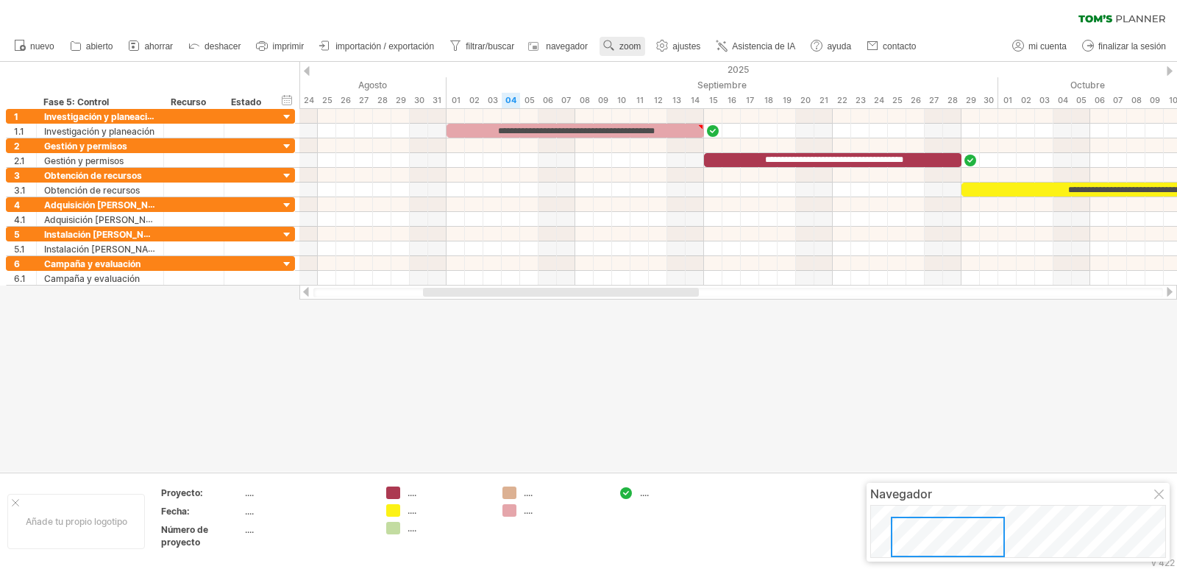
click at [620, 48] on link "zoom" at bounding box center [623, 46] width 46 height 19
click at [653, 72] on div "Mes" at bounding box center [668, 67] width 82 height 24
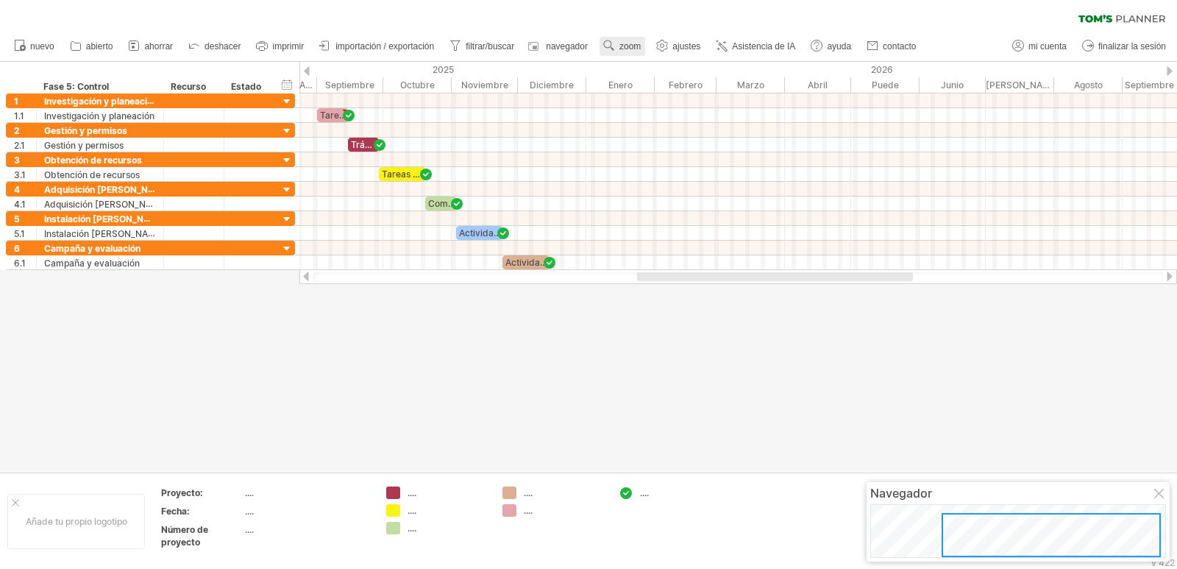
click at [628, 46] on font "zoom" at bounding box center [630, 46] width 21 height 10
click at [671, 82] on font "Semana" at bounding box center [662, 87] width 35 height 11
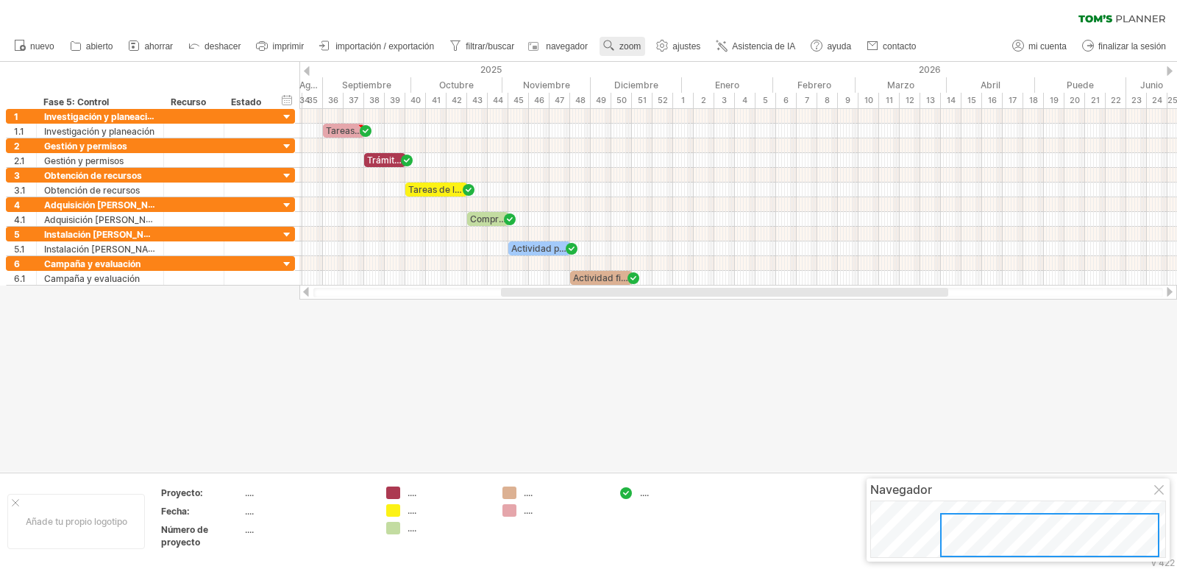
click at [629, 47] on font "zoom" at bounding box center [630, 46] width 21 height 10
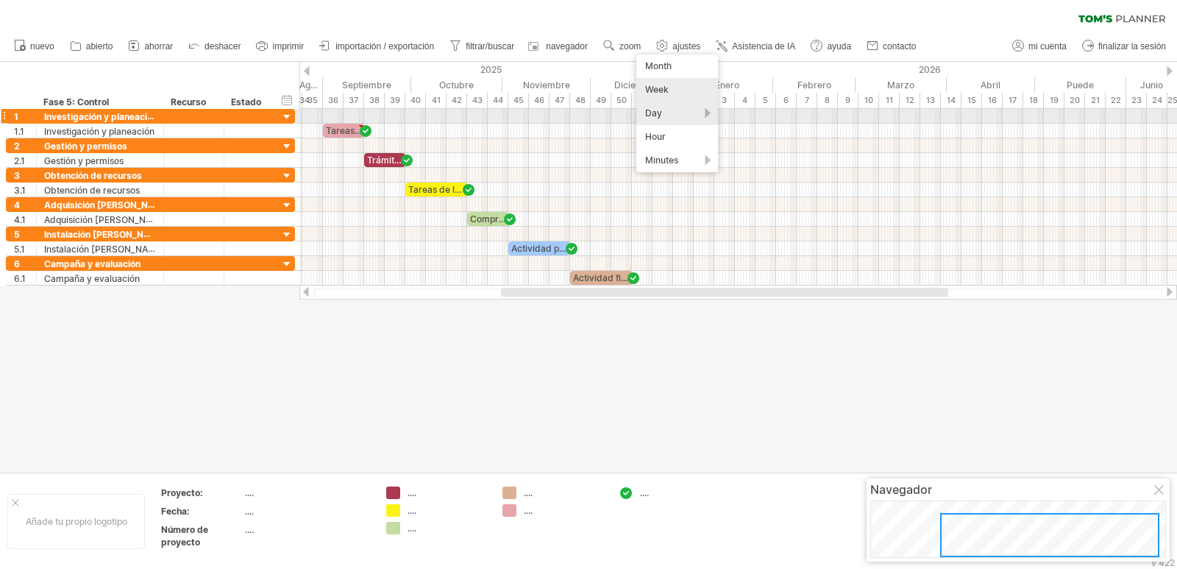
click at [678, 115] on div "Day" at bounding box center [678, 114] width 82 height 24
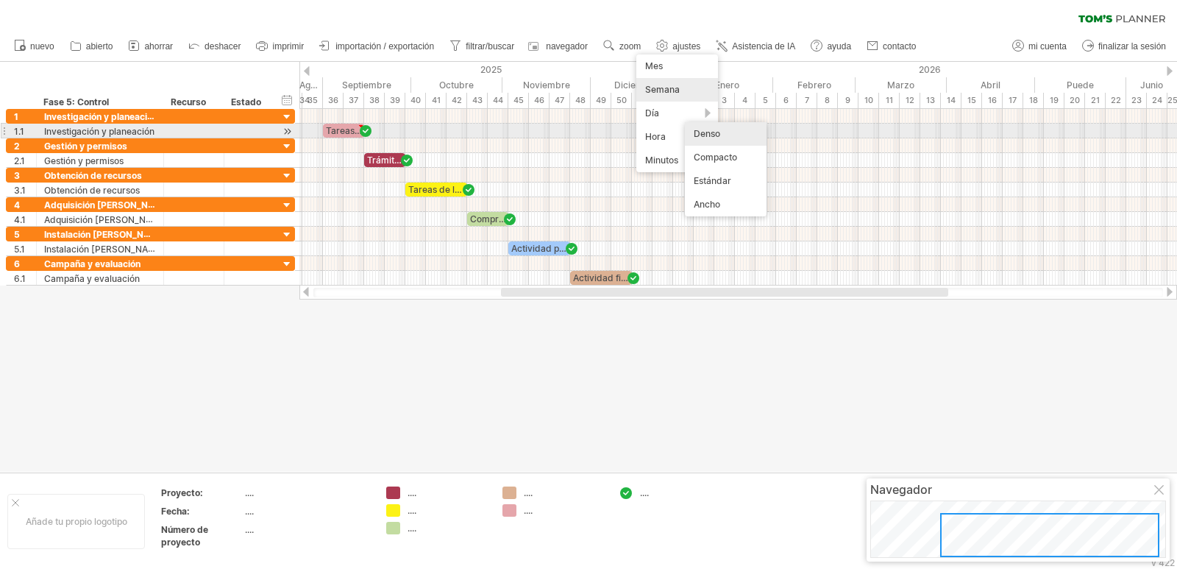
click at [733, 130] on div "Denso" at bounding box center [726, 134] width 82 height 24
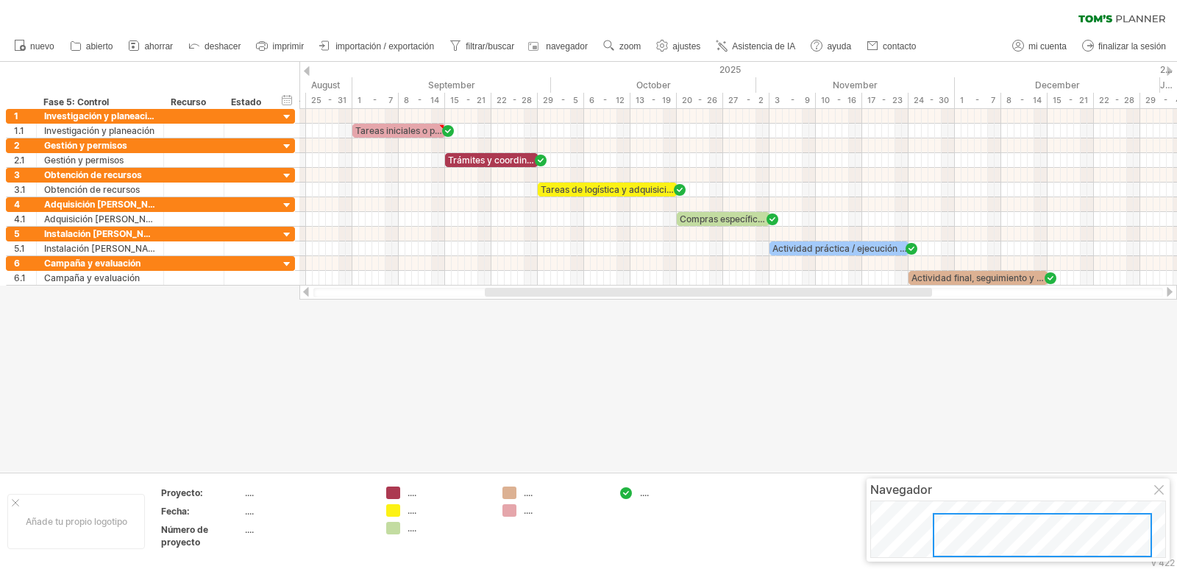
click at [616, 396] on div at bounding box center [588, 267] width 1177 height 410
click at [166, 48] on font "ahorrar" at bounding box center [158, 46] width 29 height 10
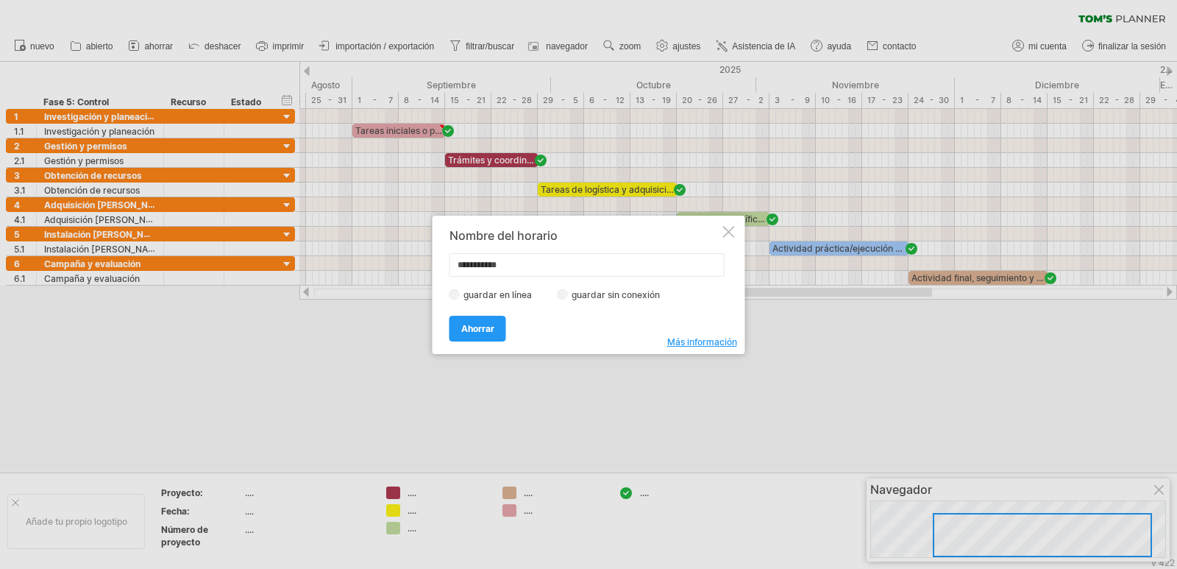
drag, startPoint x: 578, startPoint y: 263, endPoint x: 411, endPoint y: 261, distance: 166.3
click at [411, 261] on div "Intentando acceder a [DOMAIN_NAME] Conectado de nuevo... 0% borrar filtro" at bounding box center [588, 284] width 1177 height 569
type input "**********"
click at [731, 231] on div at bounding box center [729, 232] width 12 height 12
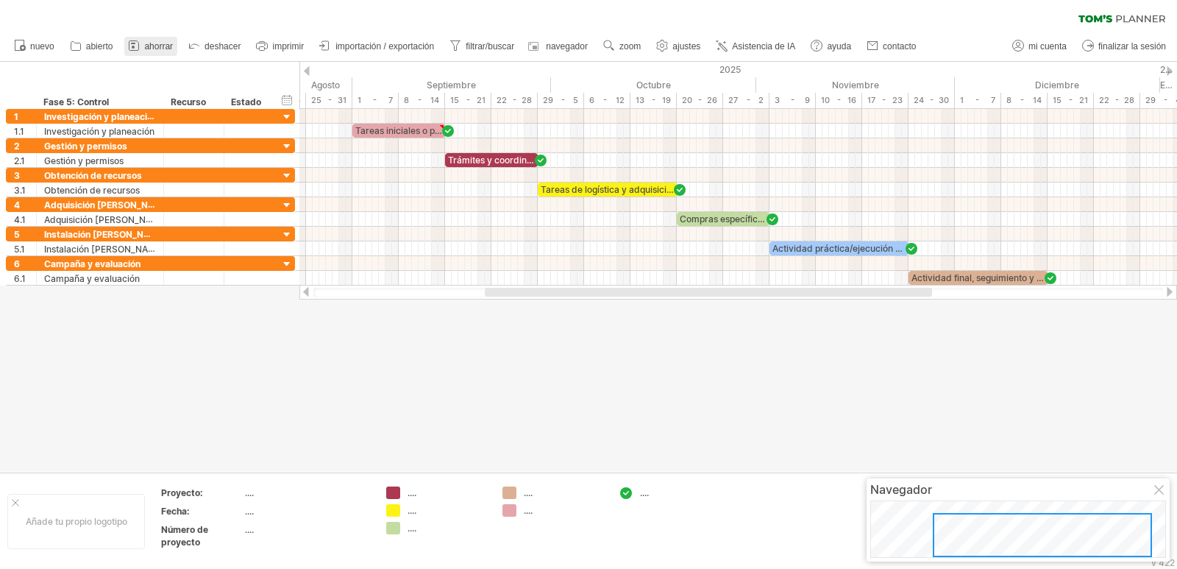
click at [163, 39] on link "ahorrar" at bounding box center [150, 46] width 53 height 19
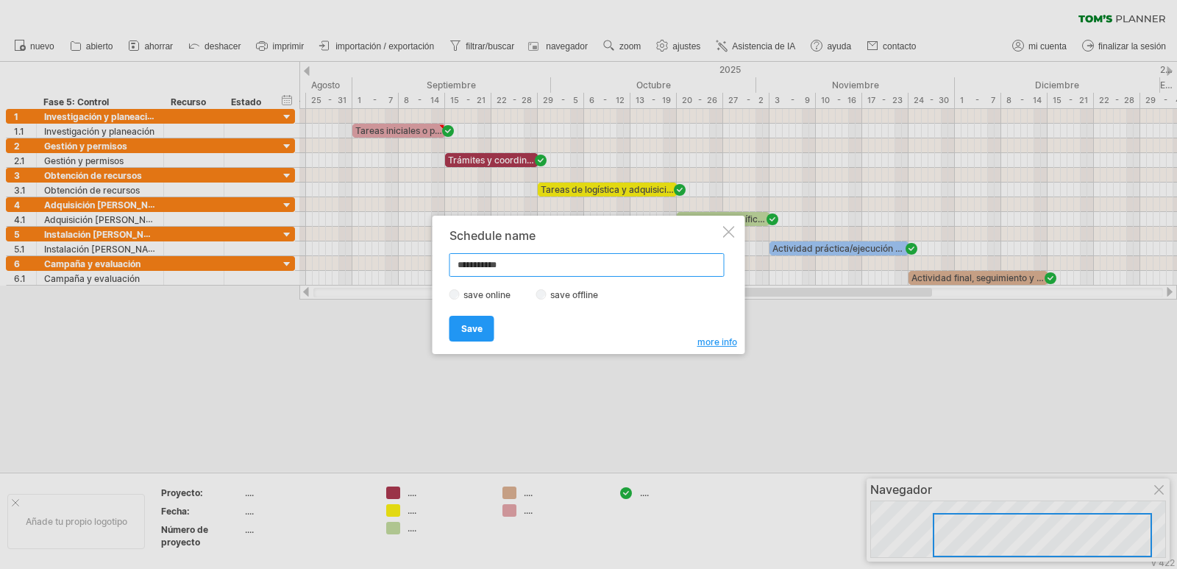
drag, startPoint x: 399, startPoint y: 266, endPoint x: 241, endPoint y: 261, distance: 158.3
click at [241, 261] on div "Intentando acceder a [DOMAIN_NAME] Conectado de nuevo... 0% borrar filtro" at bounding box center [588, 284] width 1177 height 569
type input "**********"
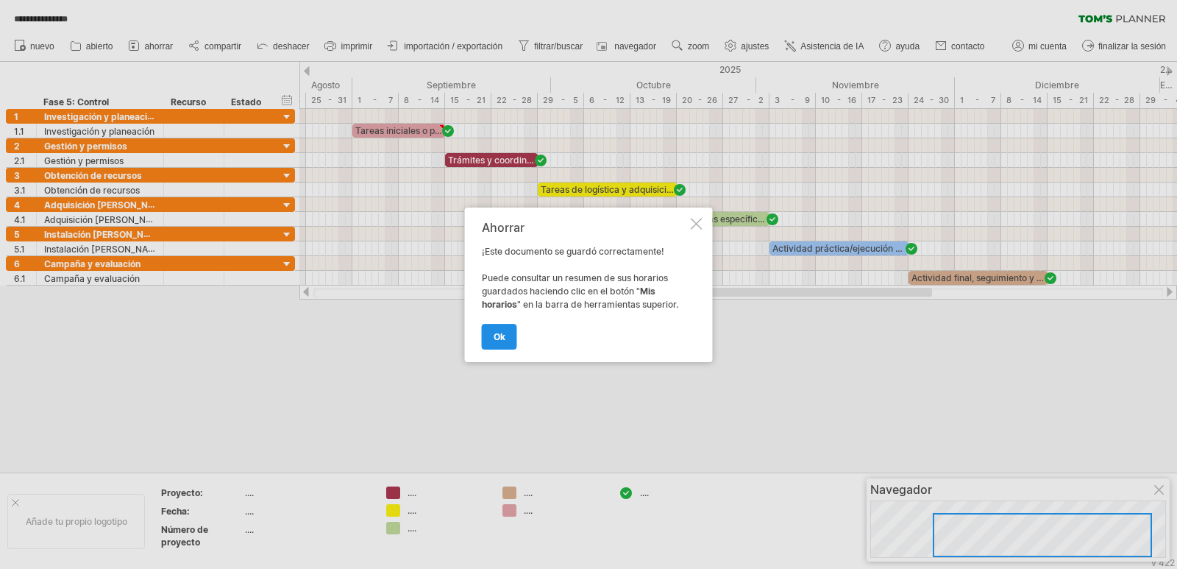
click at [495, 341] on font "OK" at bounding box center [500, 336] width 12 height 11
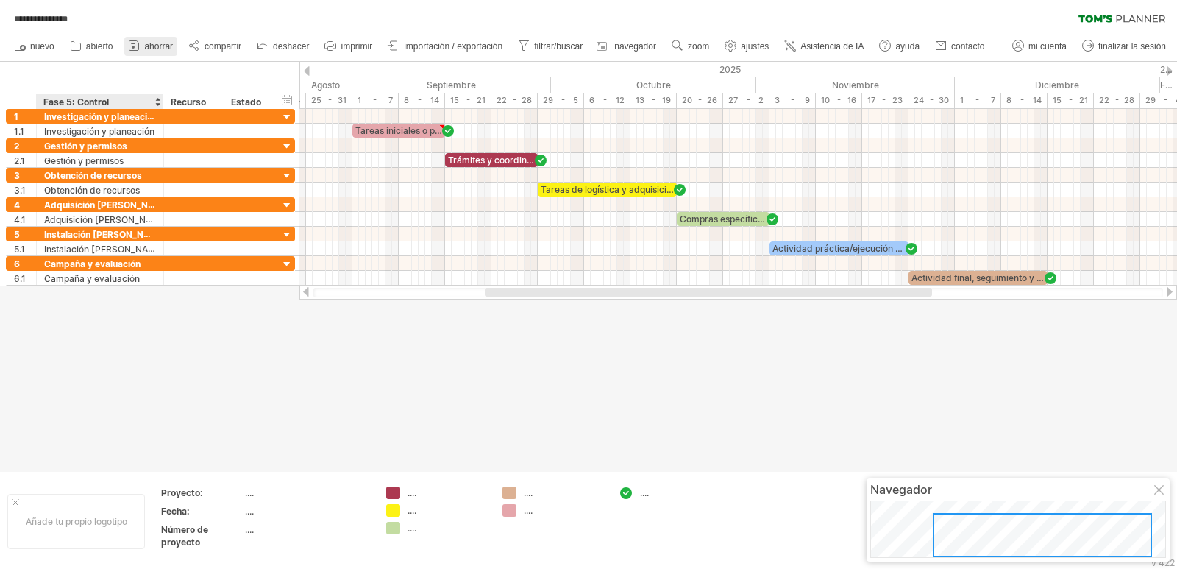
click at [164, 52] on link "ahorrar" at bounding box center [150, 46] width 53 height 19
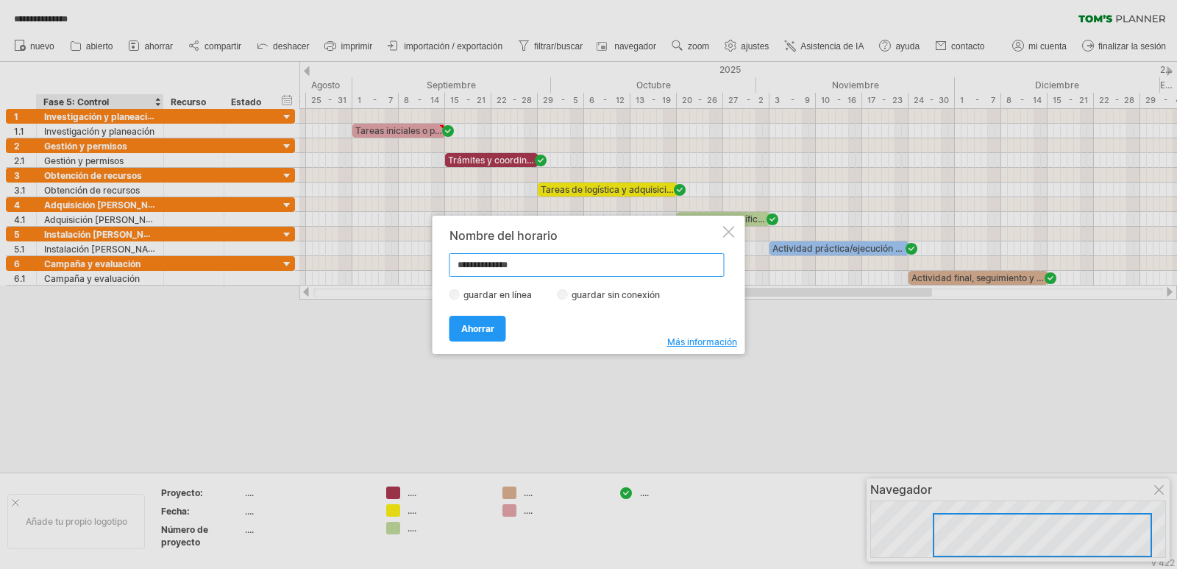
type input "**********"
click at [491, 322] on link "Ahorrar" at bounding box center [478, 329] width 57 height 26
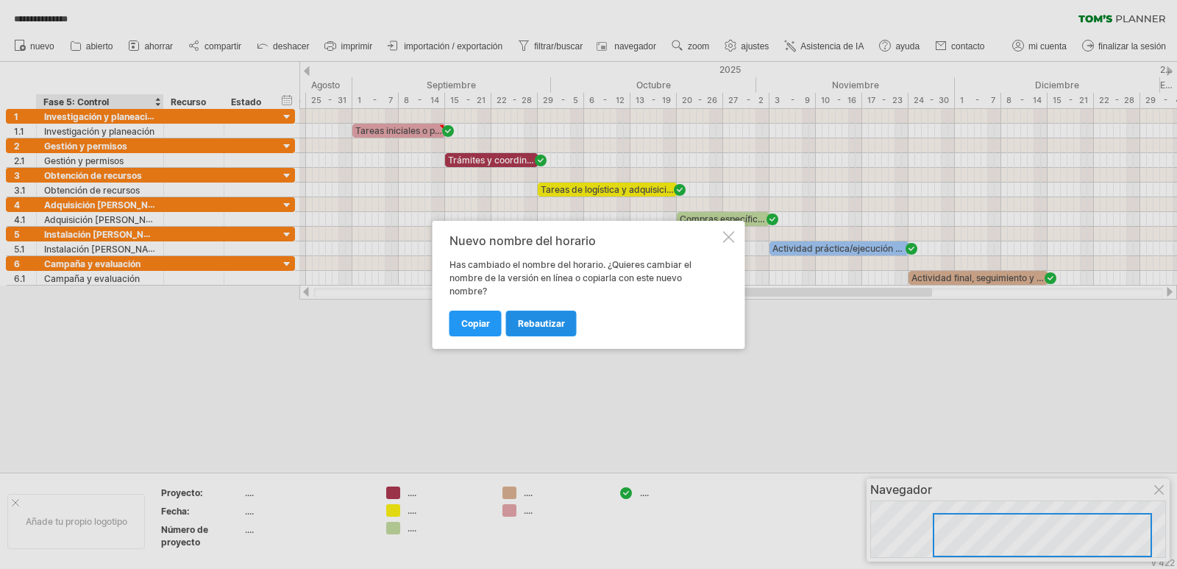
click at [550, 327] on font "rebautizar" at bounding box center [541, 323] width 47 height 11
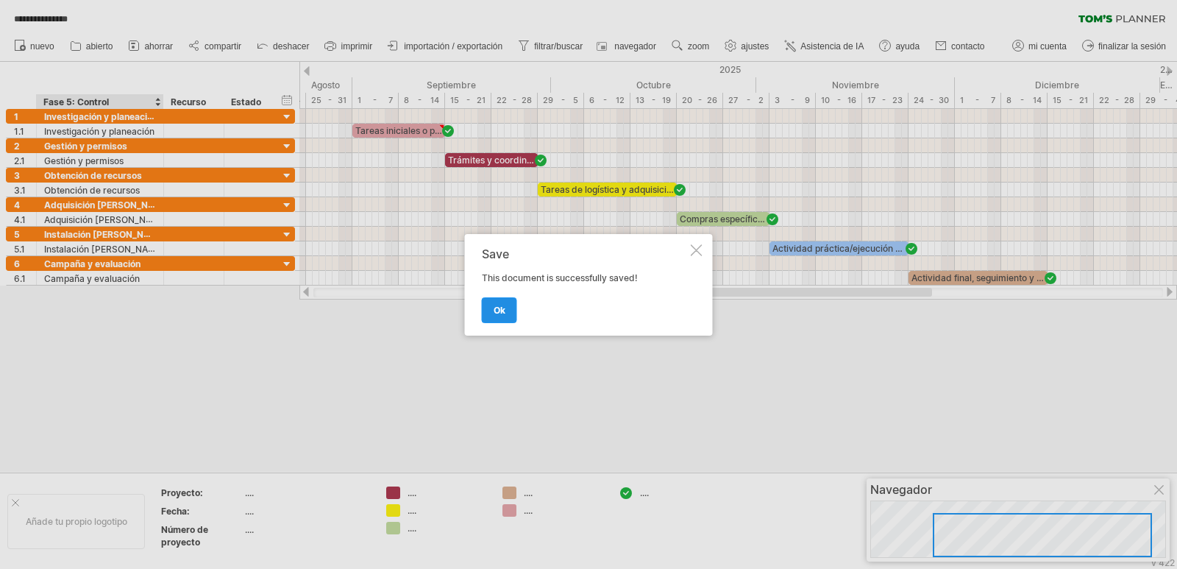
click at [500, 308] on span "ok" at bounding box center [500, 310] width 12 height 11
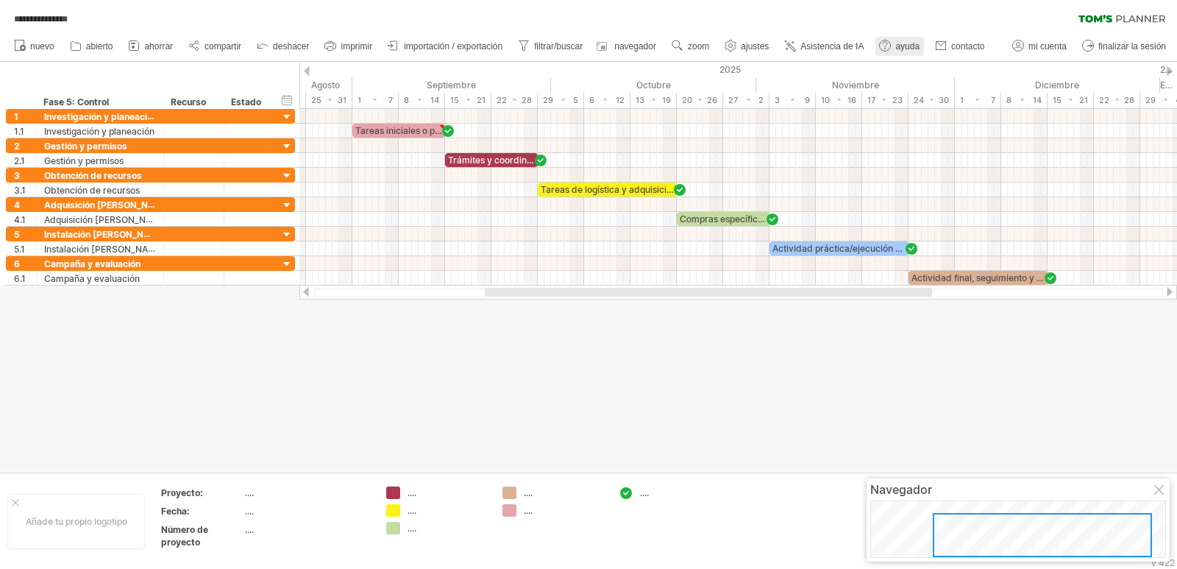
click at [900, 48] on font "ayuda" at bounding box center [908, 46] width 24 height 10
click at [1136, 18] on icon at bounding box center [1122, 19] width 87 height 8
